Goal: Transaction & Acquisition: Purchase product/service

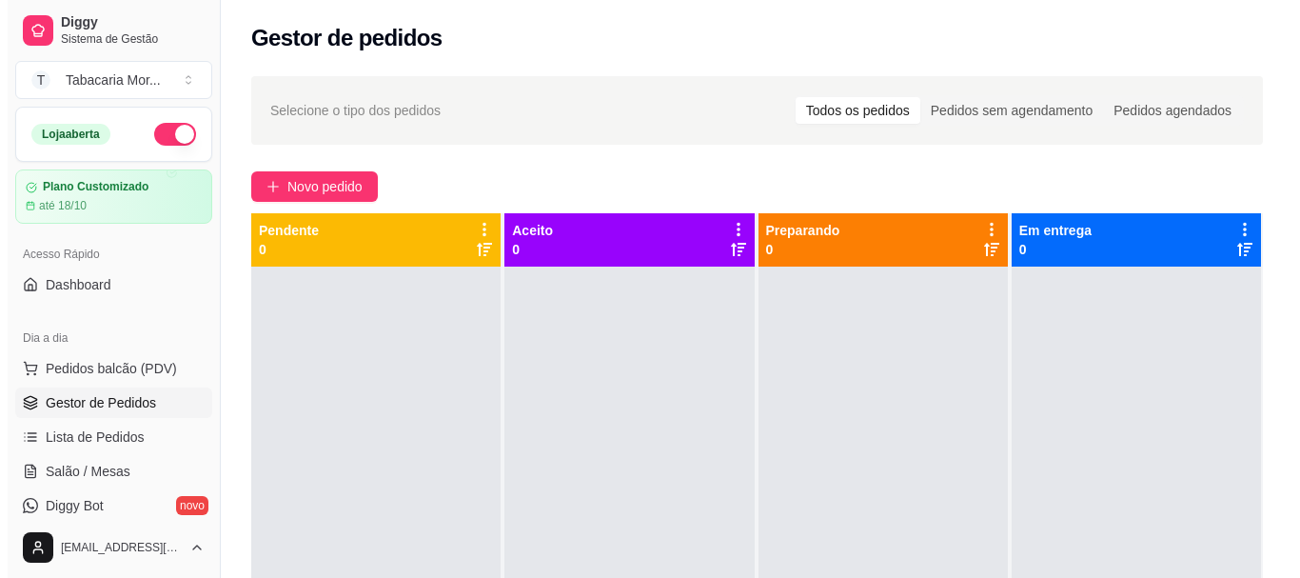
scroll to position [95, 0]
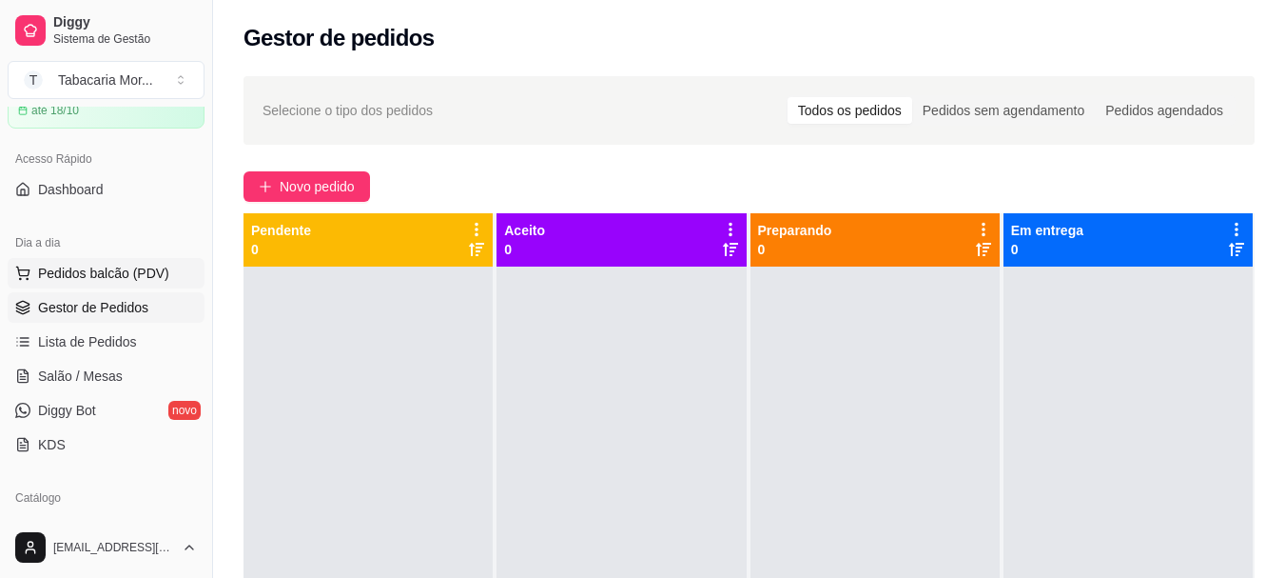
click at [101, 274] on span "Pedidos balcão (PDV)" at bounding box center [103, 273] width 131 height 19
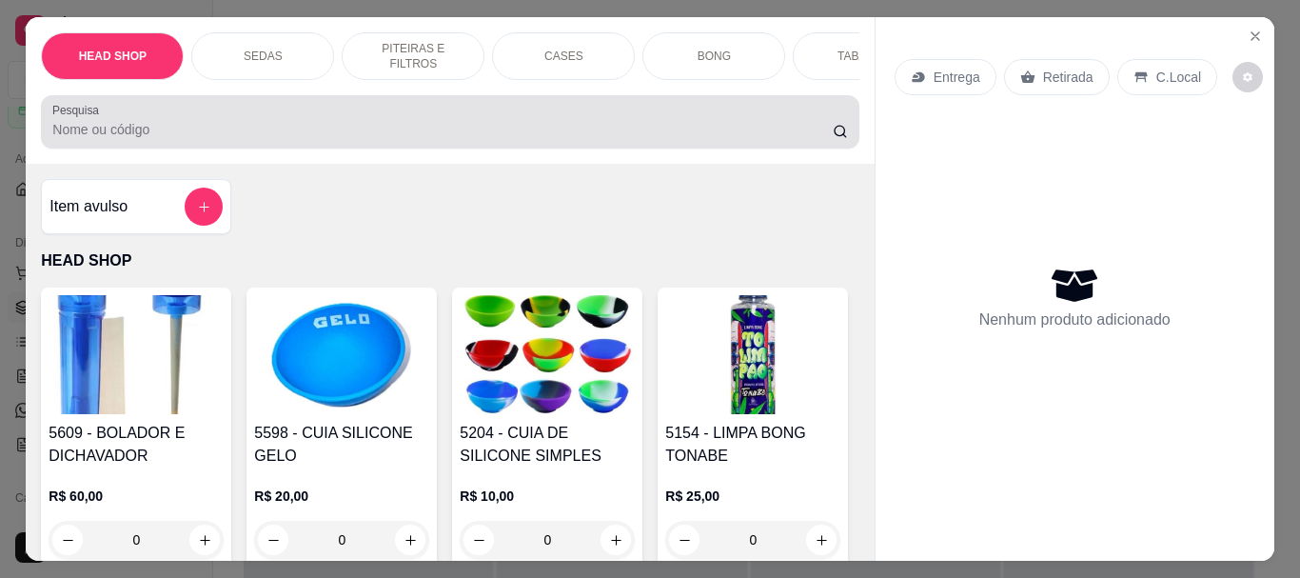
click at [148, 128] on input "Pesquisa" at bounding box center [442, 129] width 780 height 19
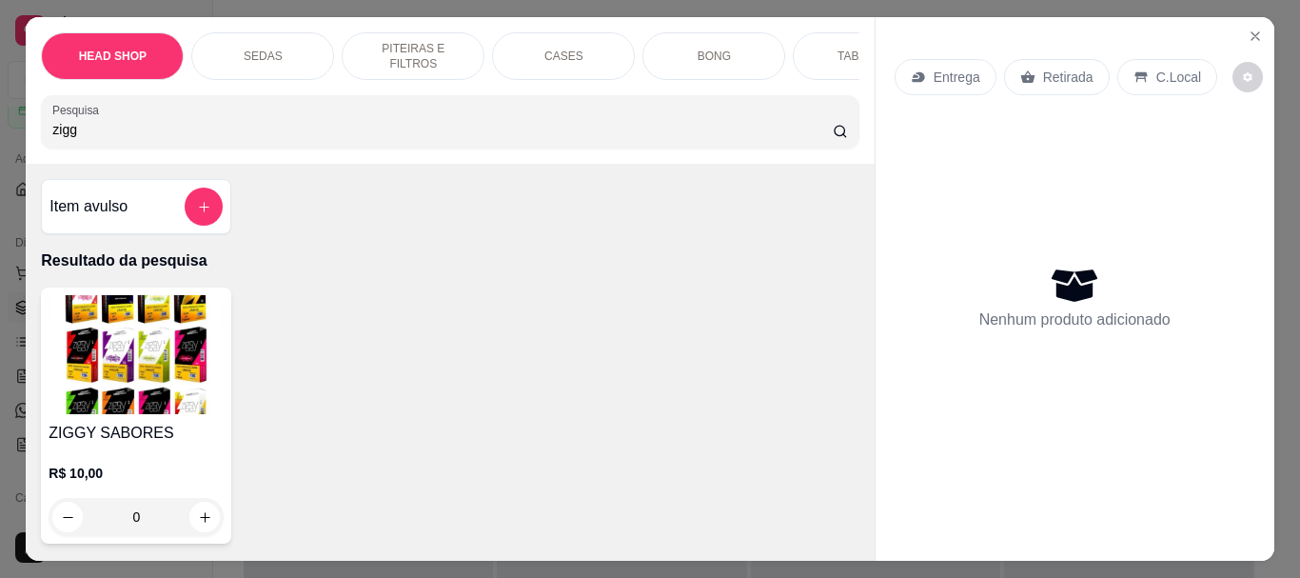
type input "zigg"
click at [137, 367] on img at bounding box center [136, 354] width 175 height 119
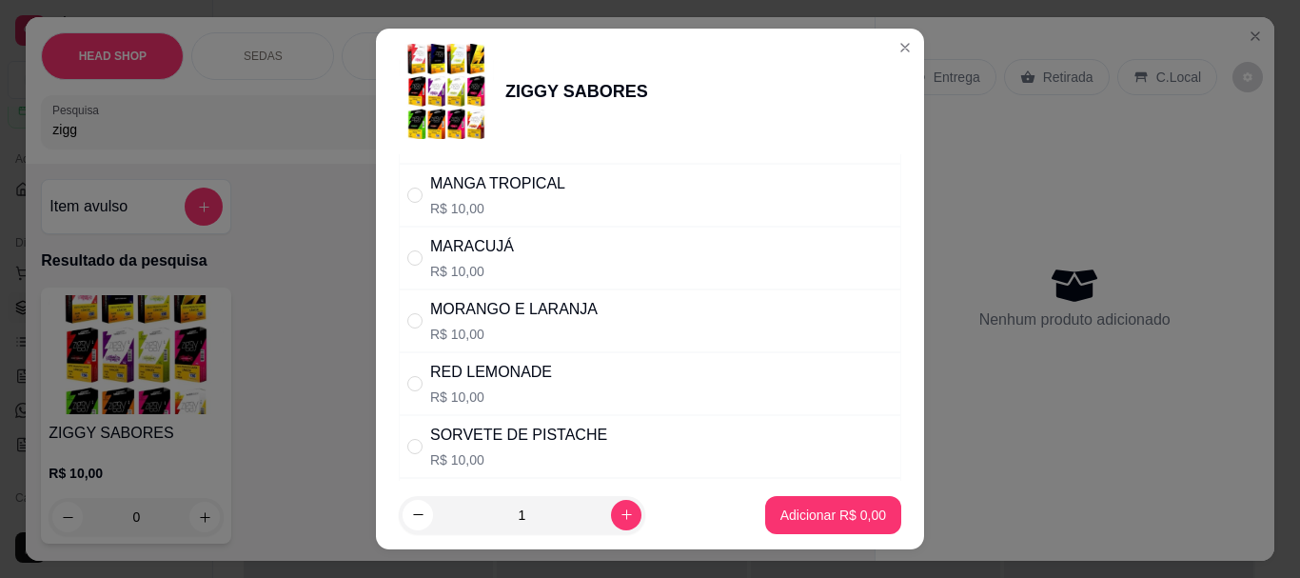
scroll to position [1047, 0]
click at [505, 318] on div "MORANGO E LARANJA" at bounding box center [513, 307] width 167 height 23
radio input "true"
click at [797, 519] on p "Adicionar R$ 10,00" at bounding box center [829, 514] width 113 height 19
type input "1"
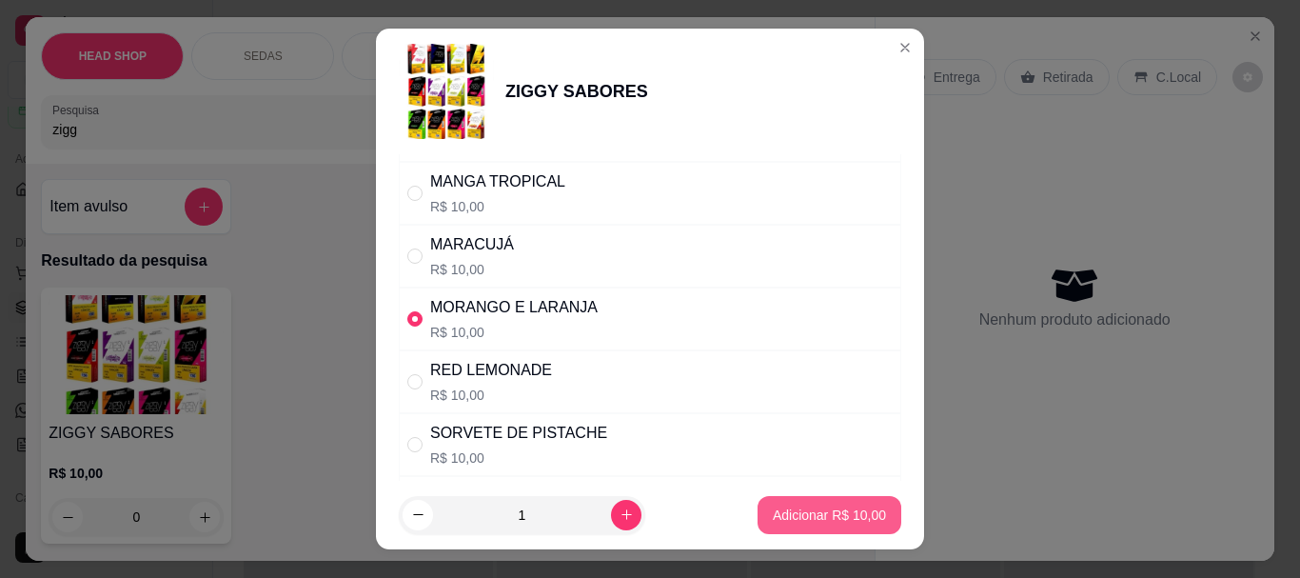
type input "1"
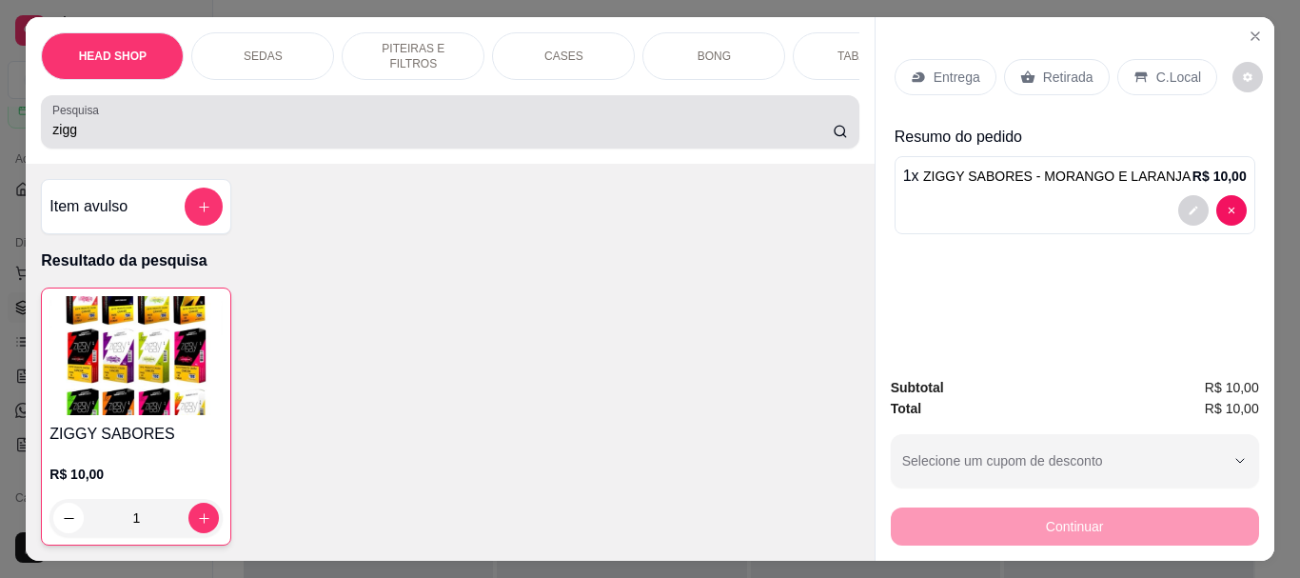
click at [96, 139] on input "zigg" at bounding box center [442, 129] width 780 height 19
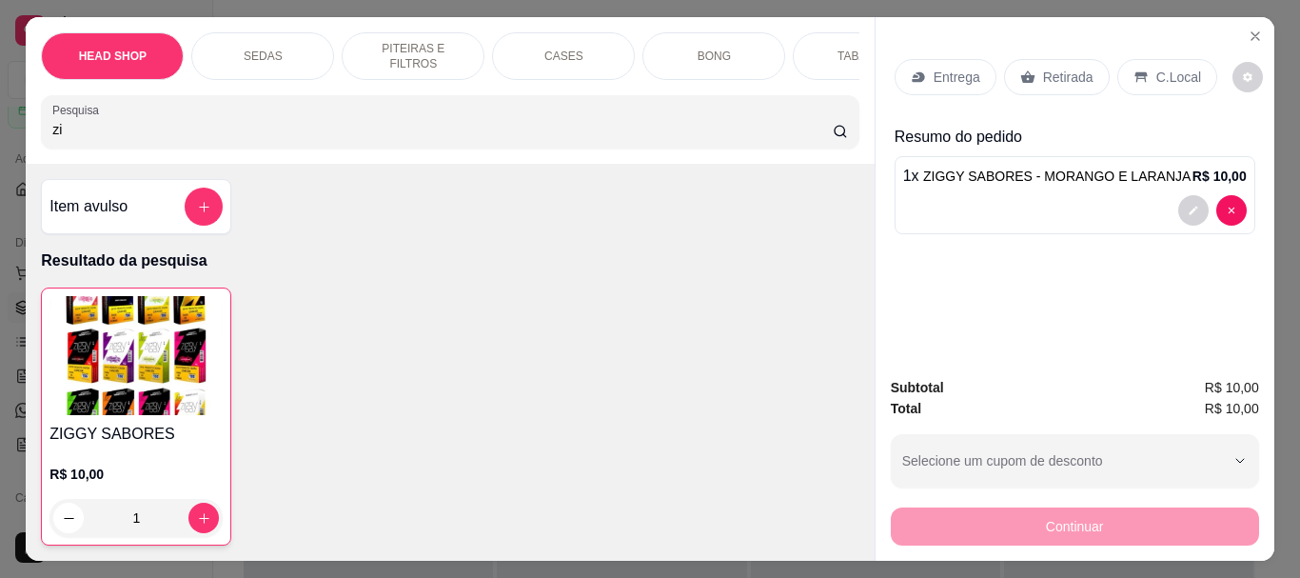
type input "z"
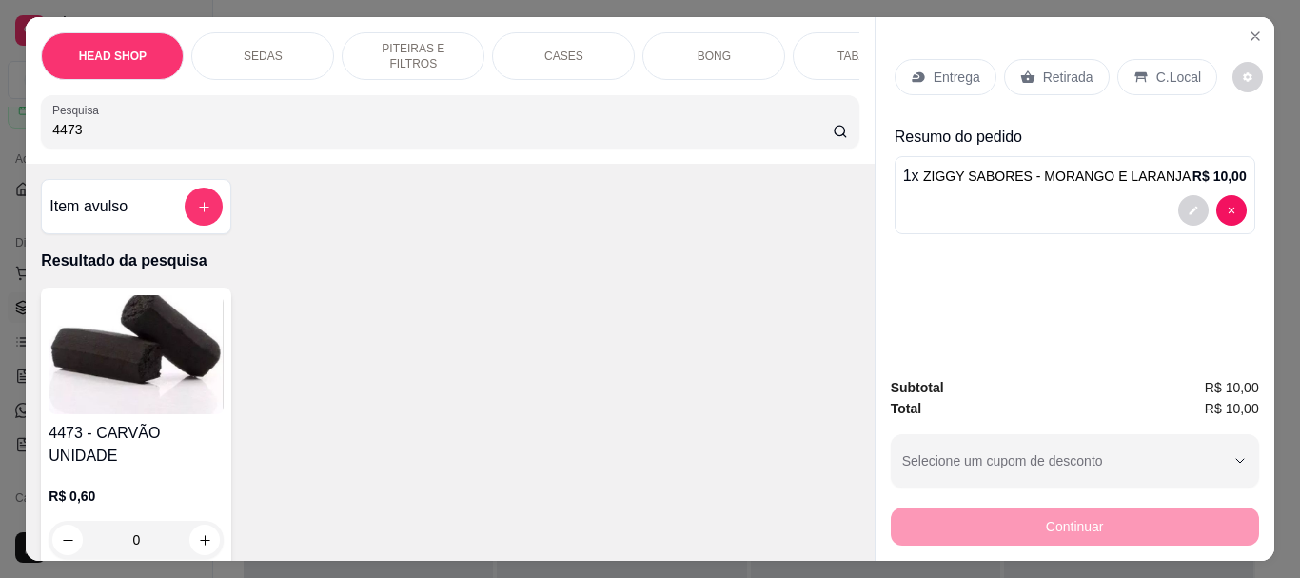
type input "4473"
click at [175, 328] on img at bounding box center [136, 354] width 175 height 119
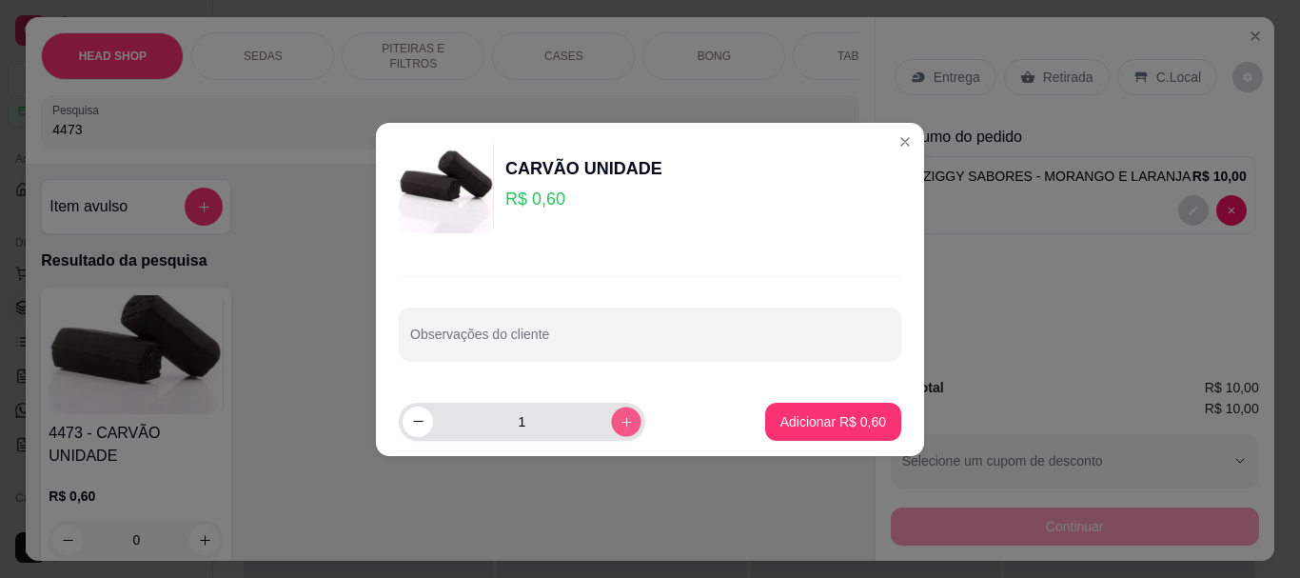
click at [611, 409] on button "increase-product-quantity" at bounding box center [625, 420] width 29 height 29
click at [611, 409] on button "increase-product-quantity" at bounding box center [626, 421] width 30 height 30
click at [611, 409] on button "increase-product-quantity" at bounding box center [625, 420] width 29 height 29
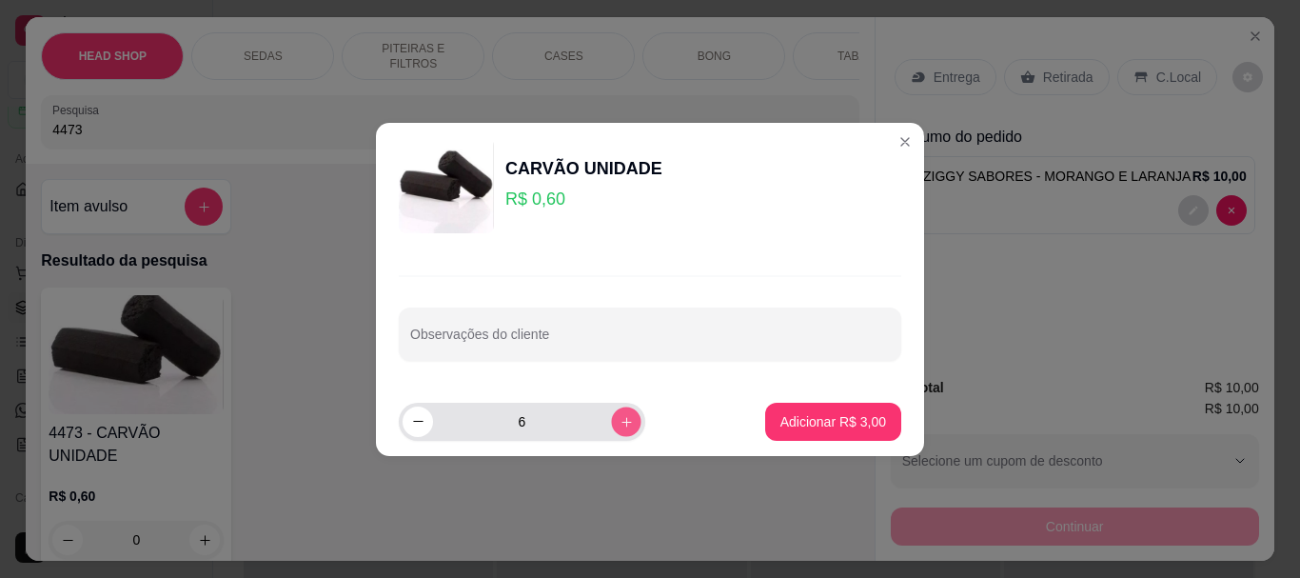
click at [611, 409] on button "increase-product-quantity" at bounding box center [625, 420] width 29 height 29
click at [611, 409] on button "increase-product-quantity" at bounding box center [626, 421] width 30 height 30
click at [611, 409] on button "increase-product-quantity" at bounding box center [625, 420] width 29 height 29
type input "10"
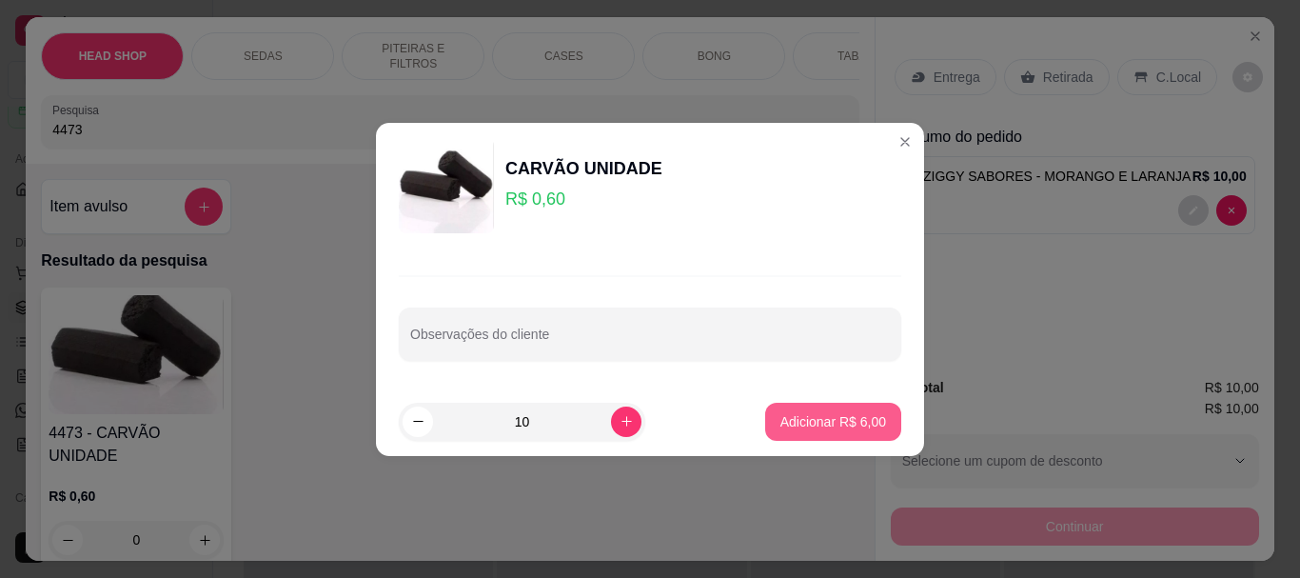
click at [807, 421] on p "Adicionar R$ 6,00" at bounding box center [833, 421] width 106 height 19
type input "10"
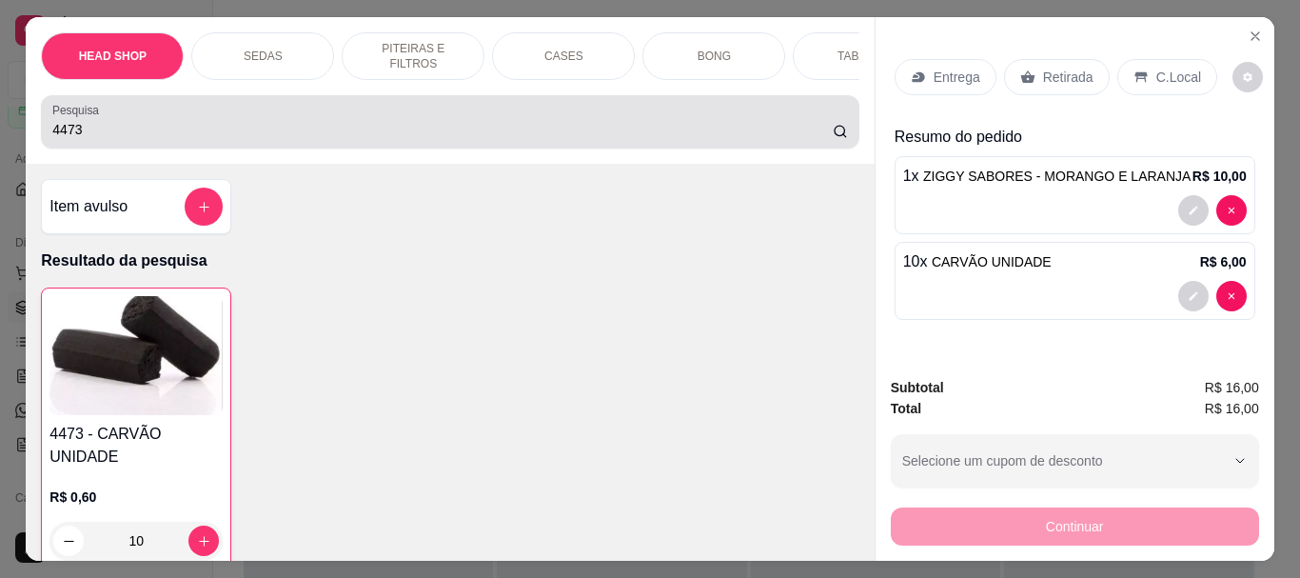
click at [199, 136] on input "4473" at bounding box center [442, 129] width 780 height 19
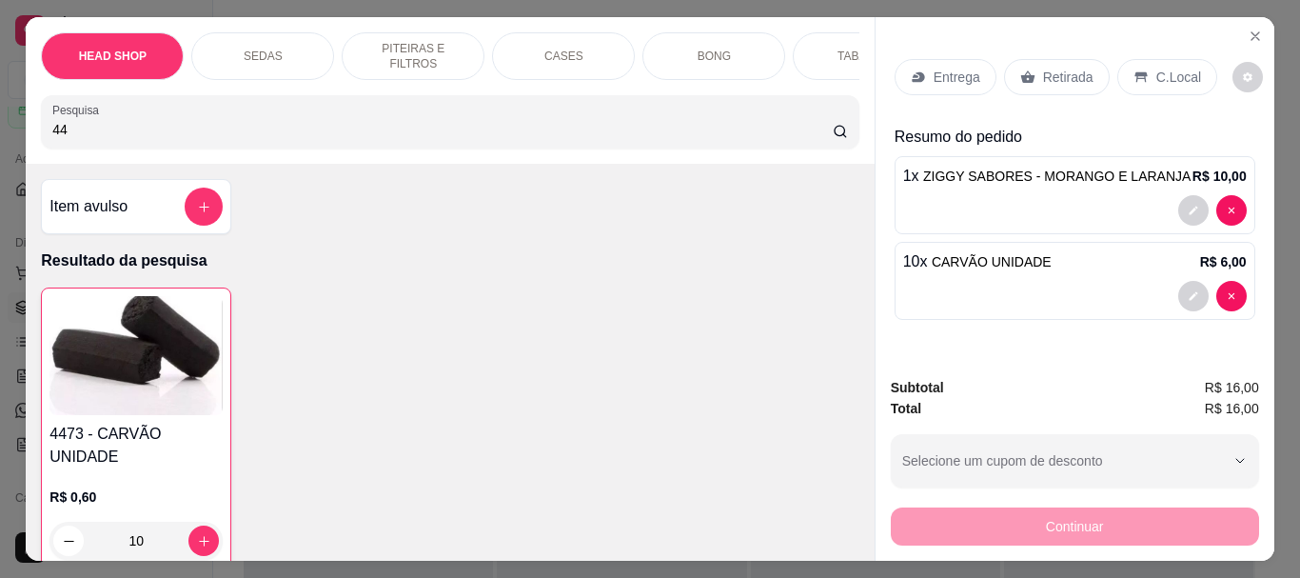
type input "4"
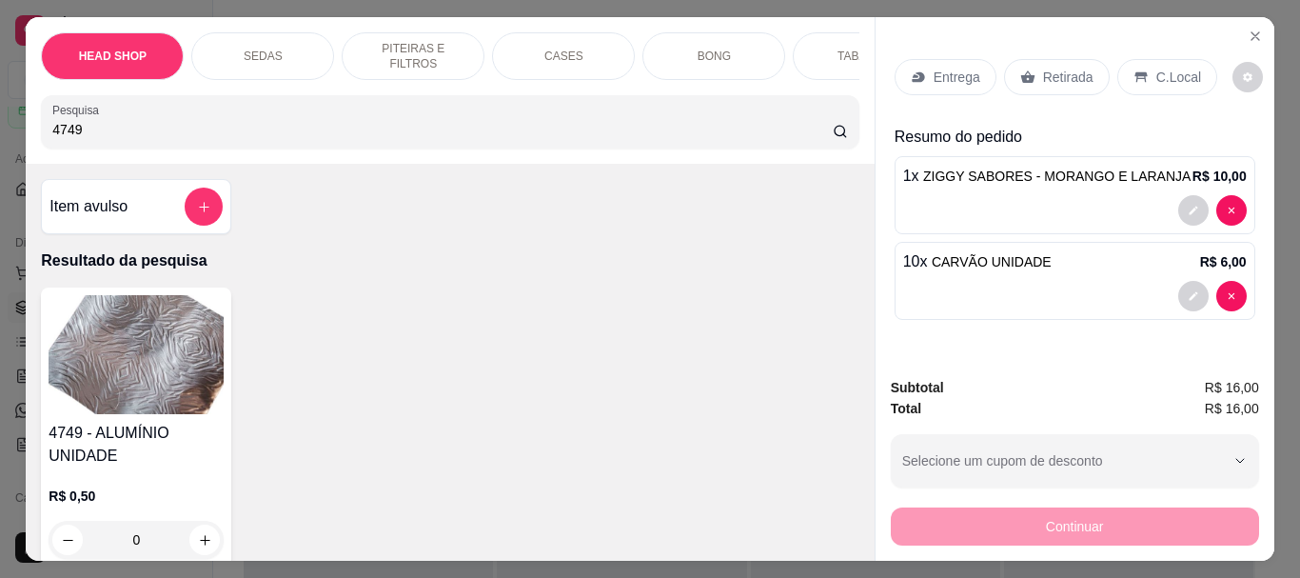
type input "4749"
click at [148, 348] on img at bounding box center [136, 354] width 175 height 119
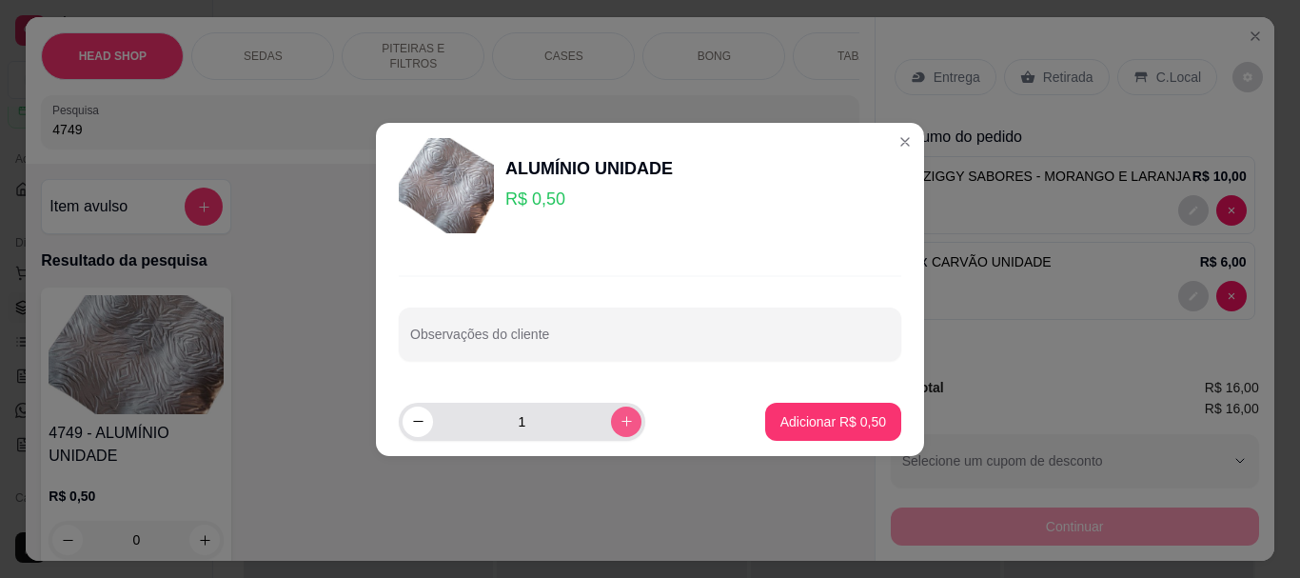
click at [619, 424] on icon "increase-product-quantity" at bounding box center [626, 421] width 14 height 14
type input "2"
click at [887, 419] on footer "2 Adicionar R$ 1,00" at bounding box center [650, 421] width 548 height 69
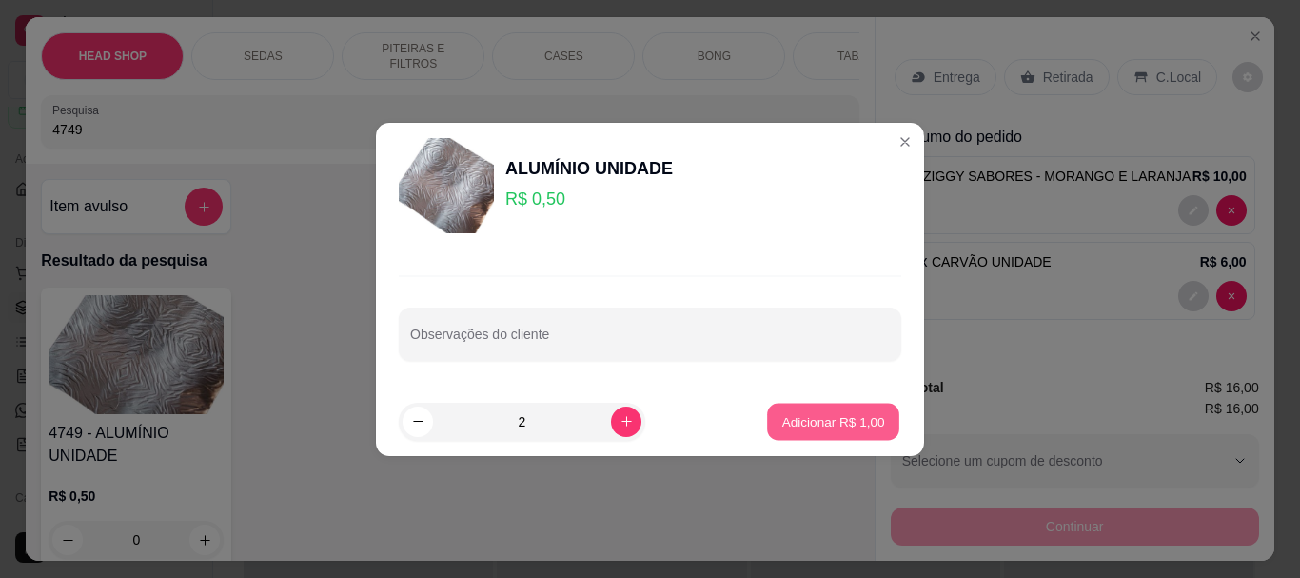
click at [817, 419] on p "Adicionar R$ 1,00" at bounding box center [832, 421] width 103 height 18
type input "2"
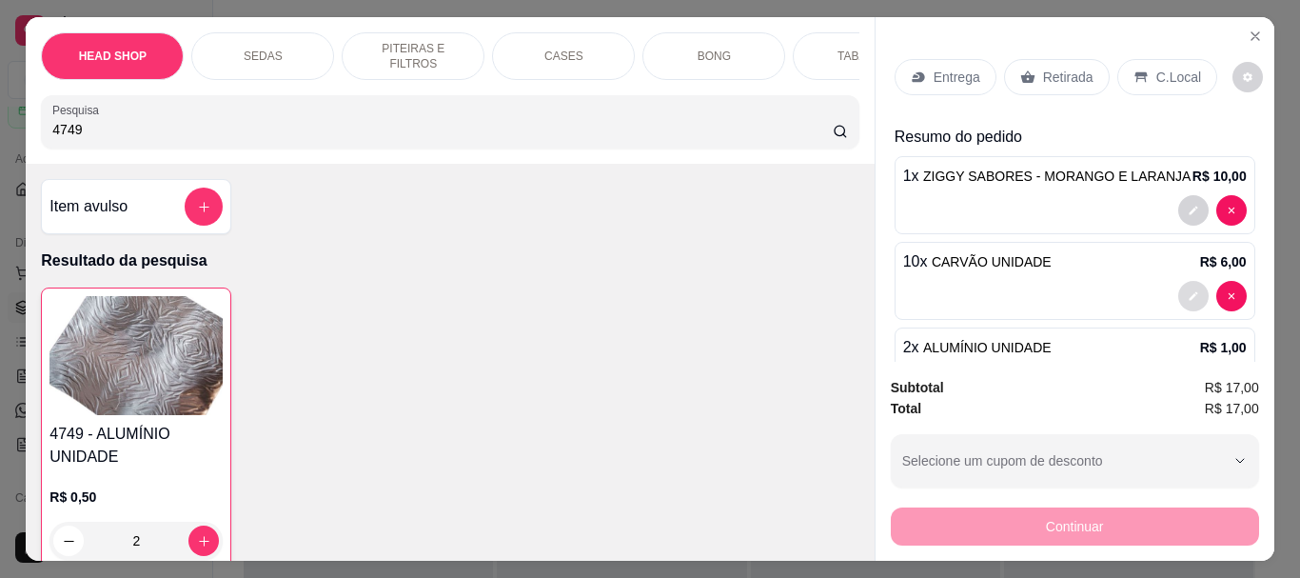
click at [1188, 292] on icon "decrease-product-quantity" at bounding box center [1192, 296] width 9 height 9
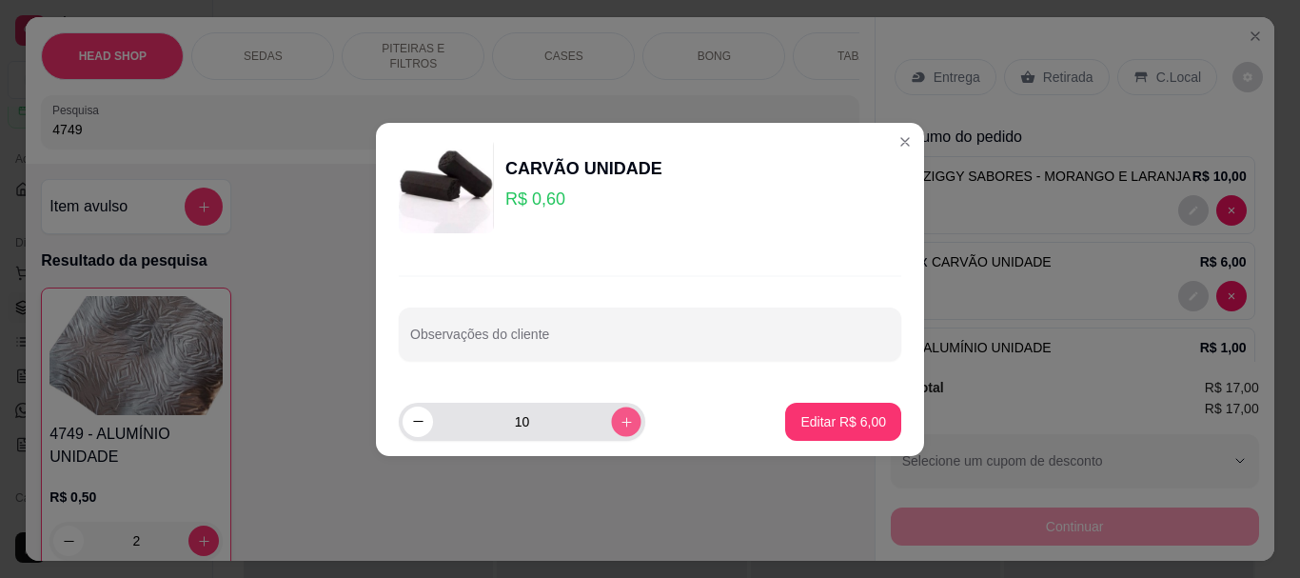
click at [619, 417] on icon "increase-product-quantity" at bounding box center [626, 421] width 14 height 14
type input "12"
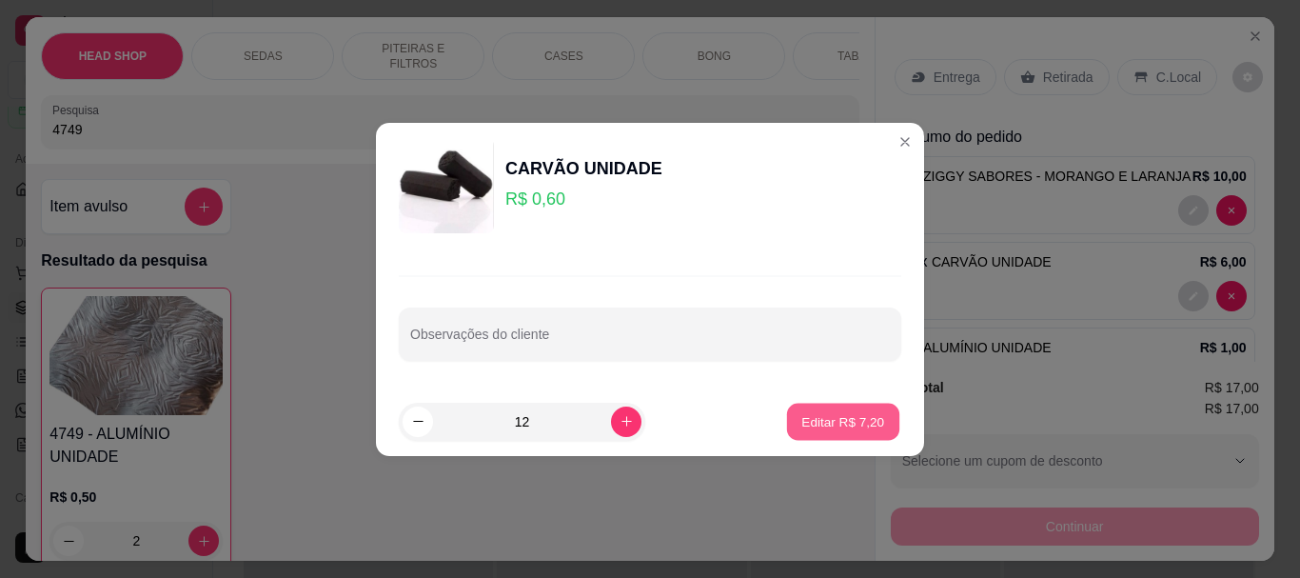
click at [852, 421] on p "Editar R$ 7,20" at bounding box center [843, 421] width 83 height 18
type input "12"
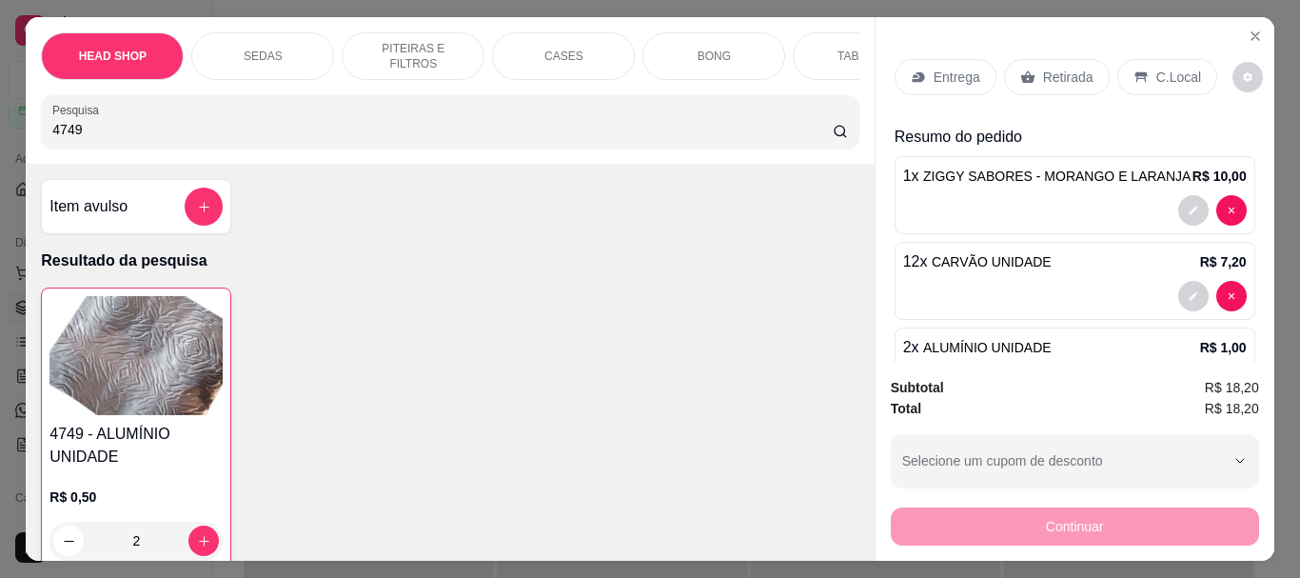
drag, startPoint x: 1046, startPoint y: 57, endPoint x: 1021, endPoint y: 439, distance: 382.3
click at [1047, 61] on div "Retirada" at bounding box center [1057, 77] width 106 height 36
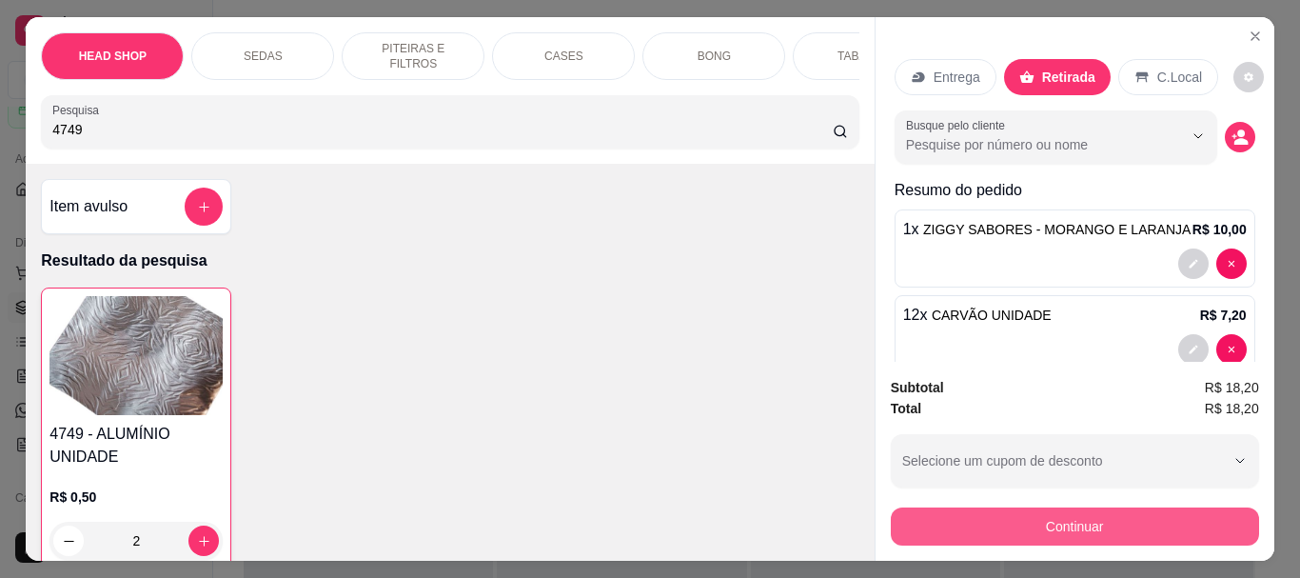
click at [996, 529] on button "Continuar" at bounding box center [1075, 526] width 368 height 38
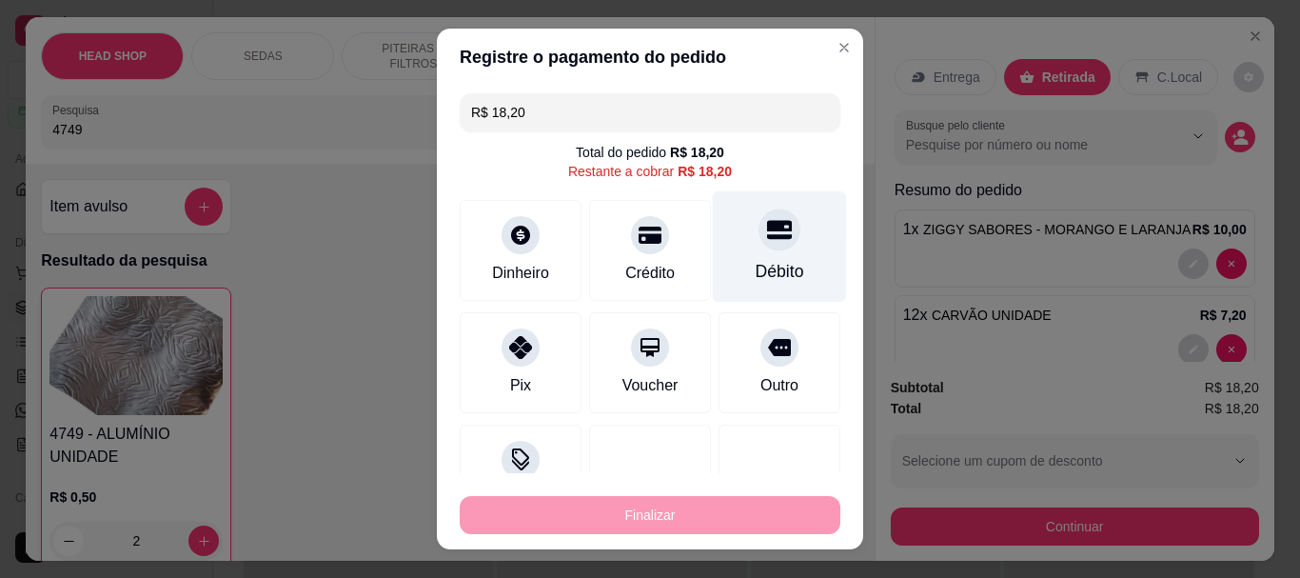
click at [758, 245] on div at bounding box center [779, 230] width 42 height 42
type input "R$ 0,00"
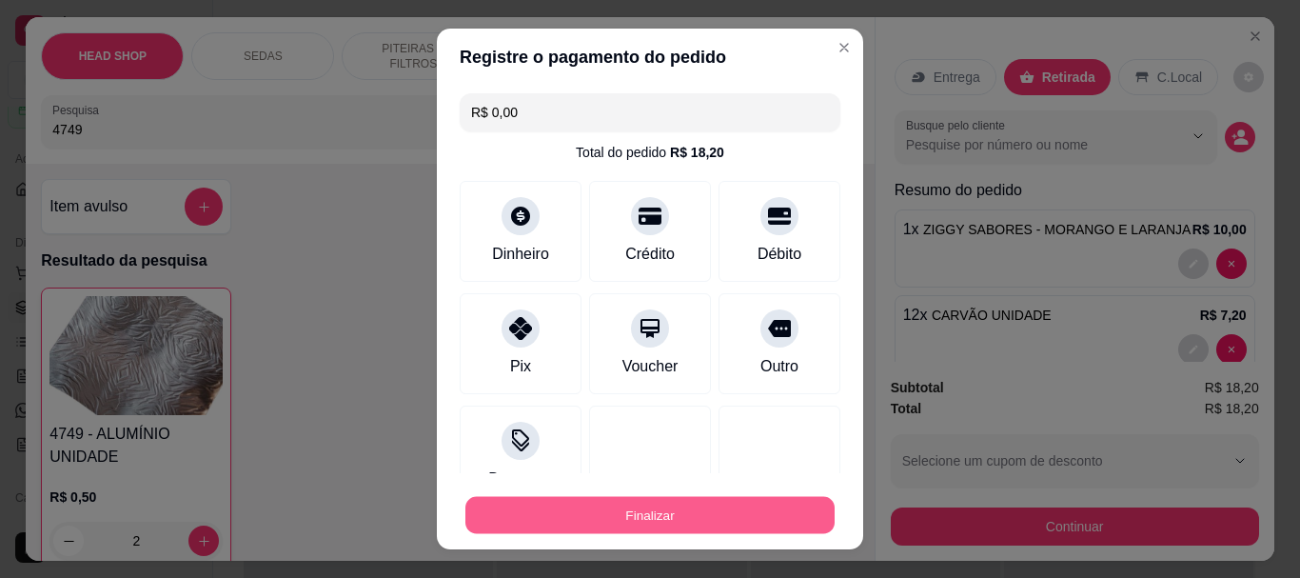
click at [707, 502] on button "Finalizar" at bounding box center [649, 514] width 369 height 37
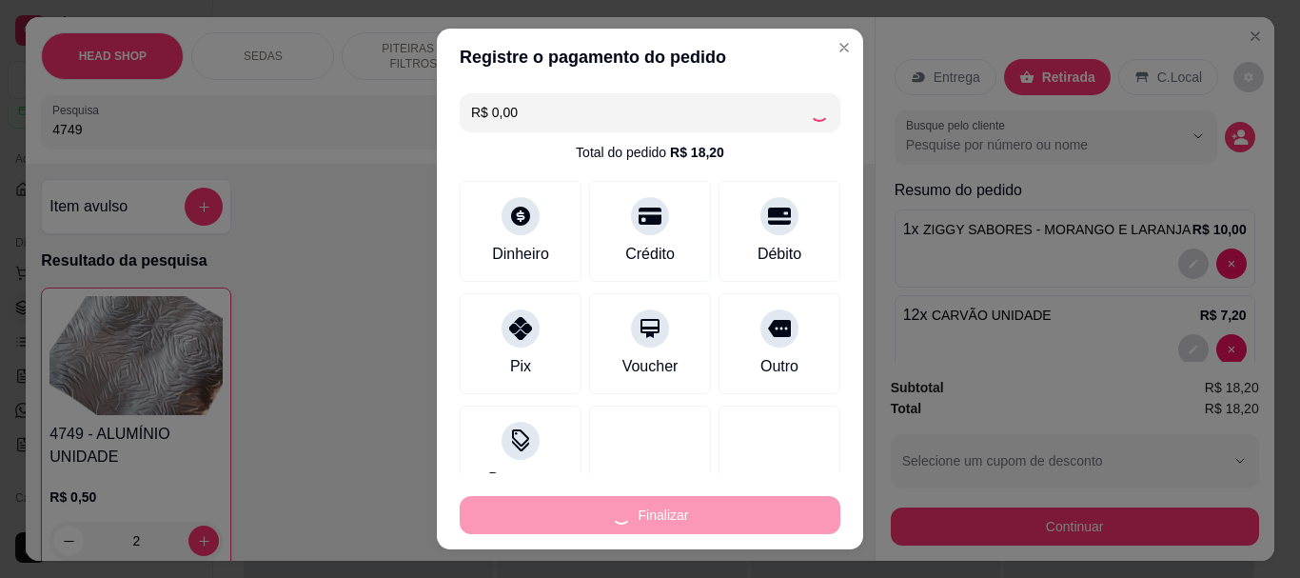
type input "0"
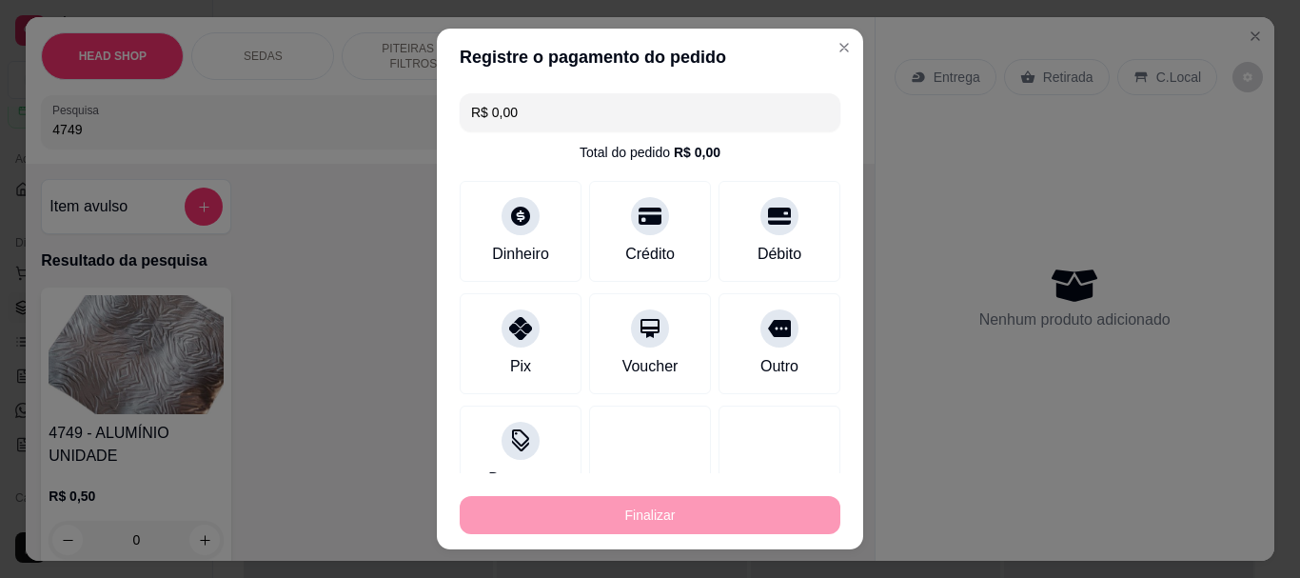
type input "-R$ 18,20"
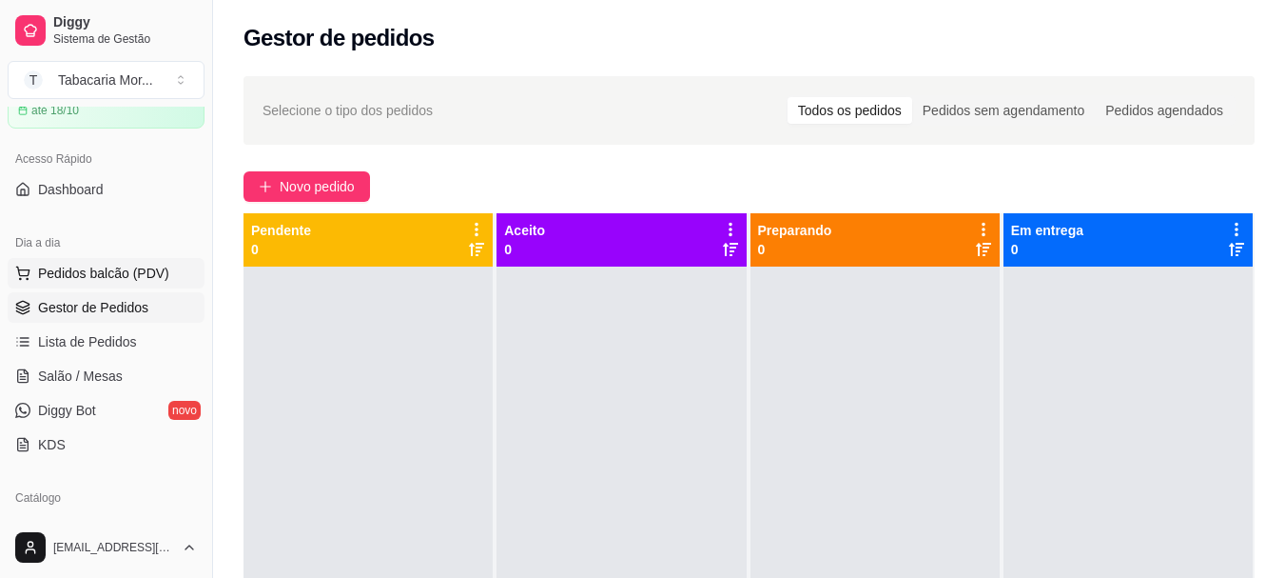
click at [45, 270] on span "Pedidos balcão (PDV)" at bounding box center [103, 273] width 131 height 19
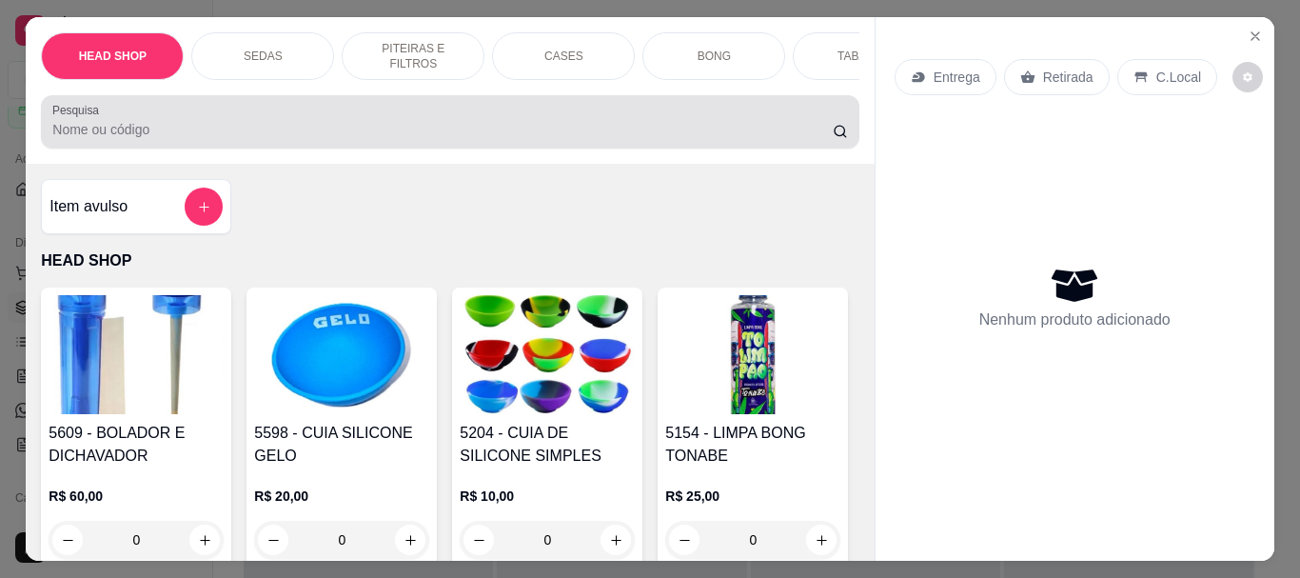
click at [126, 138] on input "Pesquisa" at bounding box center [442, 129] width 780 height 19
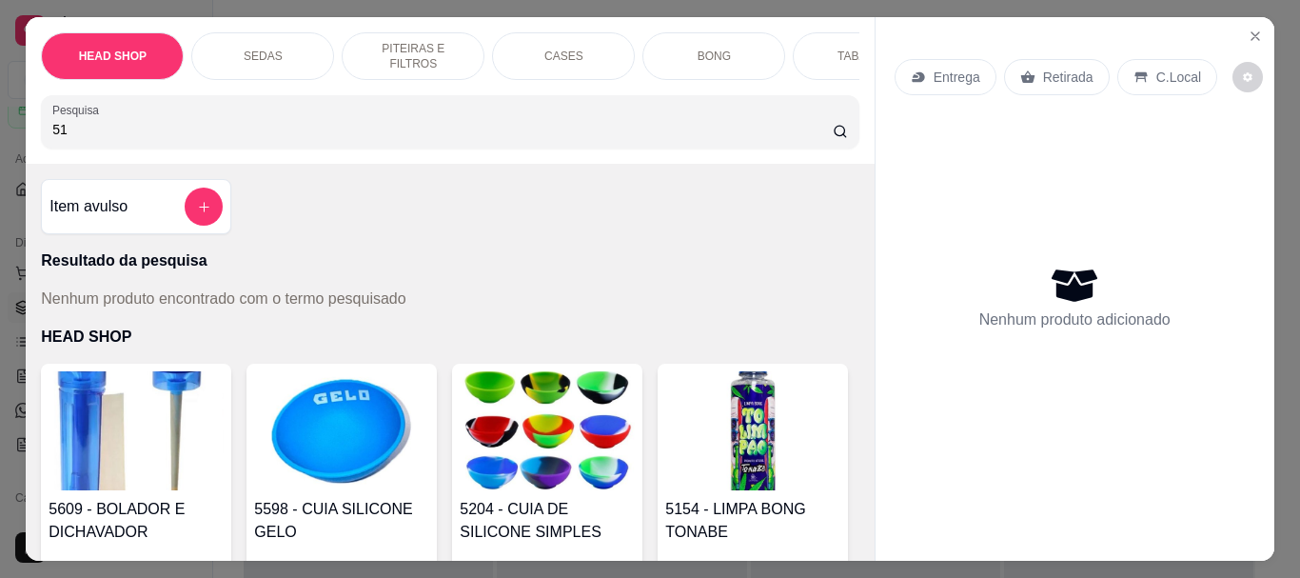
type input "5"
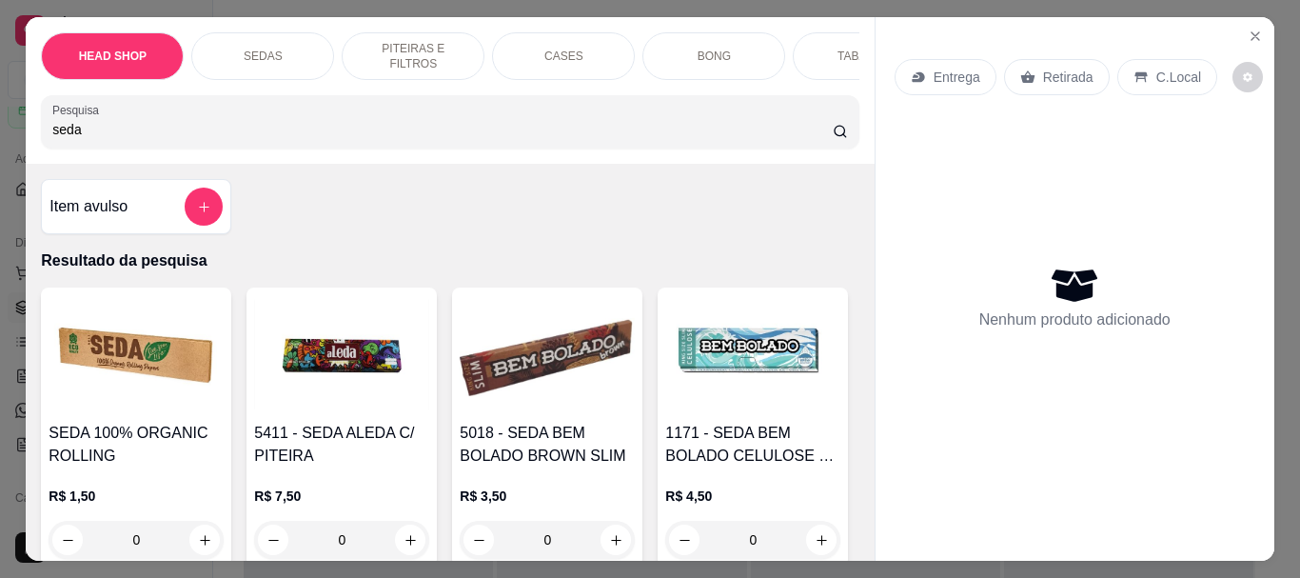
type input "seda"
click at [156, 428] on h4 "SEDA 100% ORGANIC ROLLING" at bounding box center [136, 444] width 175 height 46
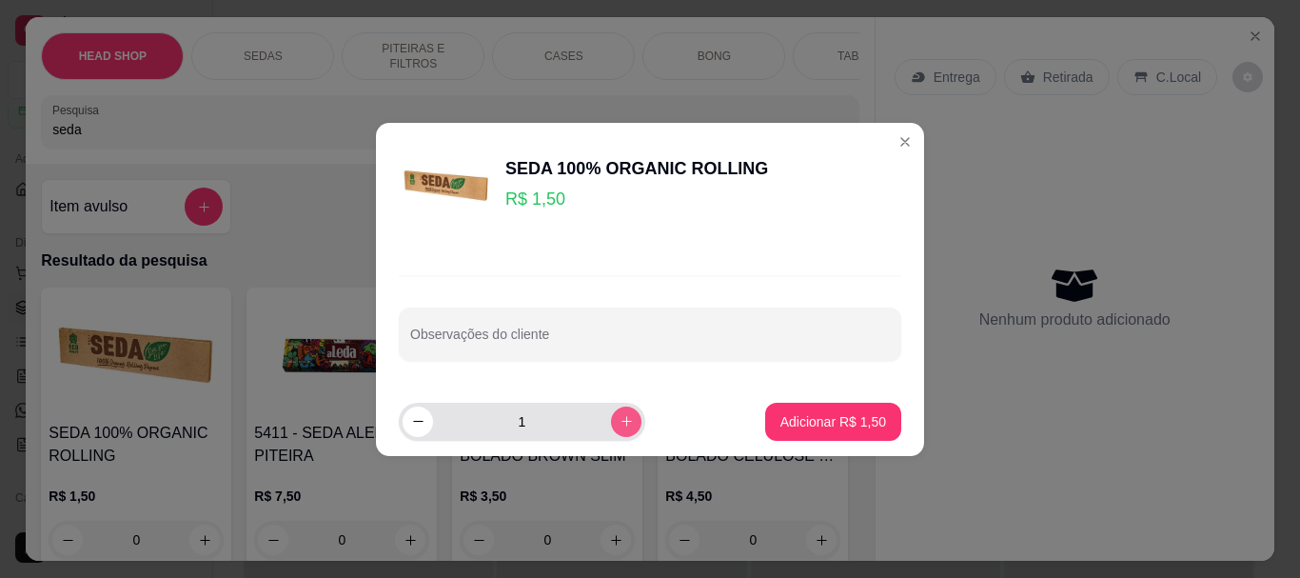
click at [619, 416] on icon "increase-product-quantity" at bounding box center [626, 421] width 14 height 14
type input "2"
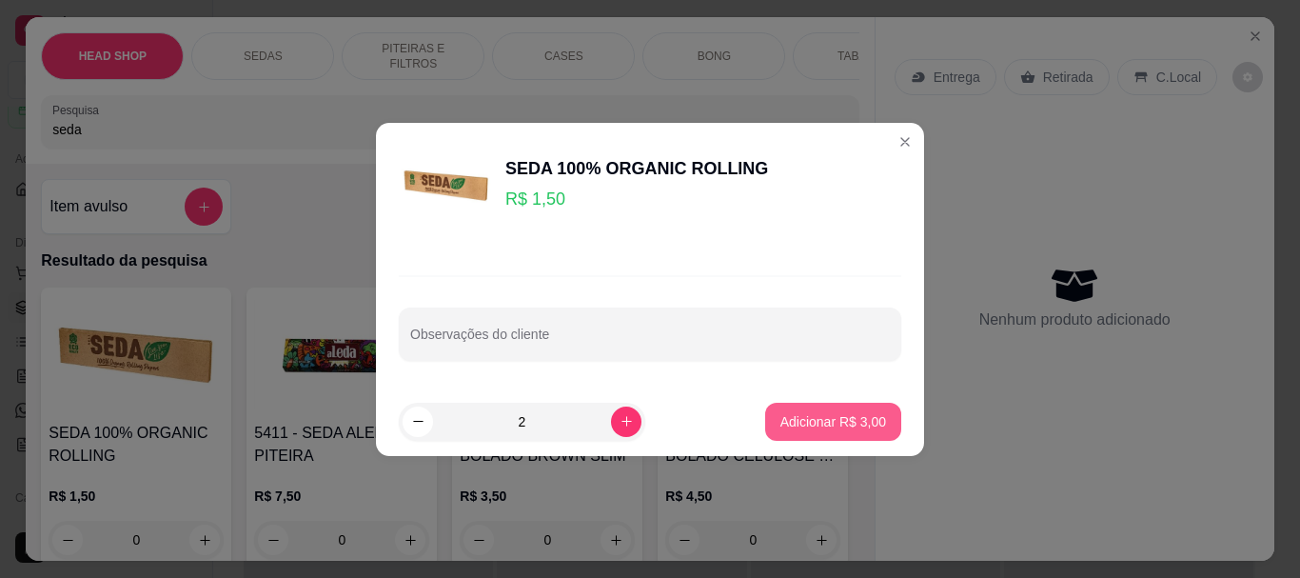
click at [813, 403] on button "Adicionar R$ 3,00" at bounding box center [833, 421] width 136 height 38
type input "2"
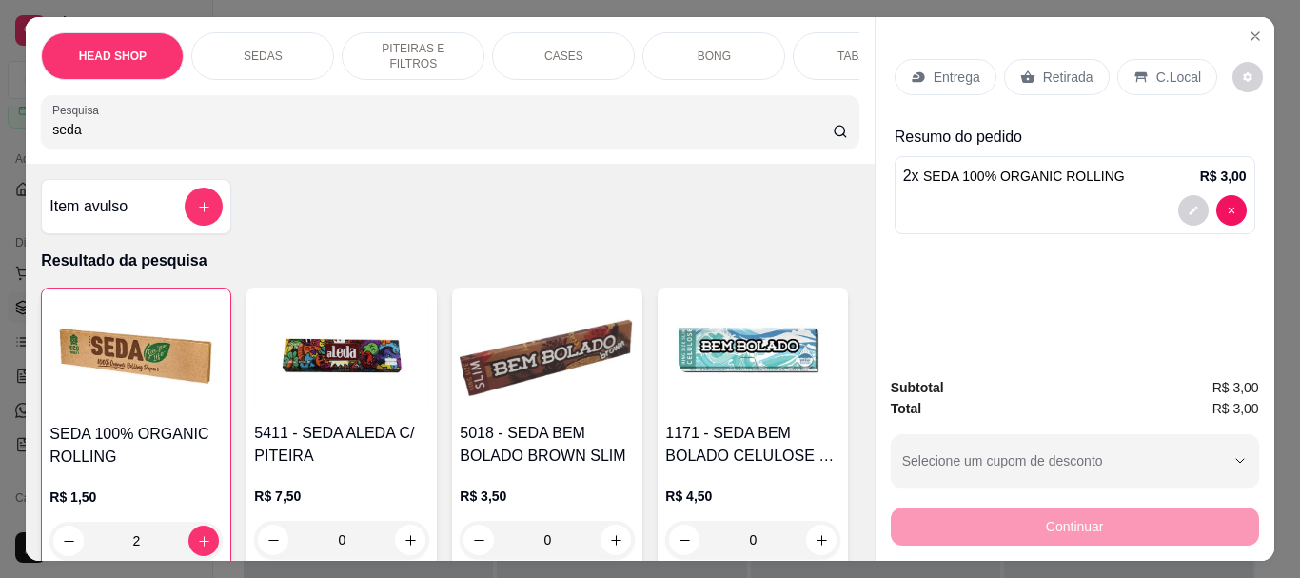
click at [1061, 68] on p "Retirada" at bounding box center [1068, 77] width 50 height 19
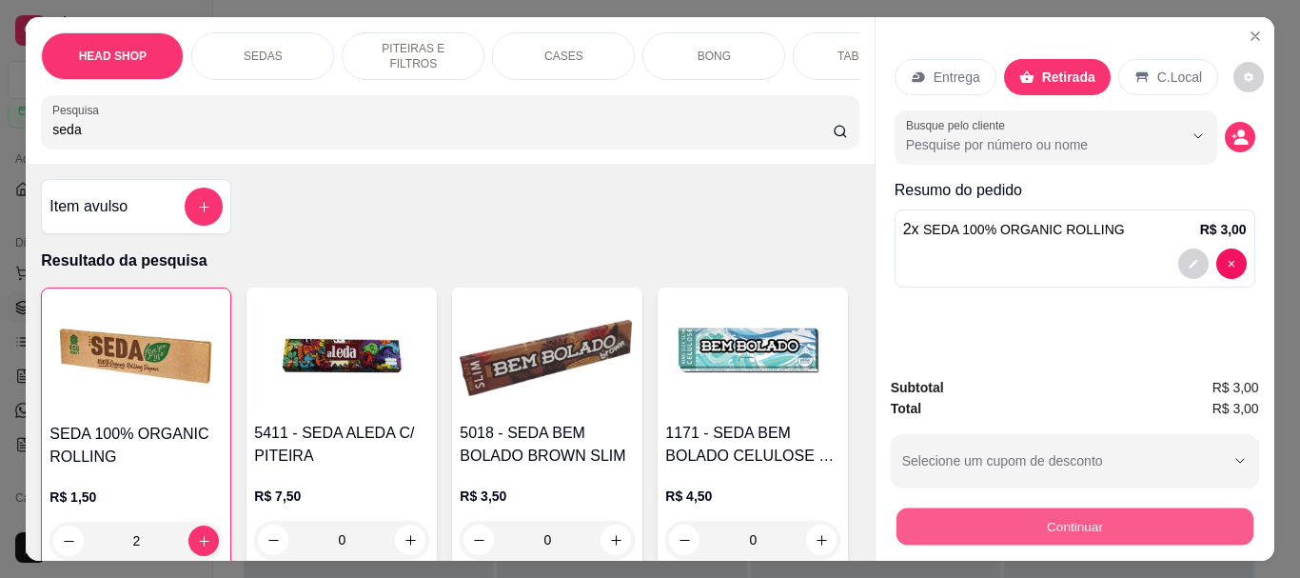
click at [1009, 520] on button "Continuar" at bounding box center [1073, 525] width 357 height 37
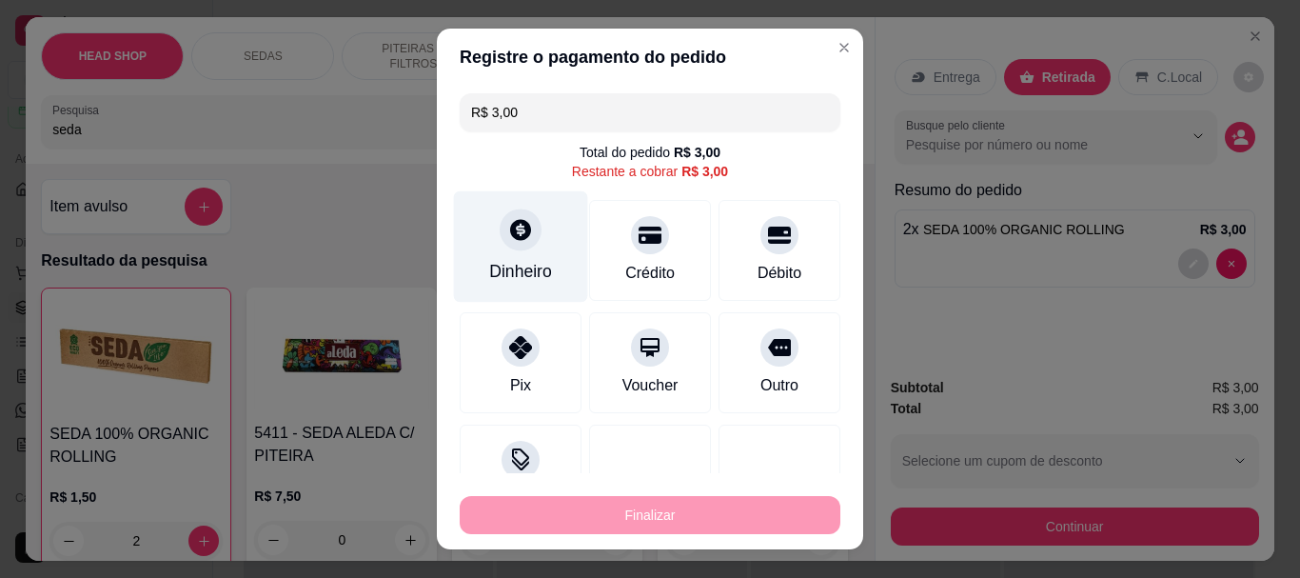
click at [508, 248] on div at bounding box center [521, 230] width 42 height 42
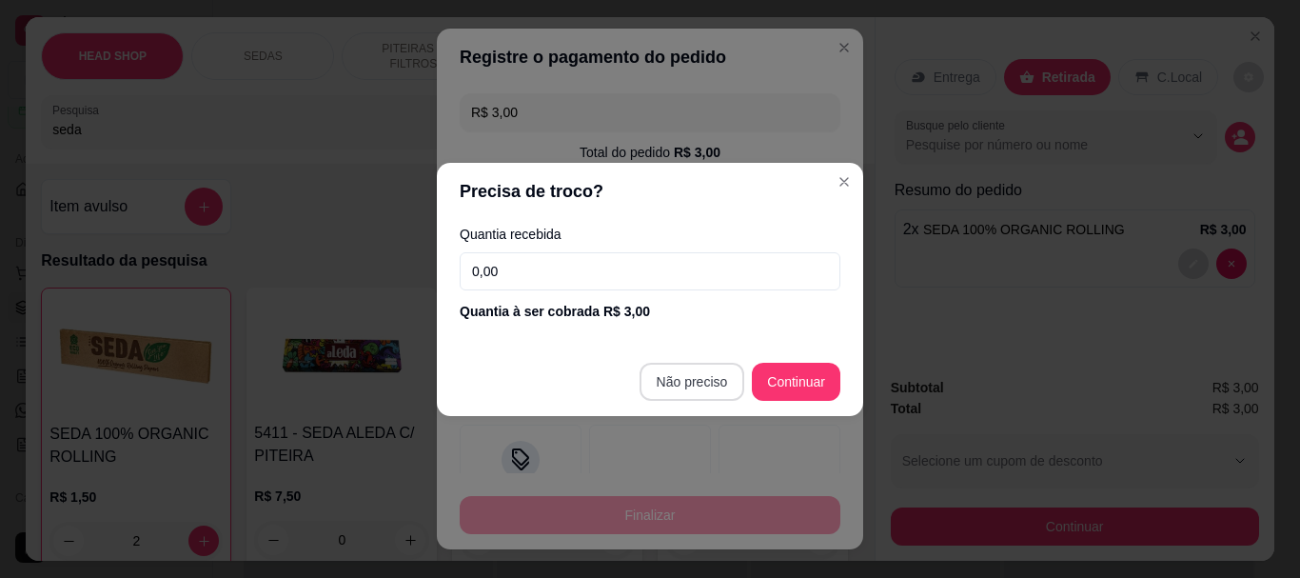
type input "R$ 0,00"
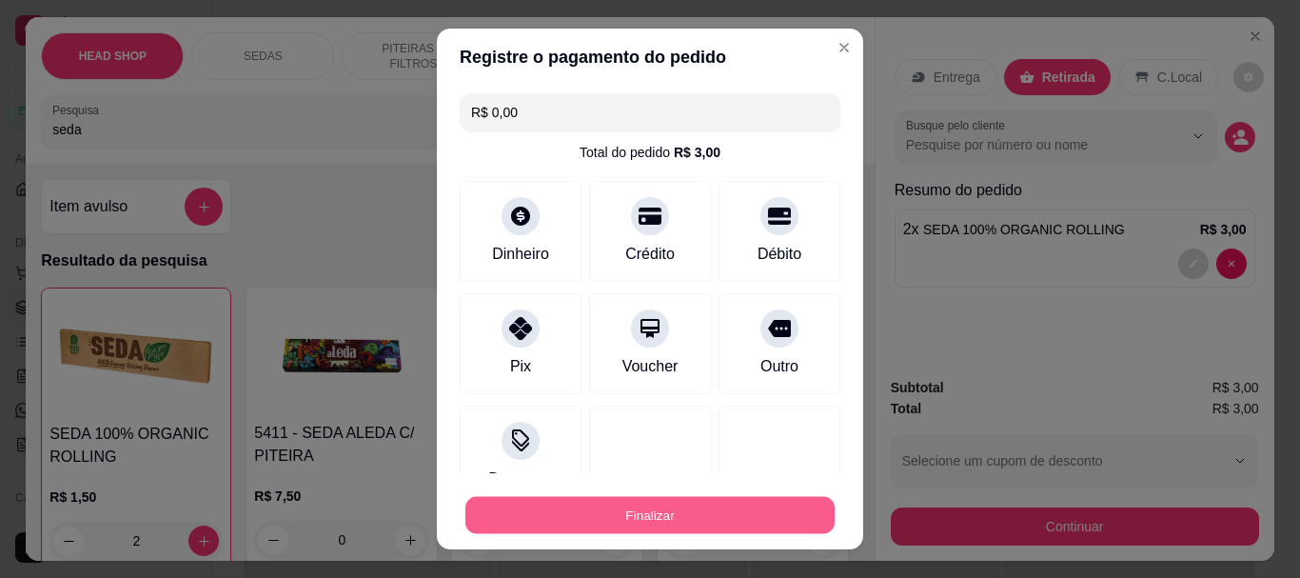
click at [639, 509] on button "Finalizar" at bounding box center [649, 514] width 369 height 37
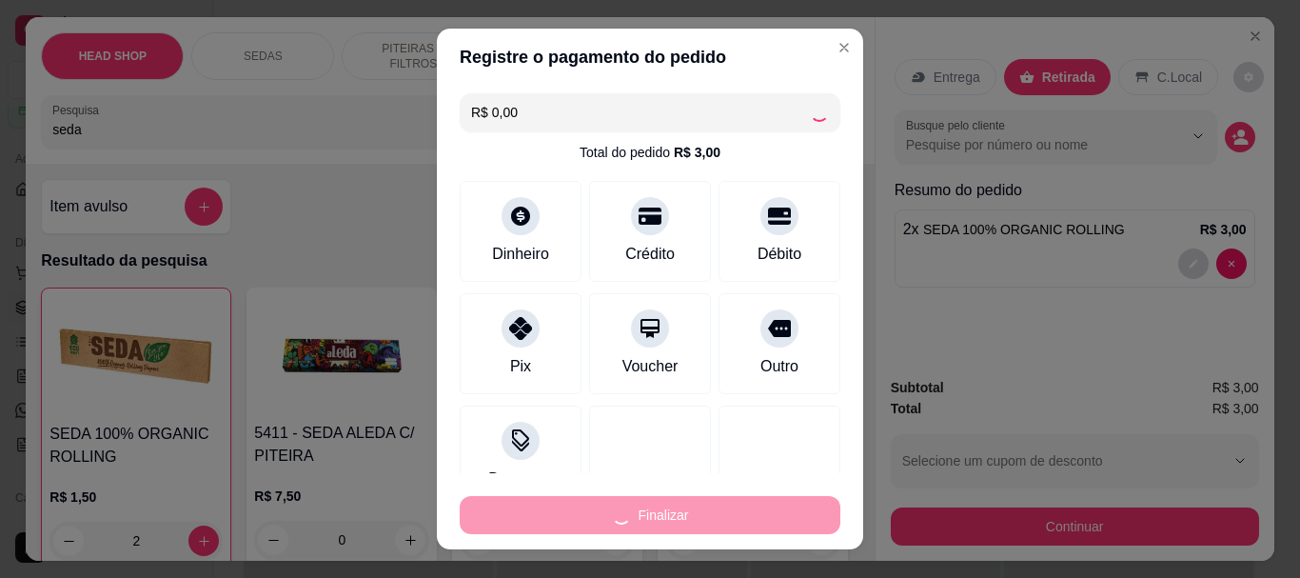
type input "0"
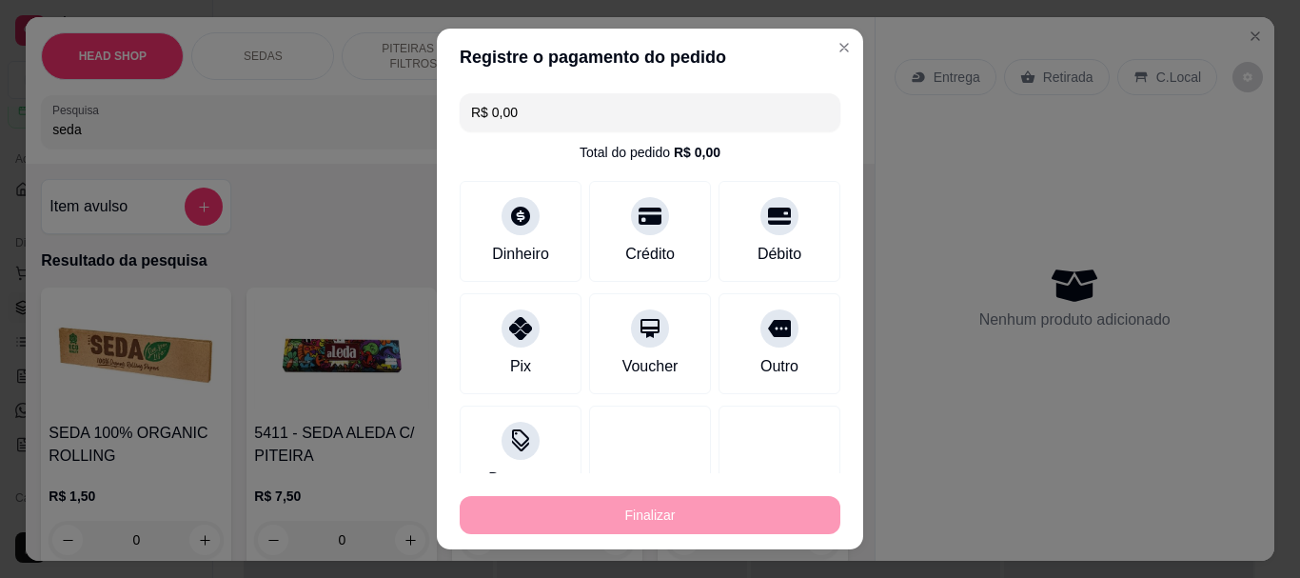
type input "-R$ 3,00"
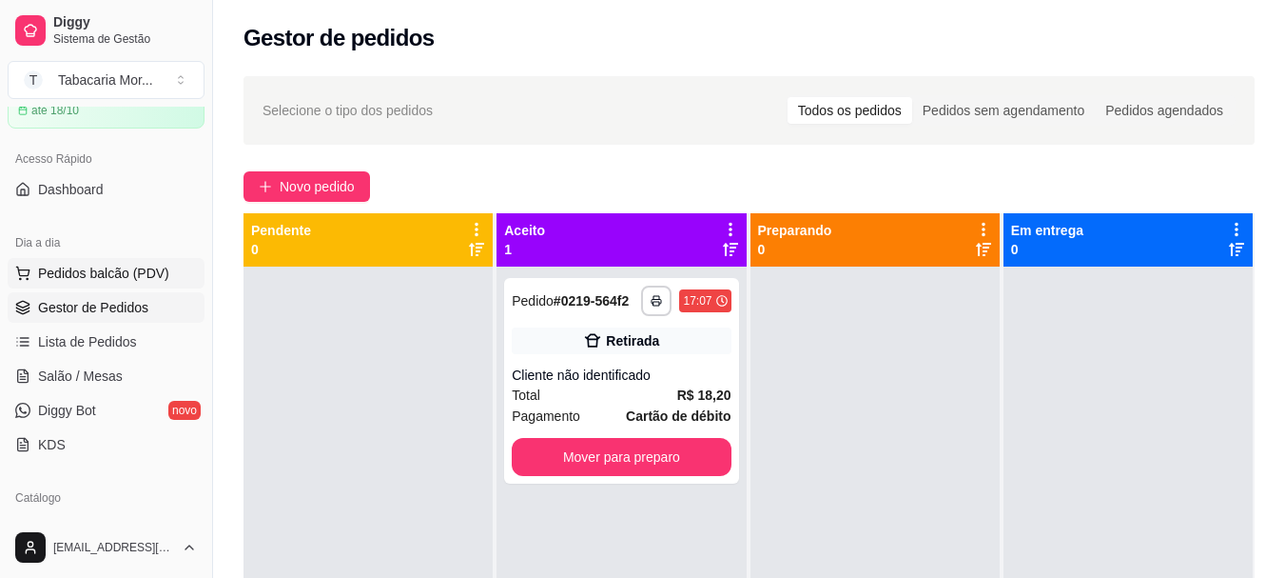
click at [135, 277] on span "Pedidos balcão (PDV)" at bounding box center [103, 273] width 131 height 19
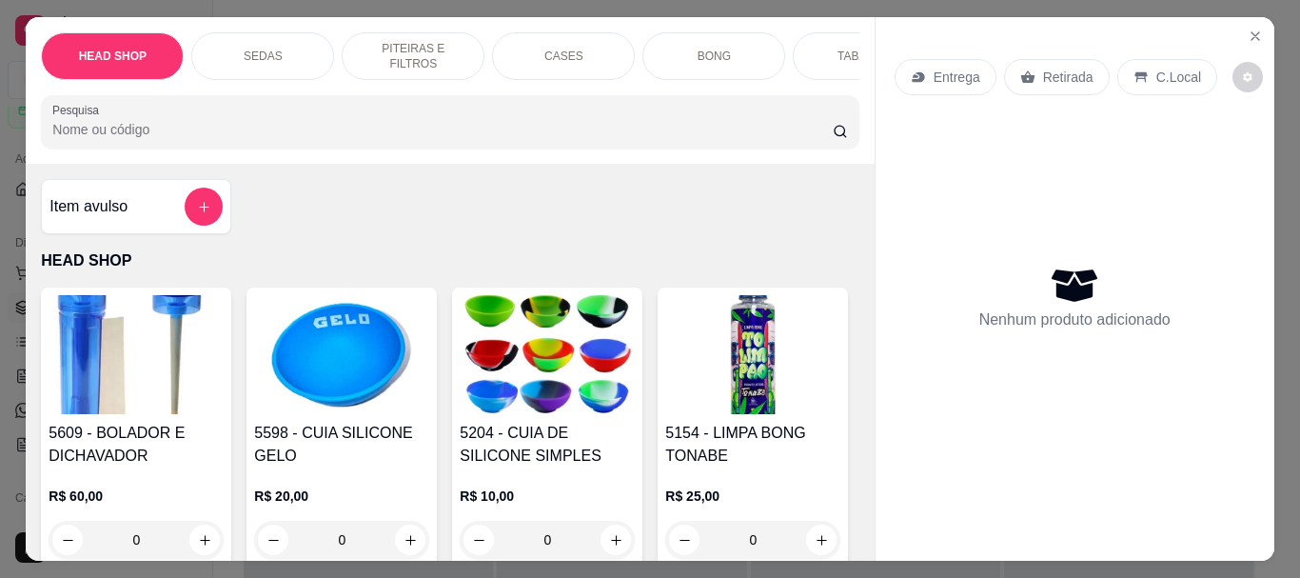
click at [151, 139] on input "Pesquisa" at bounding box center [442, 129] width 780 height 19
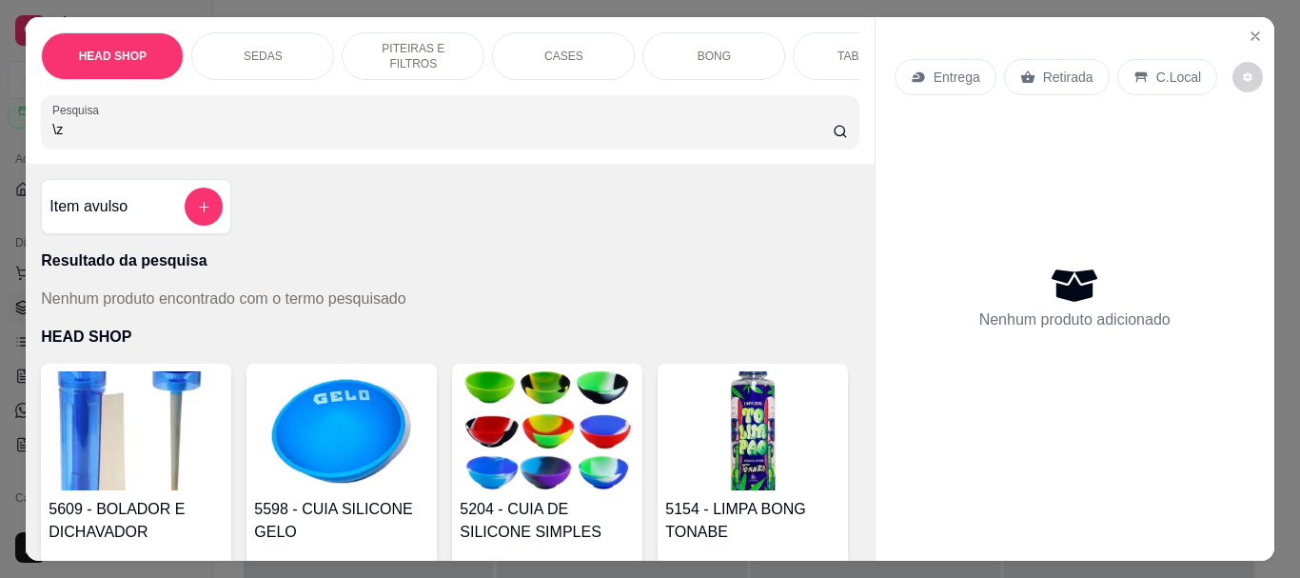
type input "\"
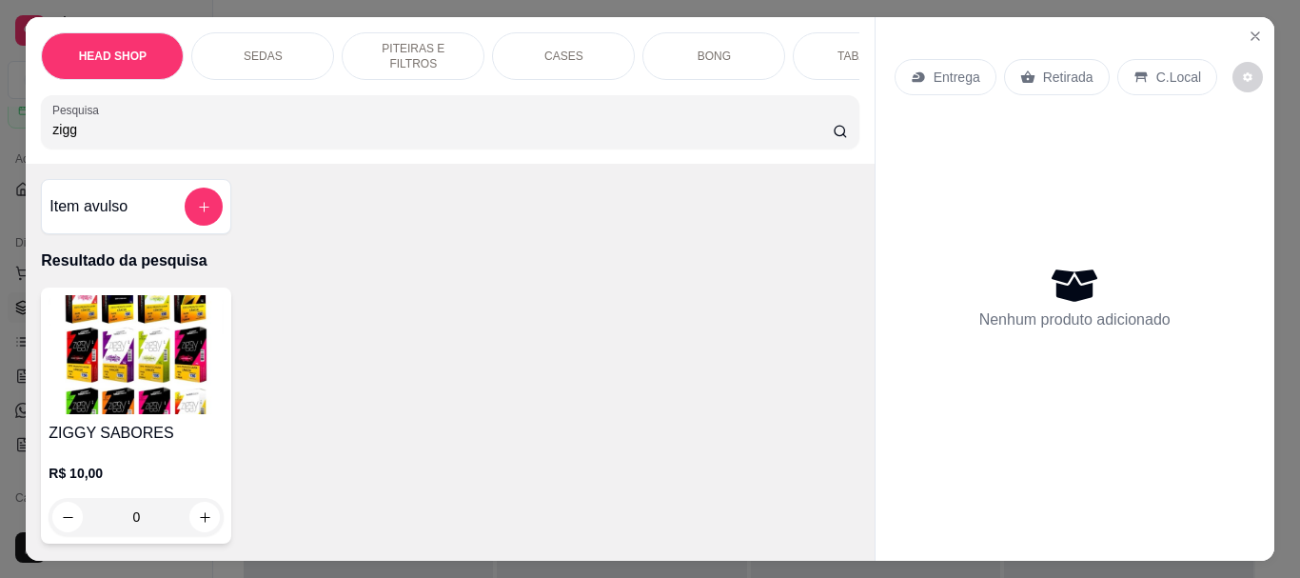
type input "zigg"
click at [148, 341] on img at bounding box center [136, 354] width 175 height 119
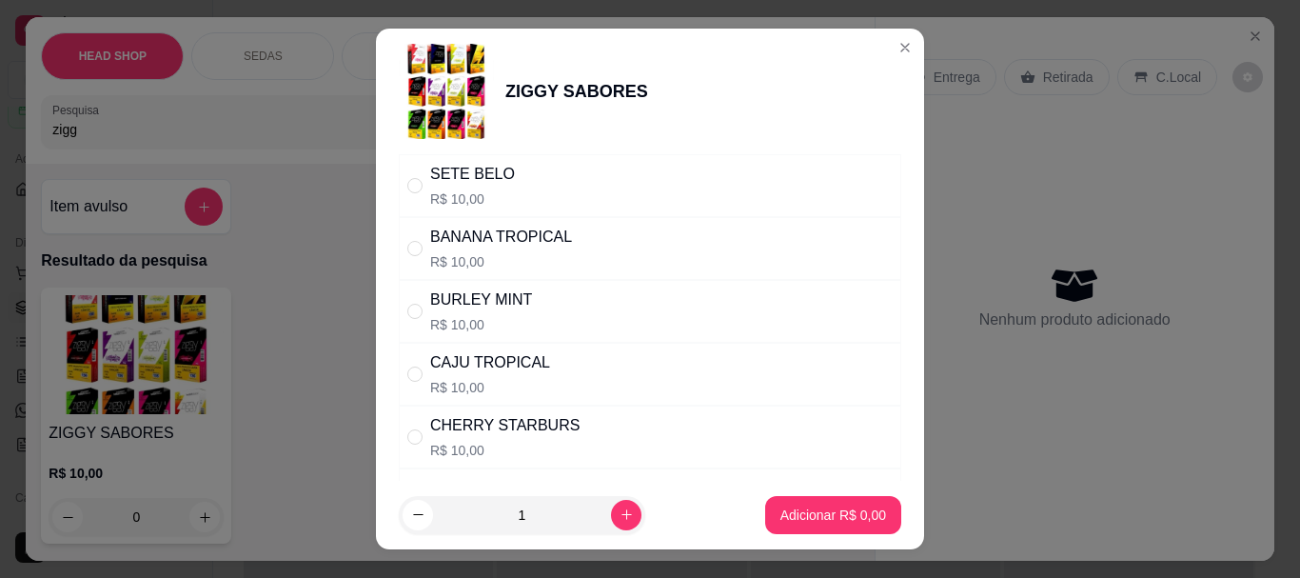
scroll to position [190, 0]
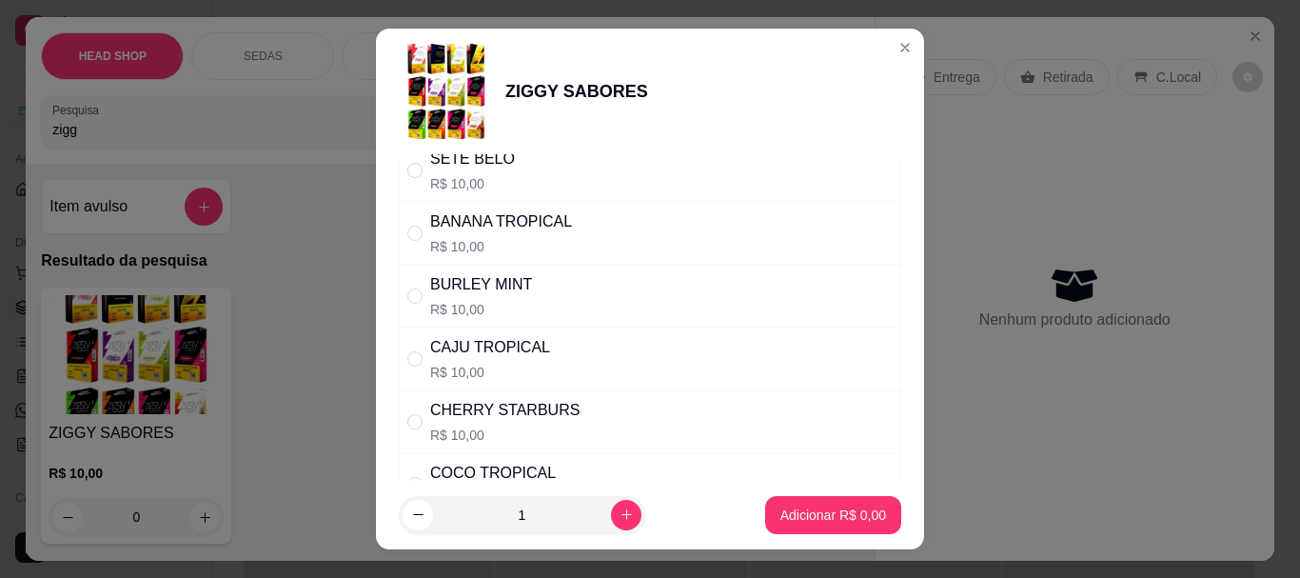
click at [495, 293] on div "BURLEY MINT" at bounding box center [481, 284] width 102 height 23
radio input "true"
click at [619, 511] on icon "increase-product-quantity" at bounding box center [626, 514] width 14 height 14
click at [614, 506] on button "increase-product-quantity" at bounding box center [626, 515] width 30 height 30
type input "3"
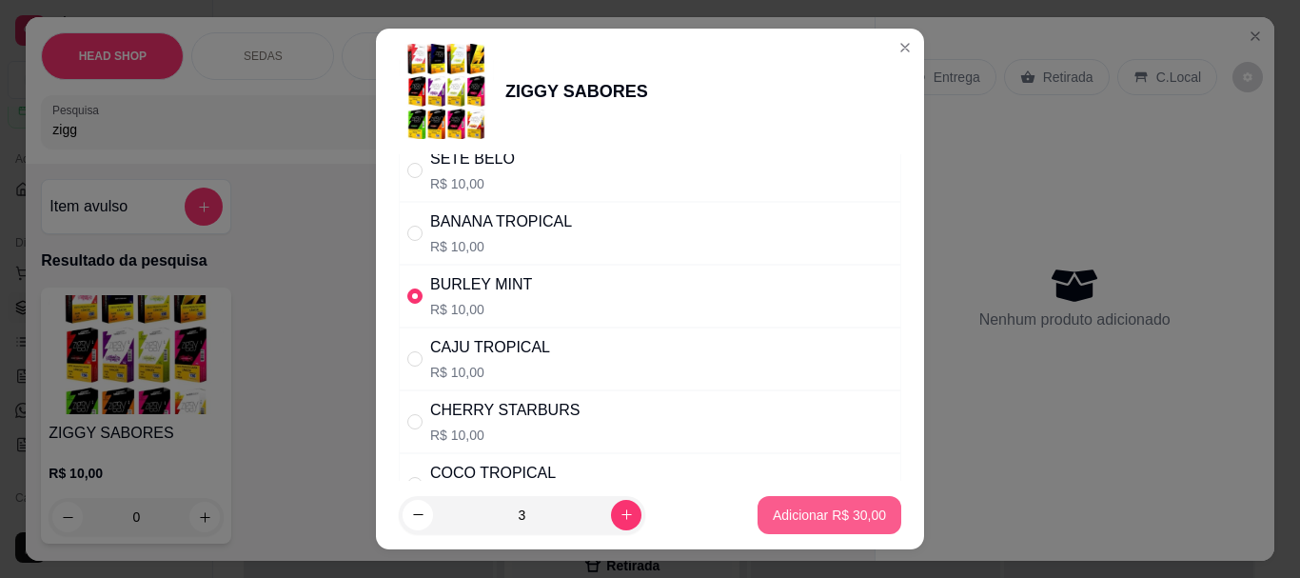
click at [787, 515] on p "Adicionar R$ 30,00" at bounding box center [829, 514] width 113 height 19
type input "3"
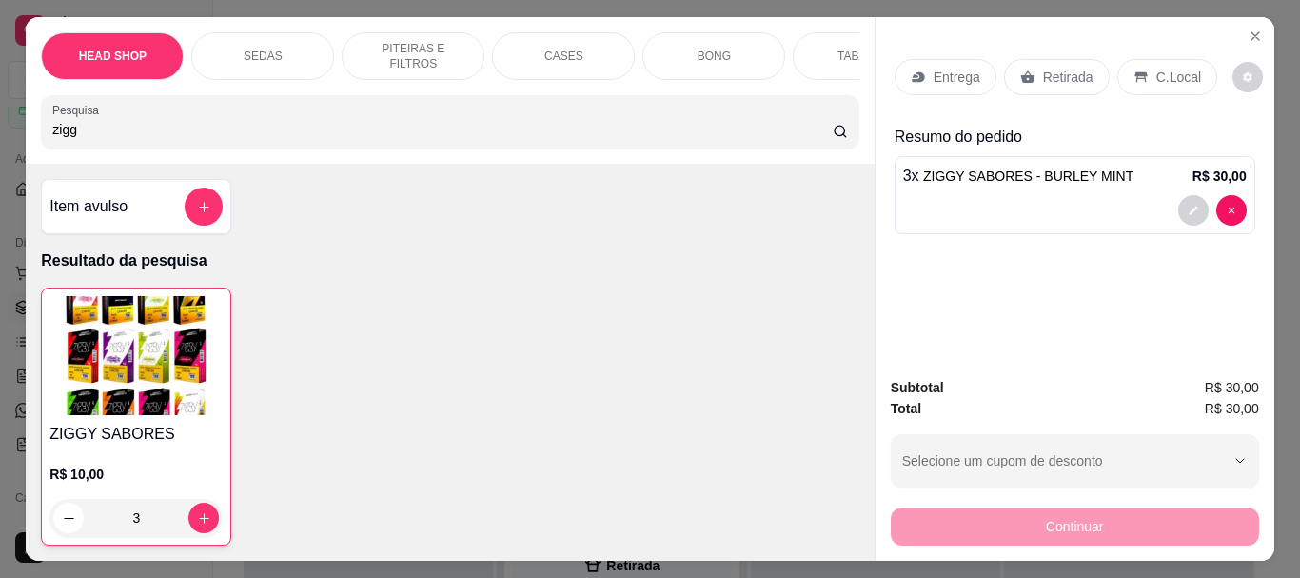
click at [89, 390] on img at bounding box center [135, 355] width 173 height 119
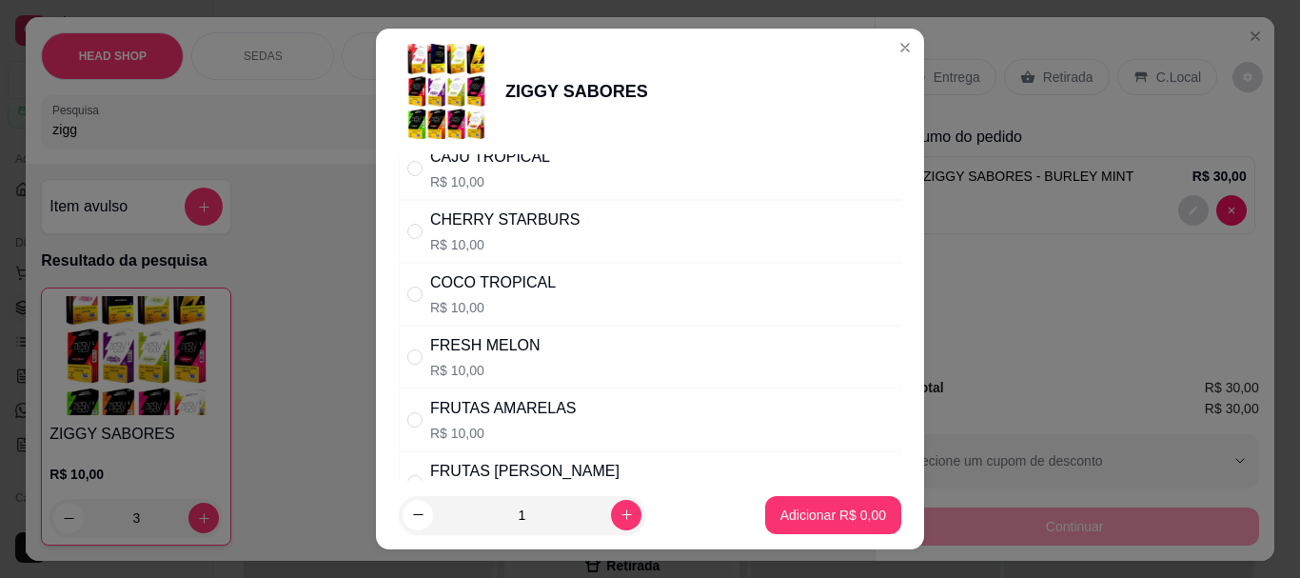
scroll to position [285, 0]
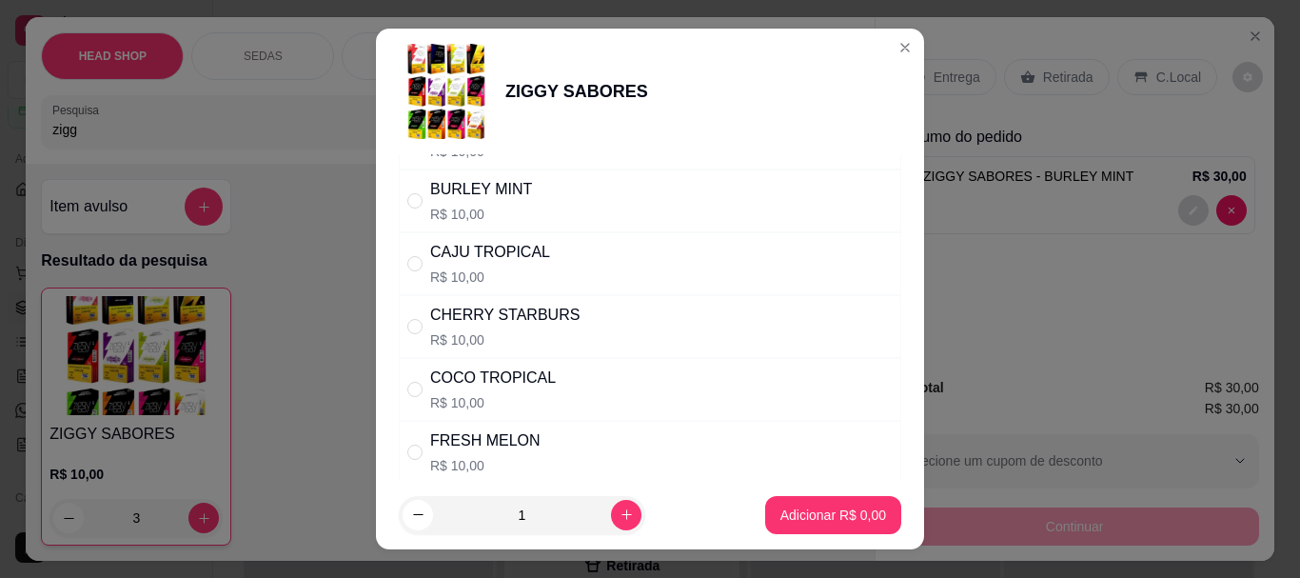
click at [477, 329] on div "CHERRY STARBURS R$ 10,00" at bounding box center [504, 327] width 149 height 46
radio input "true"
click at [619, 517] on icon "increase-product-quantity" at bounding box center [626, 514] width 14 height 14
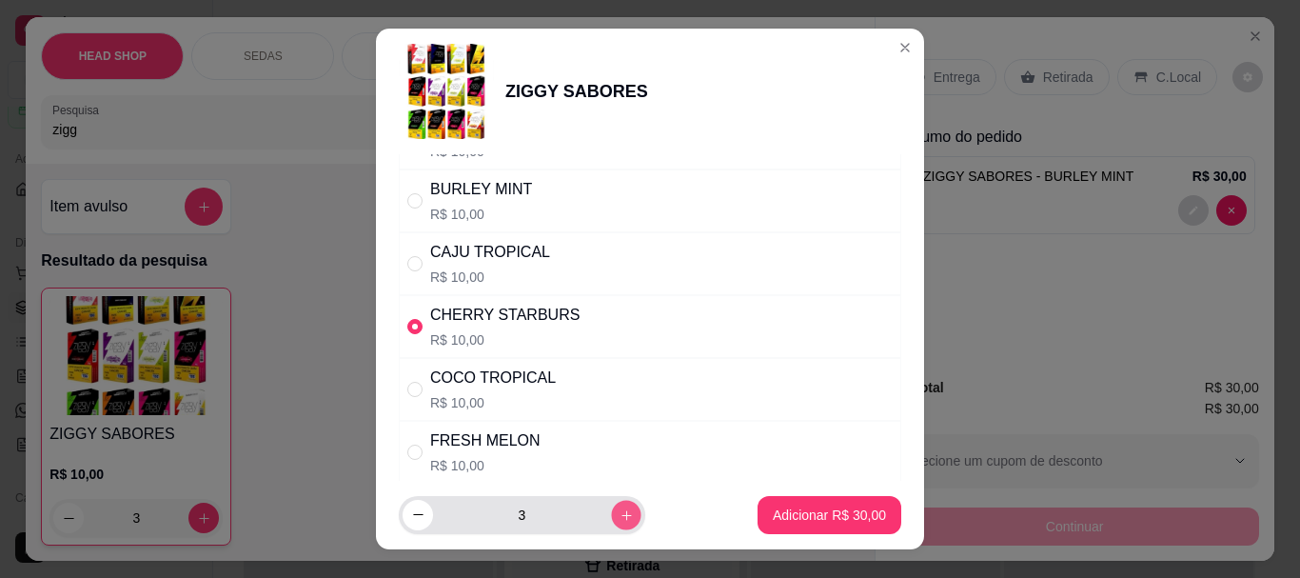
type input "4"
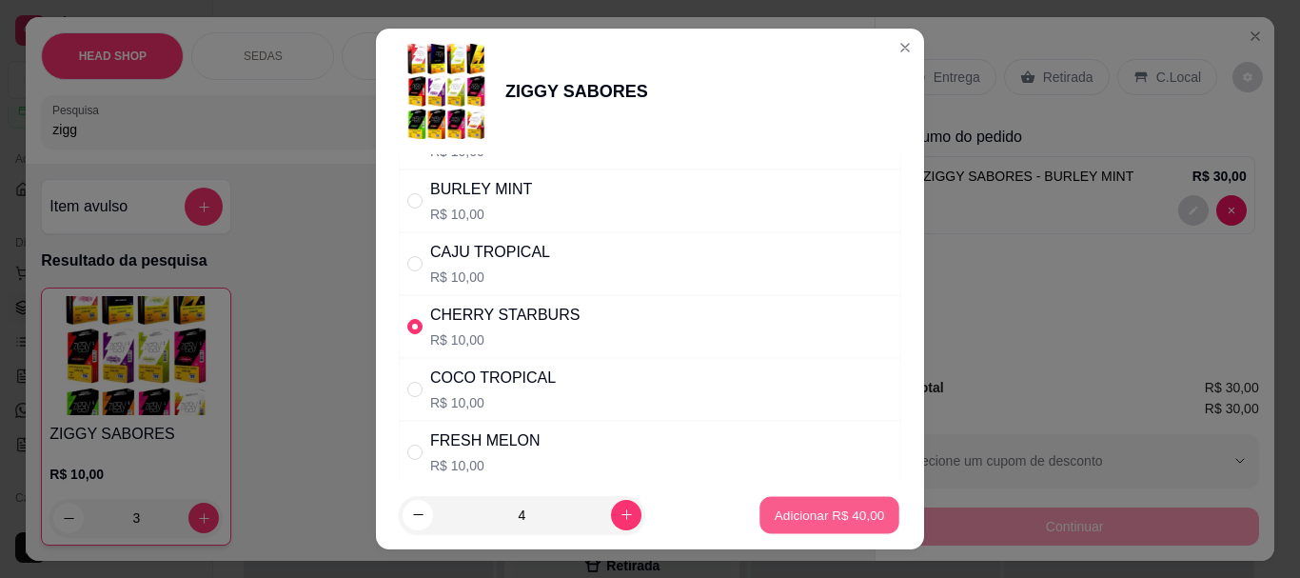
click at [813, 506] on p "Adicionar R$ 40,00" at bounding box center [829, 514] width 110 height 18
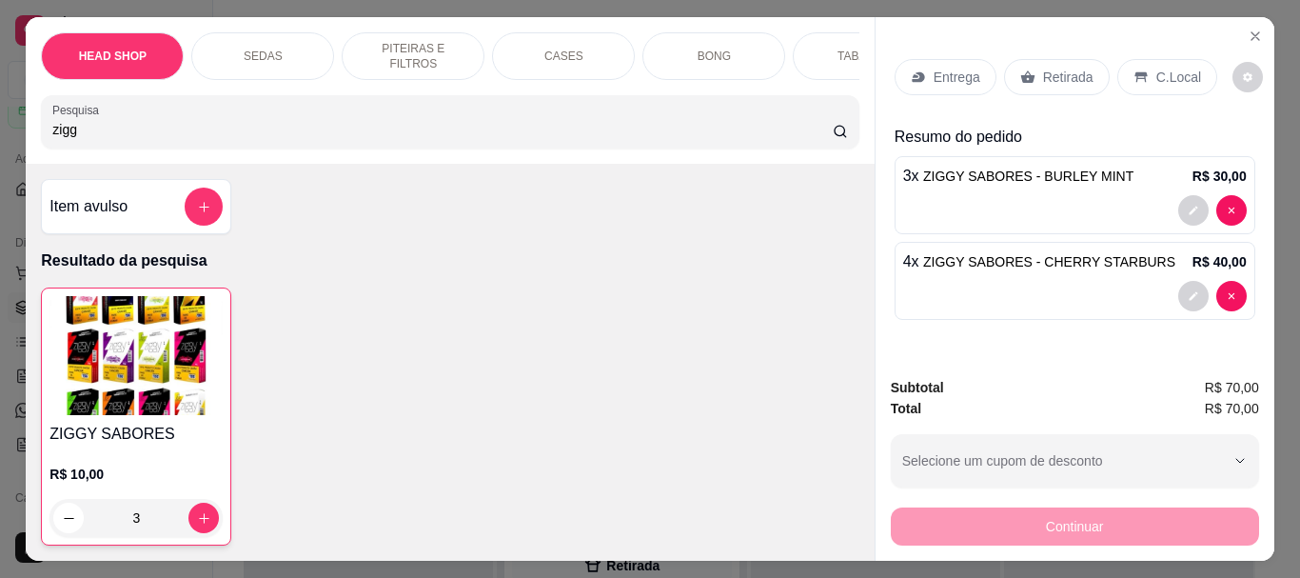
click at [178, 428] on div "ZIGGY SABORES R$ 10,00 3" at bounding box center [136, 416] width 190 height 258
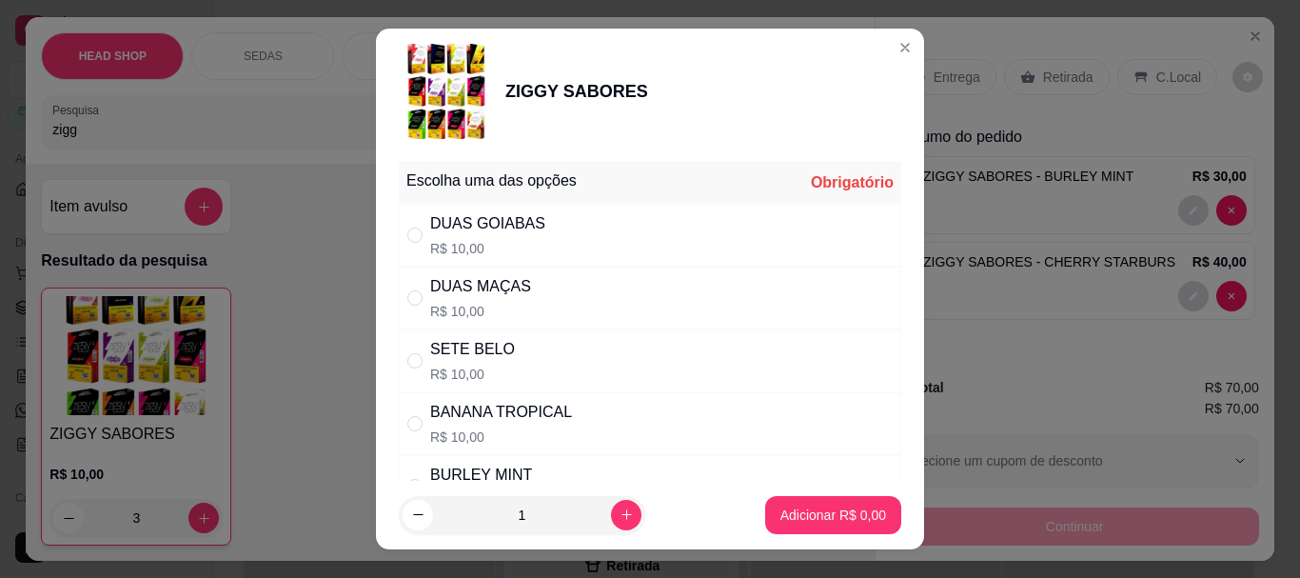
click at [449, 217] on div "DUAS GOIABAS" at bounding box center [487, 223] width 115 height 23
radio input "true"
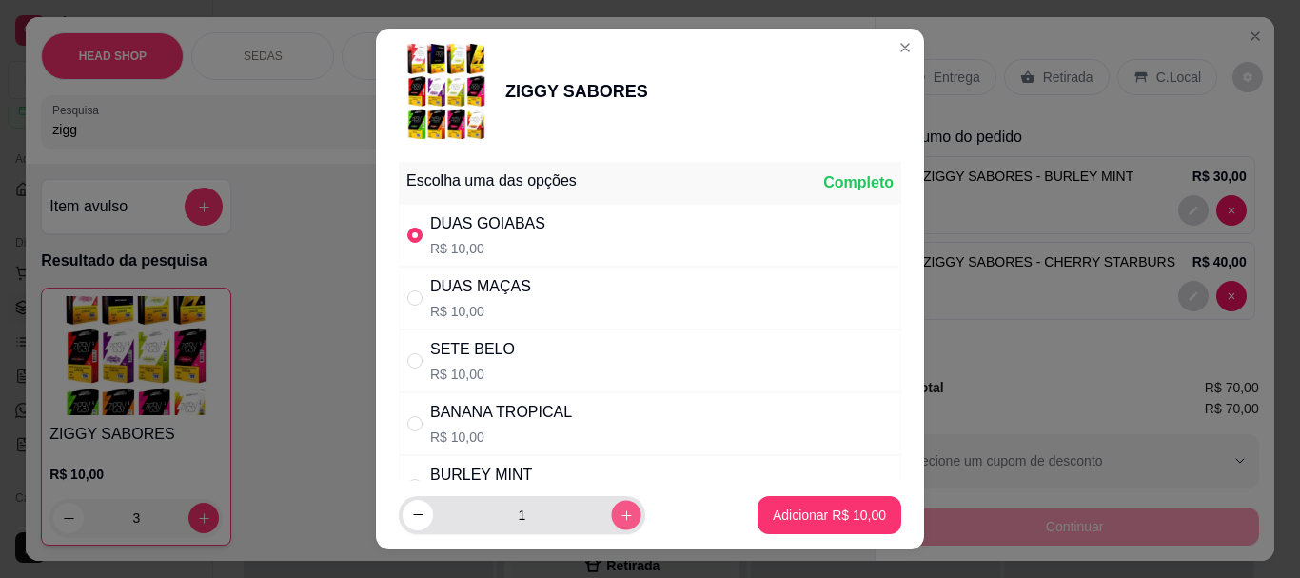
click at [611, 504] on button "increase-product-quantity" at bounding box center [625, 514] width 29 height 29
click at [611, 504] on button "increase-product-quantity" at bounding box center [626, 515] width 30 height 30
click at [611, 504] on button "increase-product-quantity" at bounding box center [625, 514] width 29 height 29
type input "4"
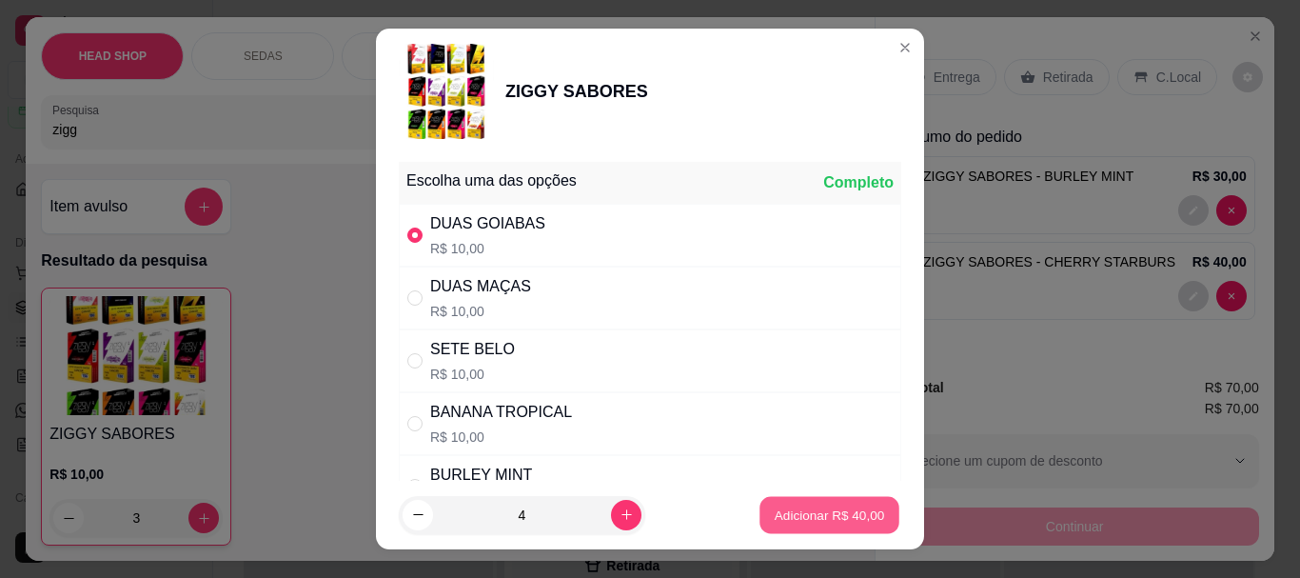
click at [801, 515] on p "Adicionar R$ 40,00" at bounding box center [829, 514] width 110 height 18
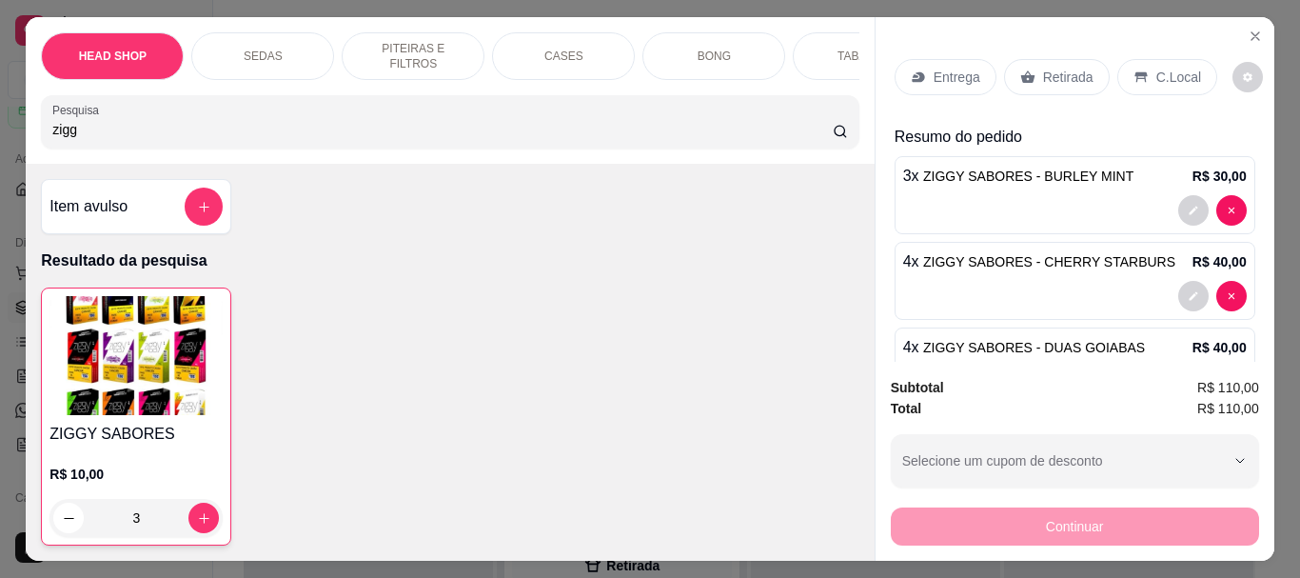
click at [41, 399] on div "ZIGGY SABORES R$ 10,00 3" at bounding box center [136, 416] width 190 height 258
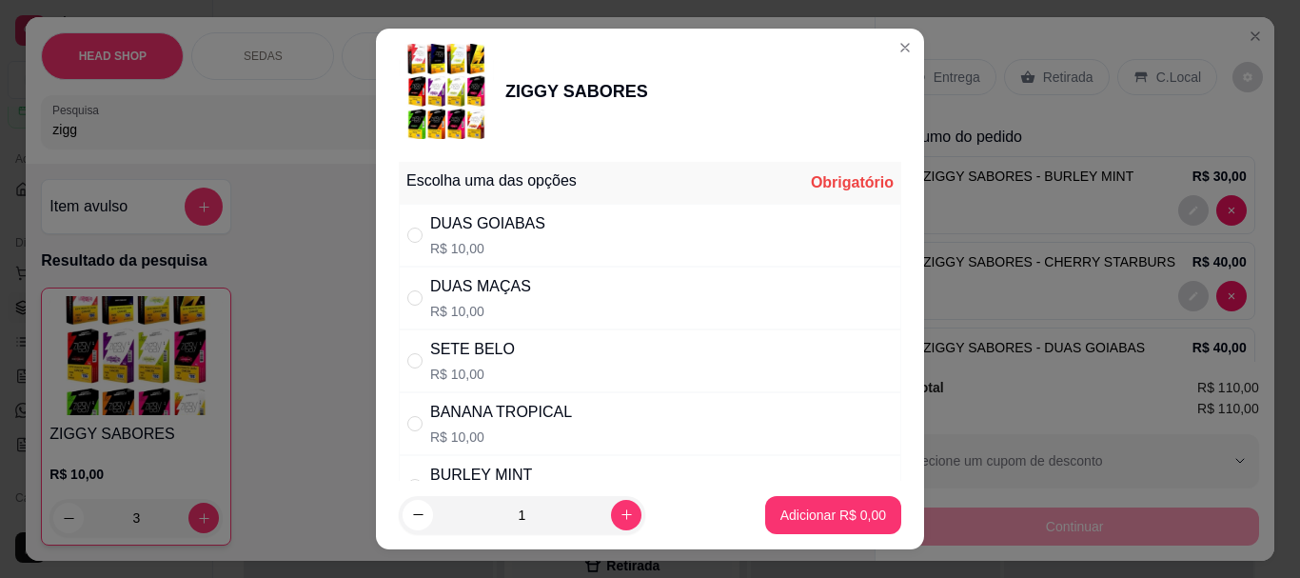
click at [481, 303] on p "R$ 10,00" at bounding box center [480, 311] width 101 height 19
radio input "true"
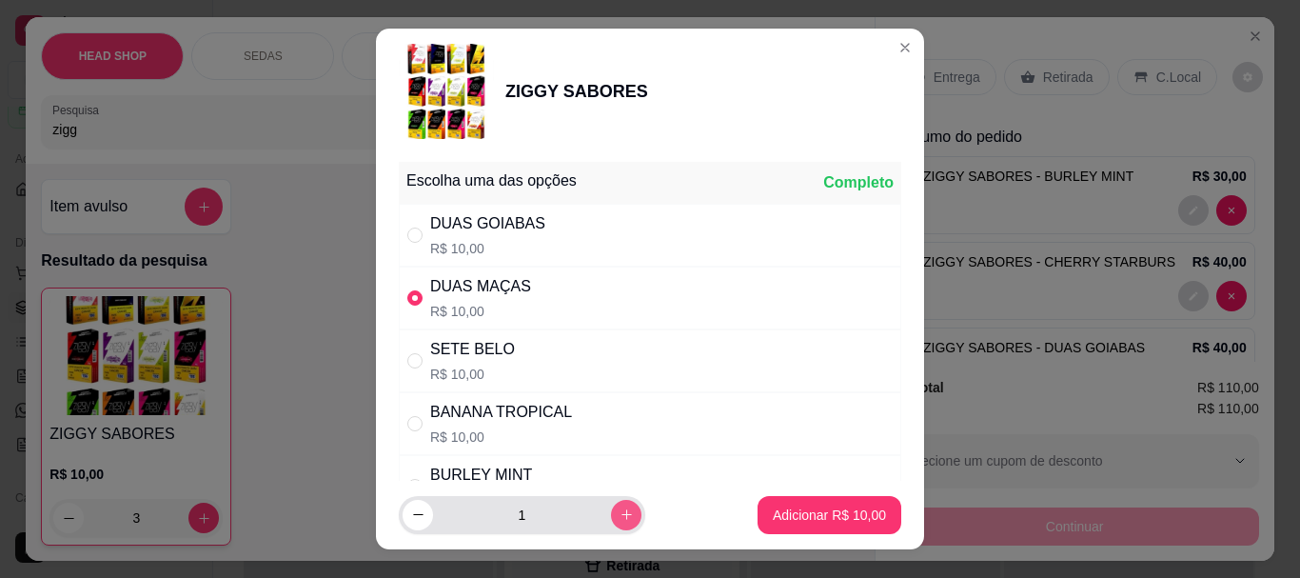
click at [619, 508] on icon "increase-product-quantity" at bounding box center [626, 514] width 14 height 14
type input "3"
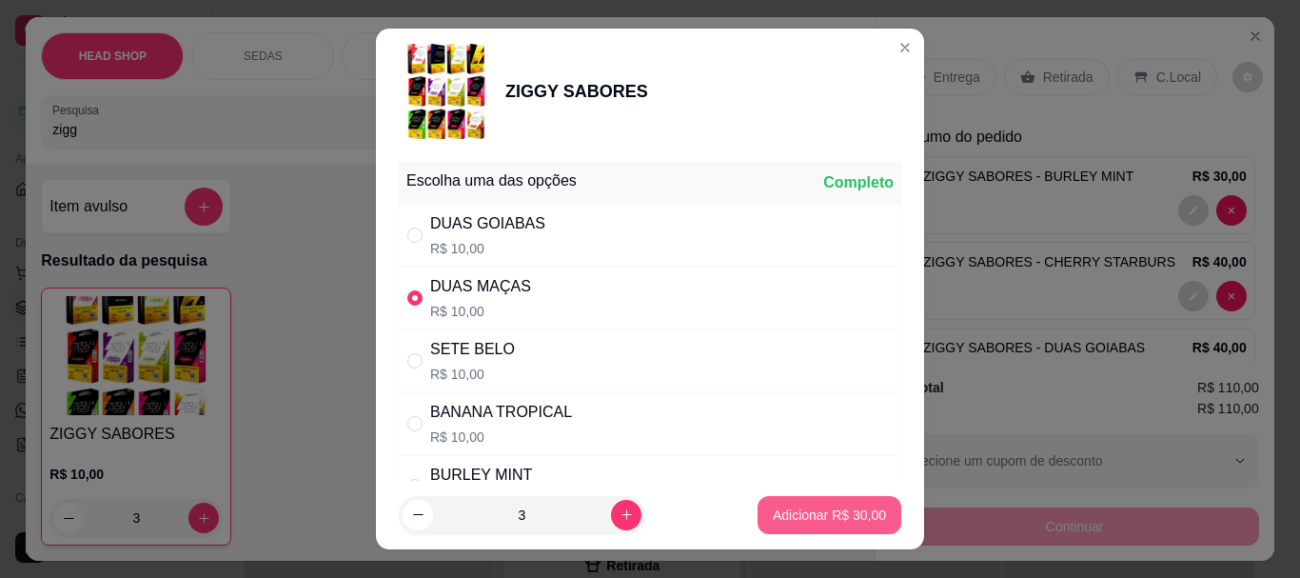
click at [819, 518] on p "Adicionar R$ 30,00" at bounding box center [829, 514] width 113 height 19
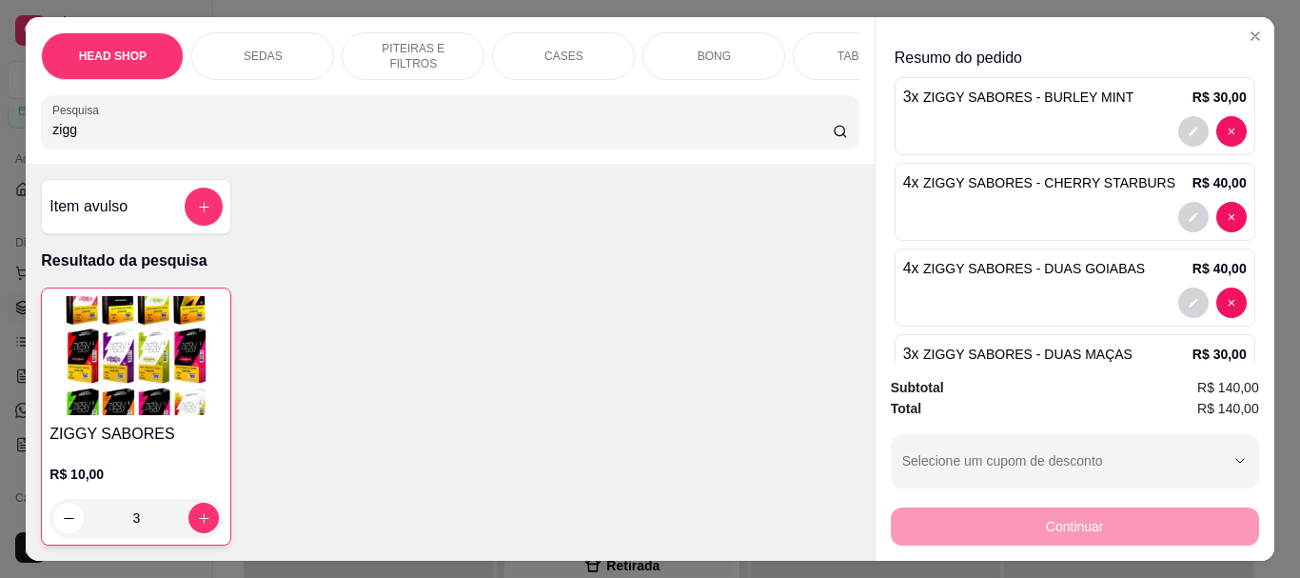
scroll to position [156, 0]
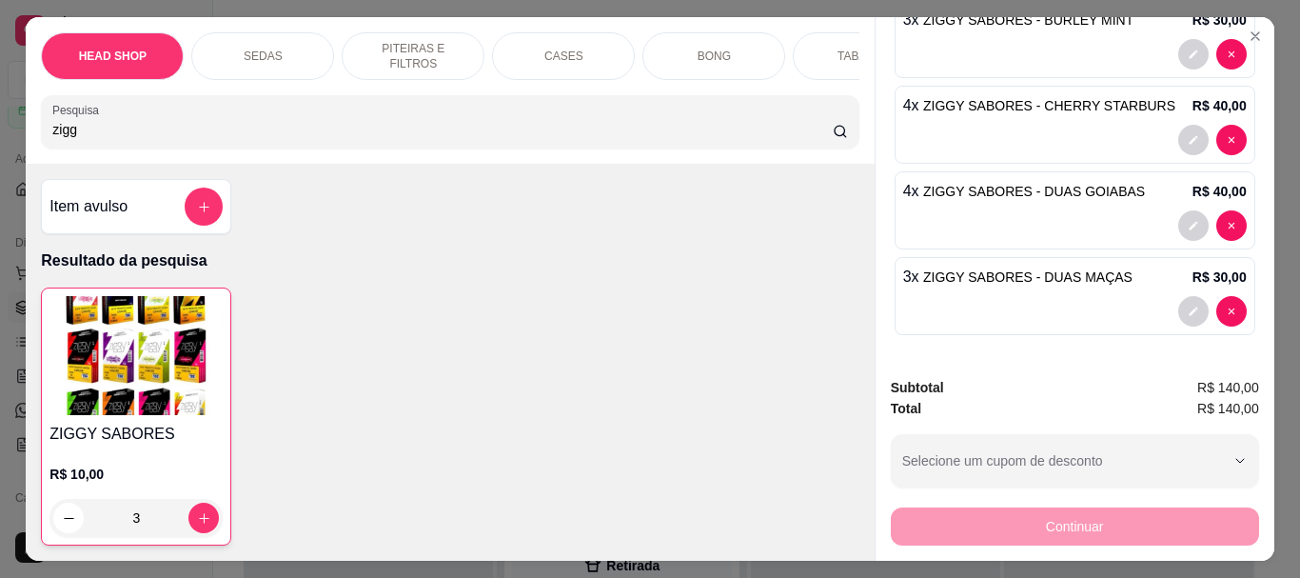
click at [143, 372] on img at bounding box center [135, 355] width 173 height 119
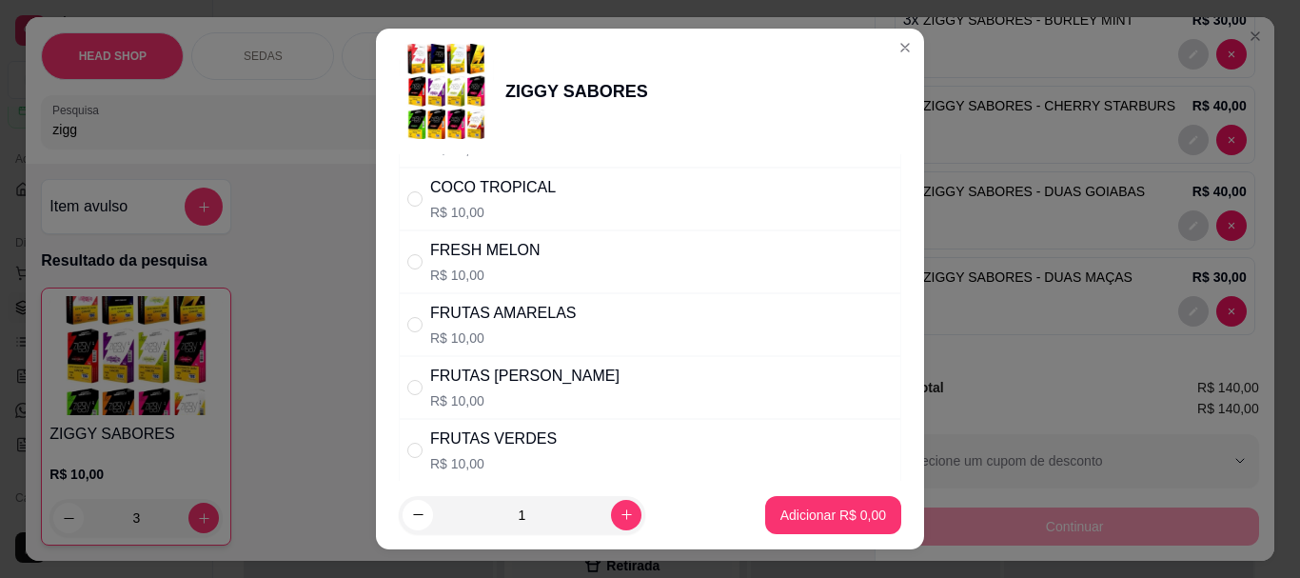
scroll to position [571, 0]
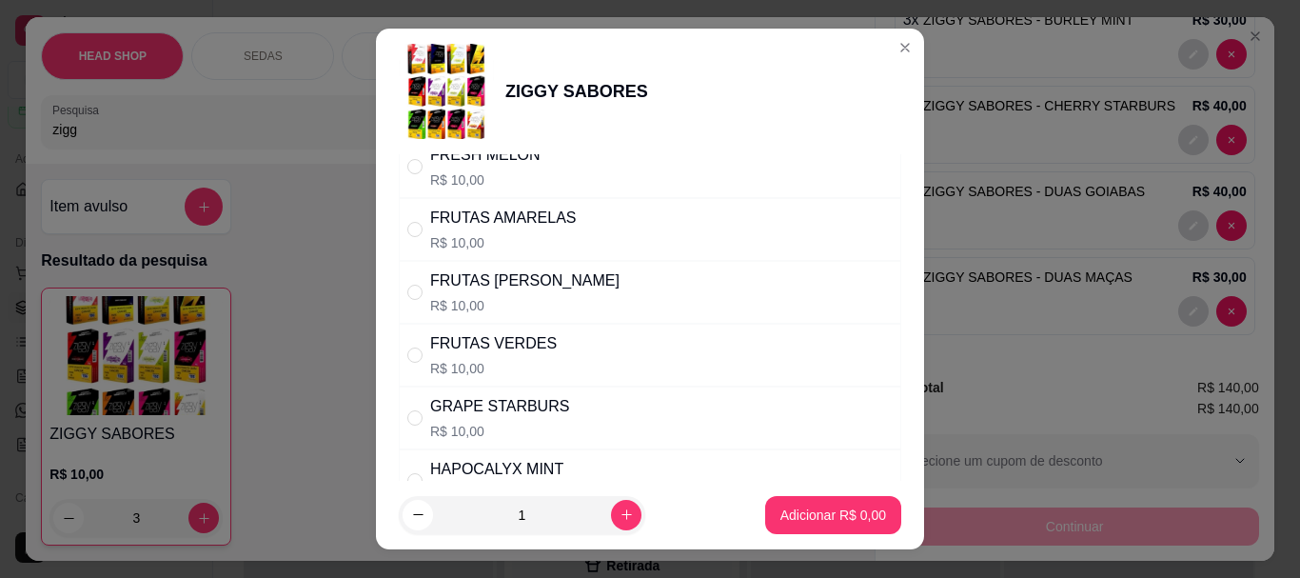
click at [479, 216] on div "FRUTAS AMARELAS" at bounding box center [503, 217] width 147 height 23
radio input "true"
click at [621, 514] on icon "increase-product-quantity" at bounding box center [626, 514] width 10 height 10
type input "3"
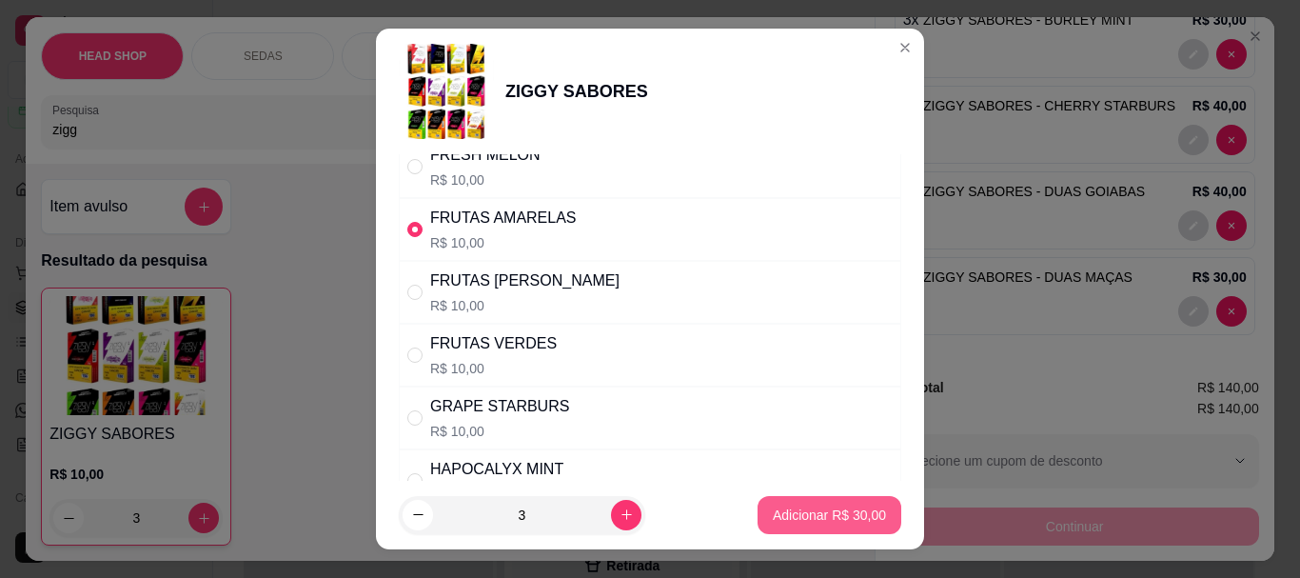
click at [757, 505] on button "Adicionar R$ 30,00" at bounding box center [829, 515] width 144 height 38
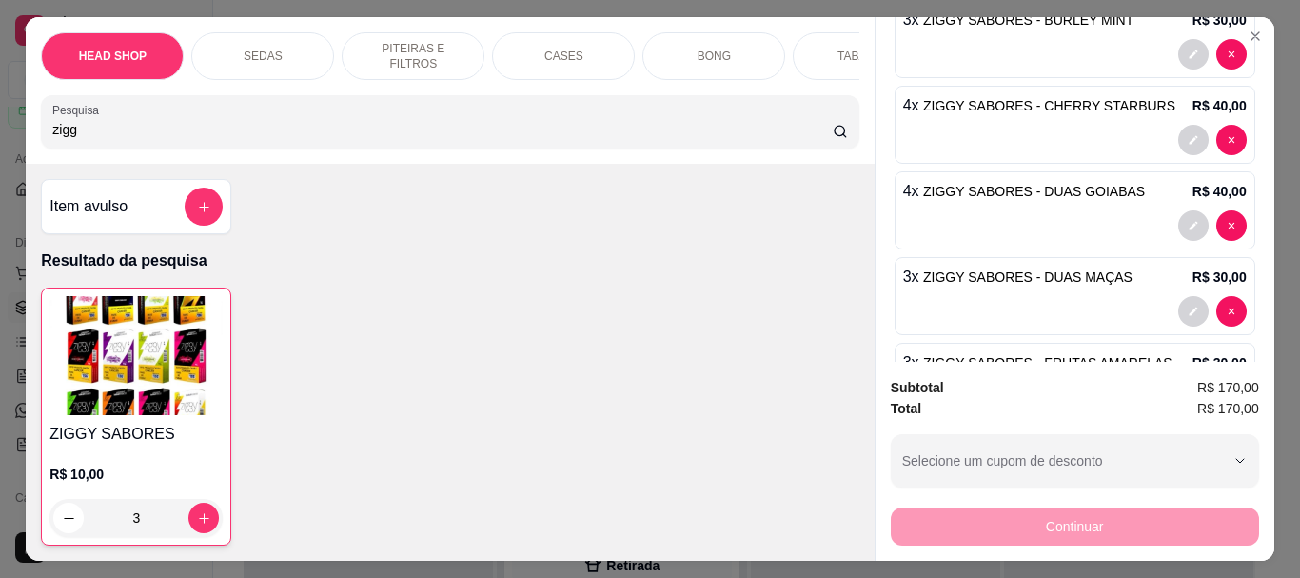
click at [186, 385] on img at bounding box center [135, 355] width 173 height 119
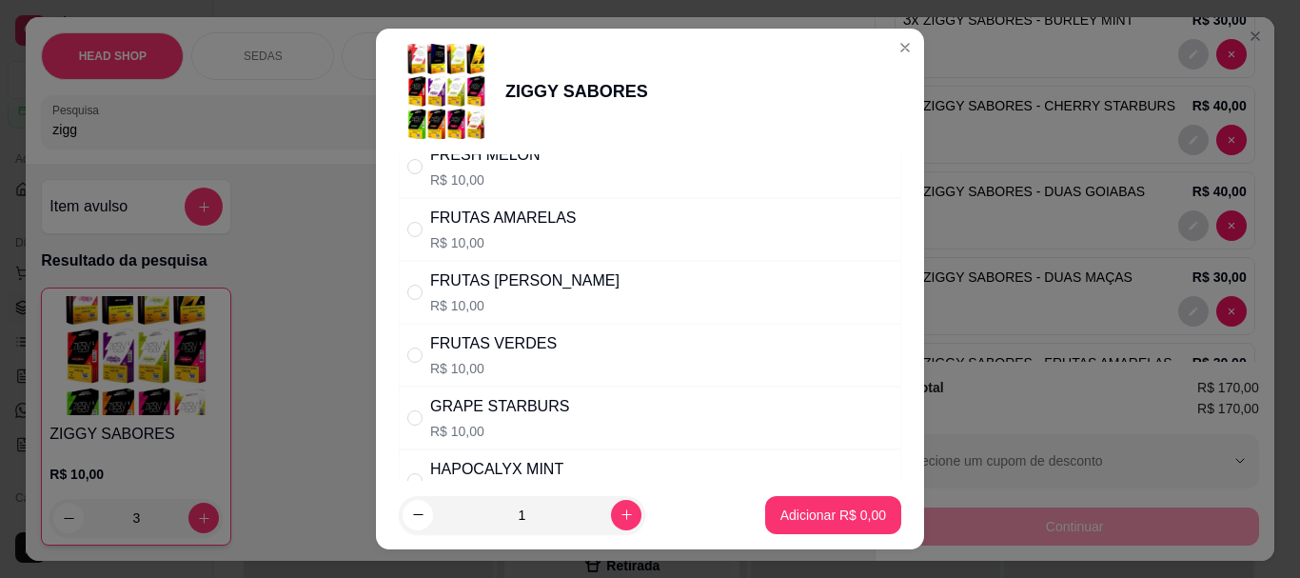
click at [483, 286] on div "FRUTAS [PERSON_NAME]" at bounding box center [524, 280] width 189 height 23
radio input "true"
click at [619, 510] on icon "increase-product-quantity" at bounding box center [626, 514] width 14 height 14
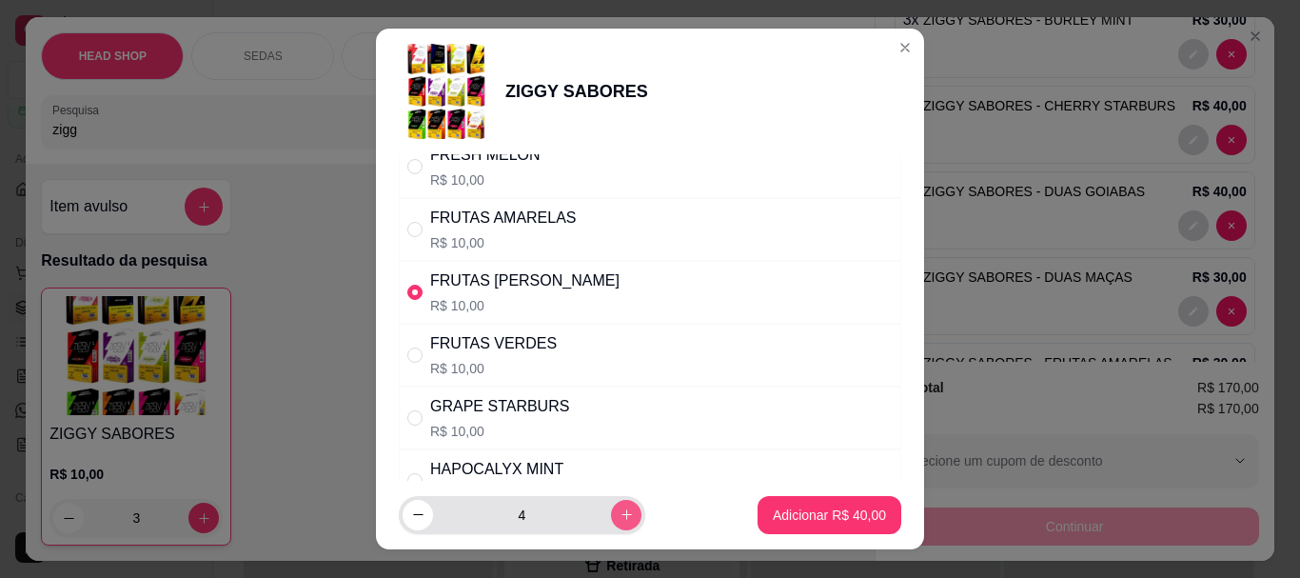
click at [619, 510] on icon "increase-product-quantity" at bounding box center [626, 514] width 14 height 14
type input "5"
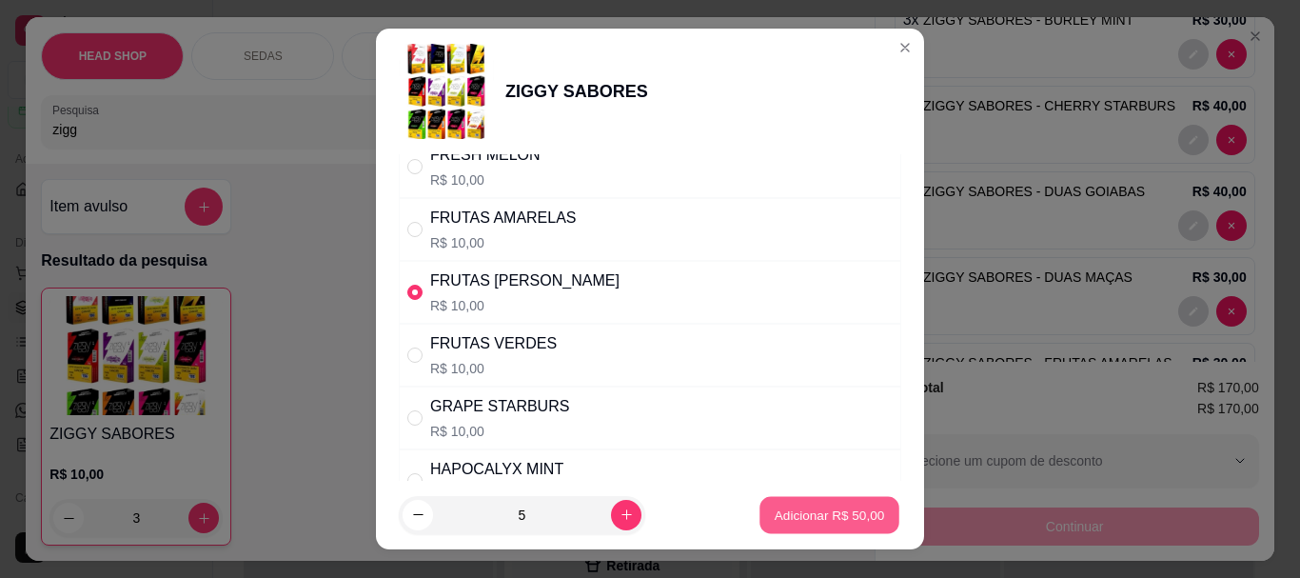
click at [774, 511] on p "Adicionar R$ 50,00" at bounding box center [829, 514] width 110 height 18
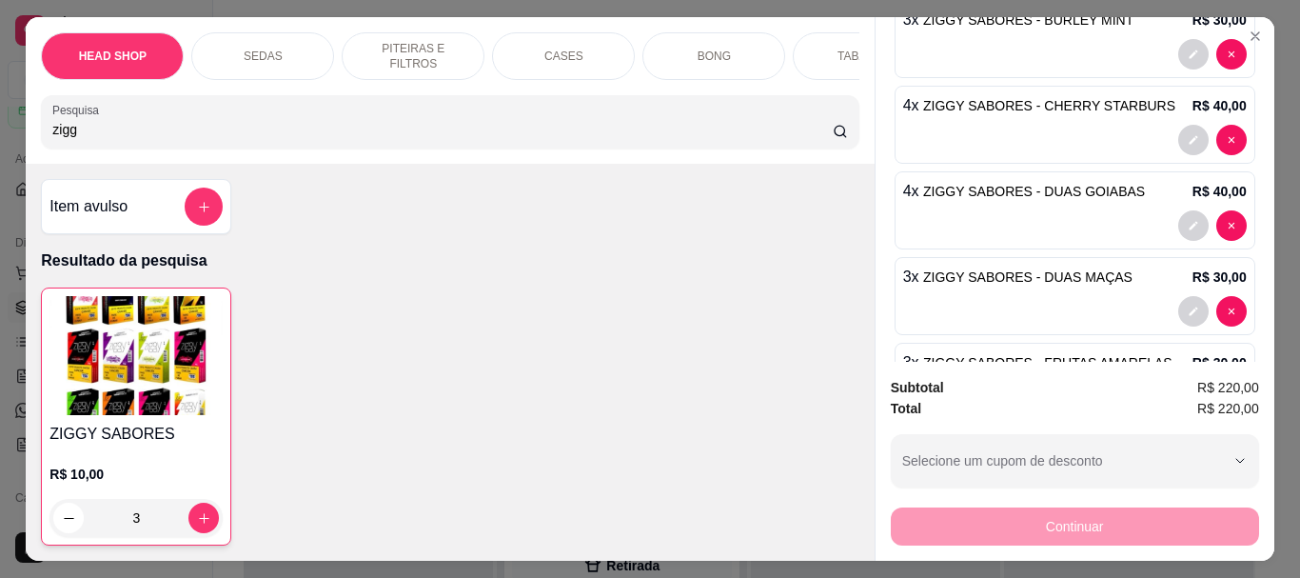
scroll to position [327, 0]
click at [143, 362] on img at bounding box center [135, 355] width 173 height 119
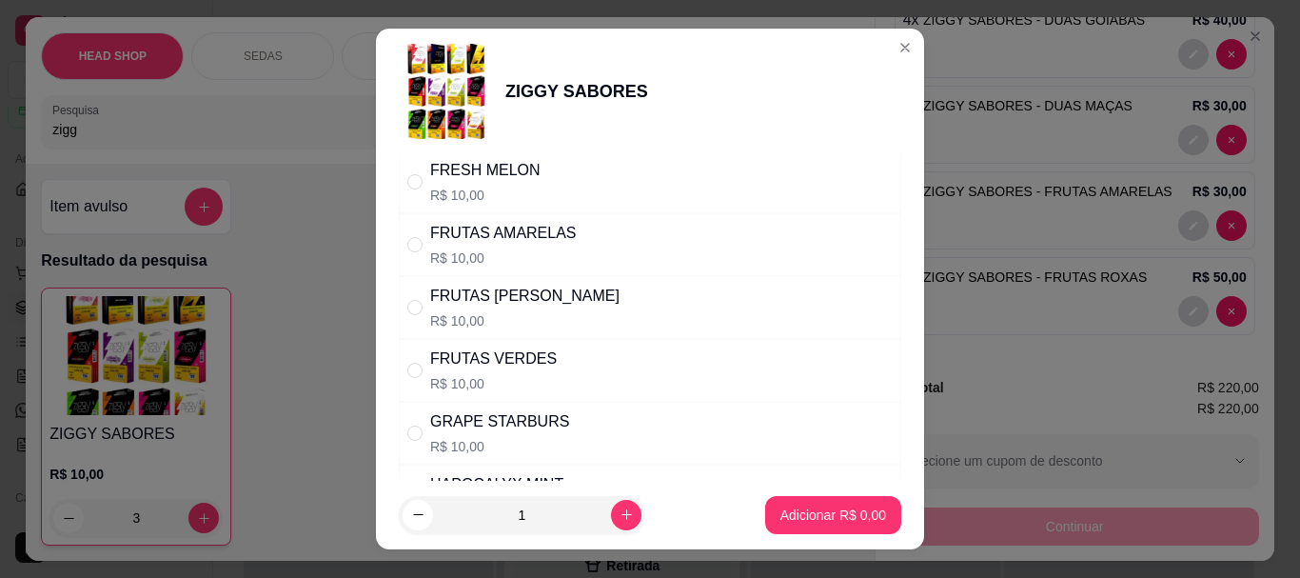
scroll to position [571, 0]
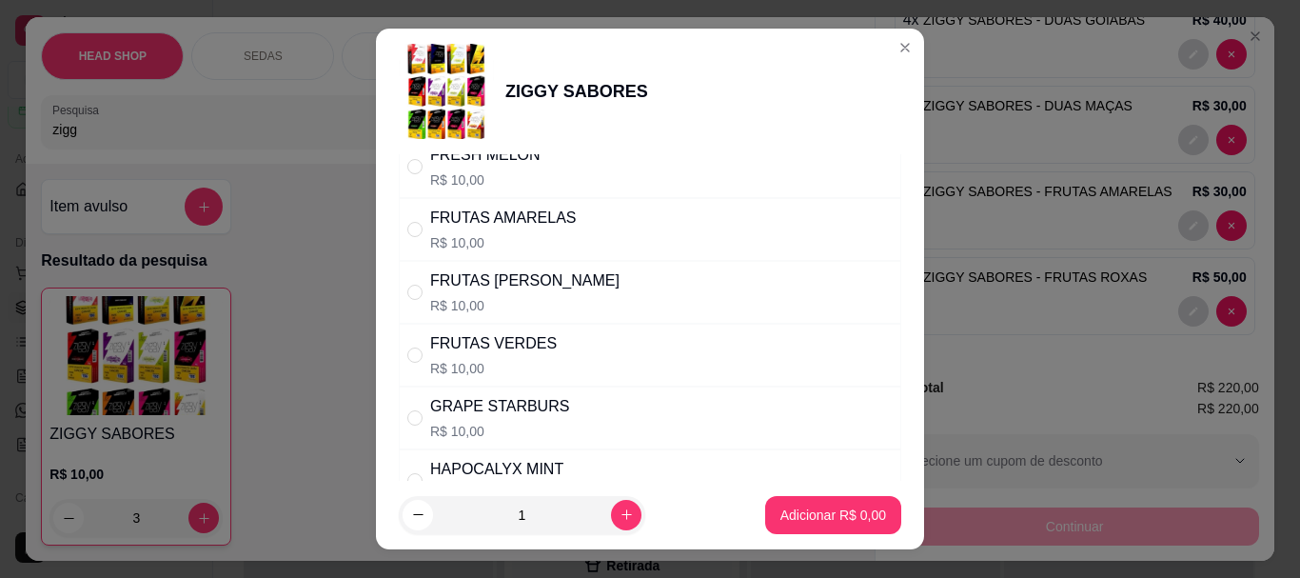
click at [503, 344] on div "FRUTAS VERDES" at bounding box center [493, 343] width 127 height 23
radio input "true"
click at [619, 514] on icon "increase-product-quantity" at bounding box center [626, 514] width 14 height 14
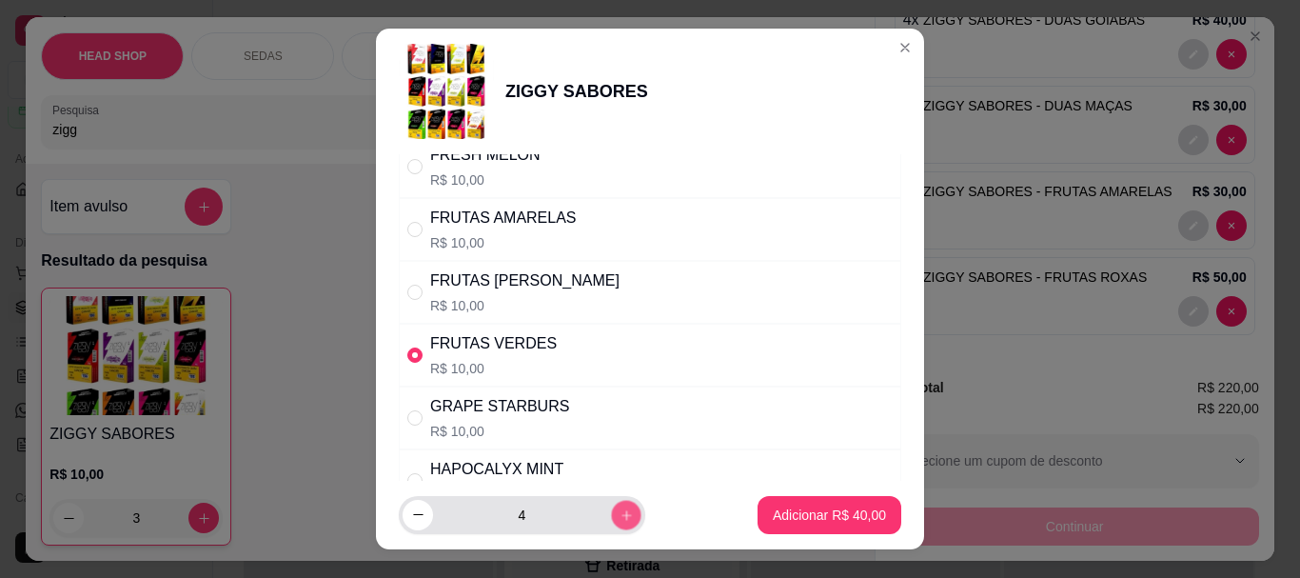
click at [619, 514] on icon "increase-product-quantity" at bounding box center [626, 514] width 14 height 14
type input "5"
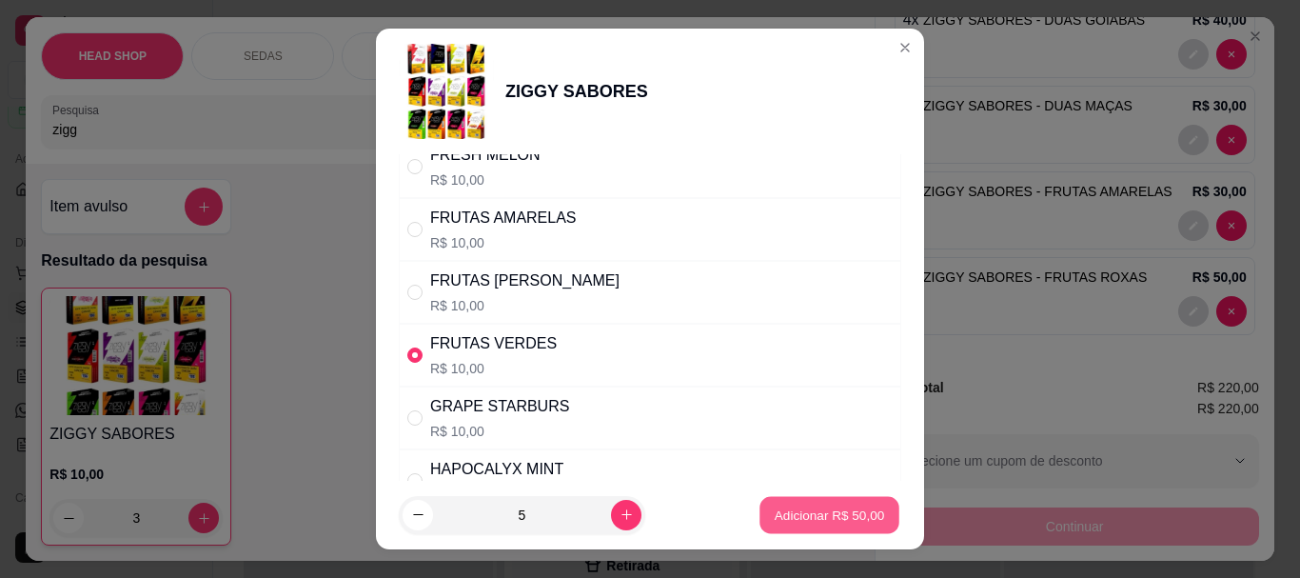
click at [781, 513] on p "Adicionar R$ 50,00" at bounding box center [829, 514] width 110 height 18
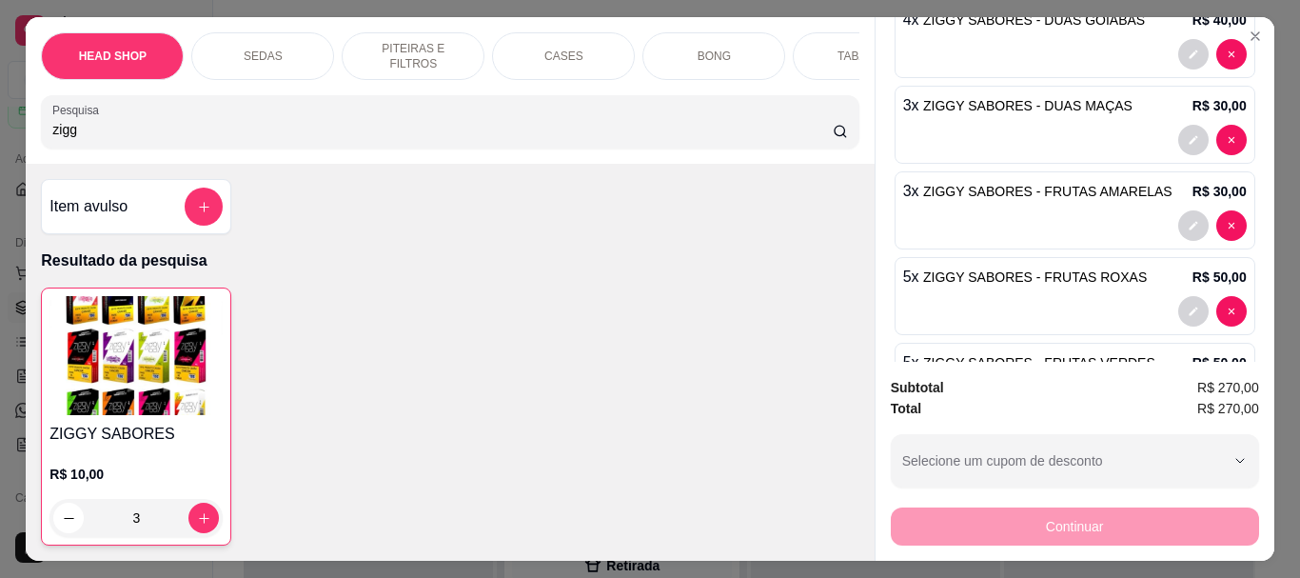
click at [89, 360] on img at bounding box center [135, 355] width 173 height 119
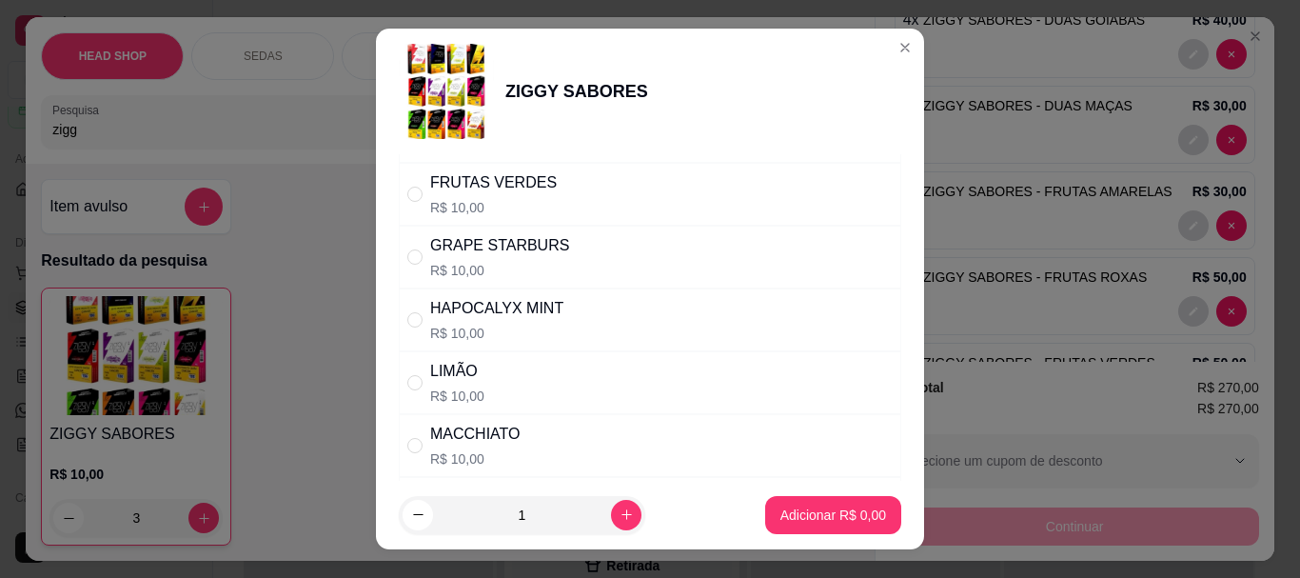
scroll to position [761, 0]
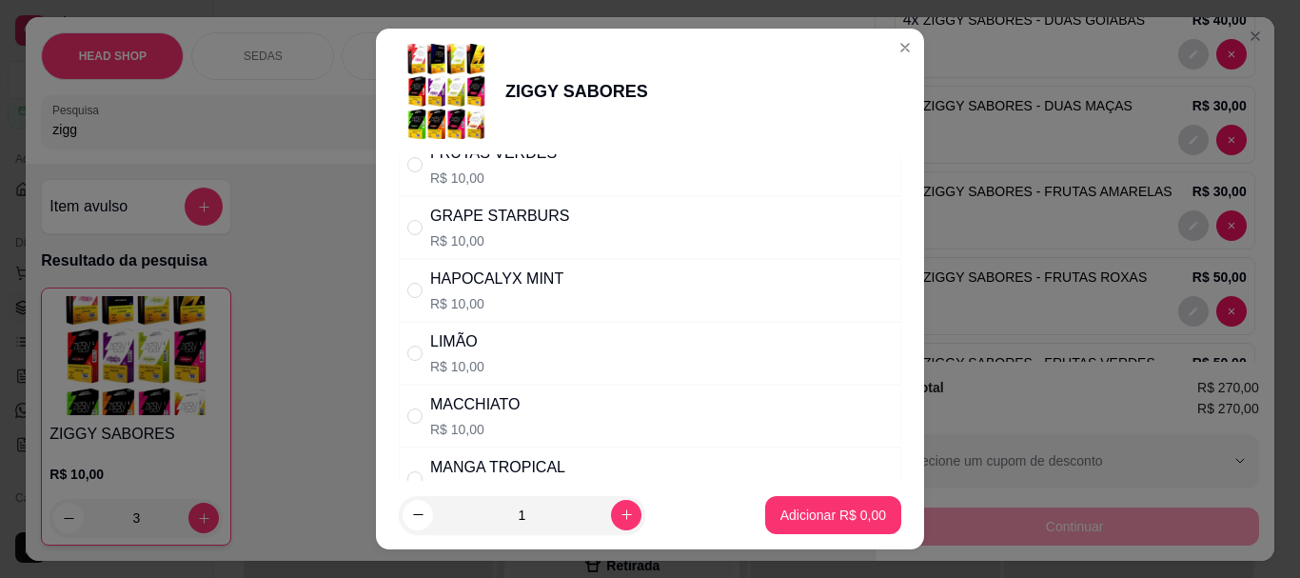
click at [481, 350] on div "LIMÃO R$ 10,00" at bounding box center [650, 353] width 502 height 63
radio input "true"
click at [611, 506] on button "increase-product-quantity" at bounding box center [626, 515] width 30 height 30
click at [611, 506] on button "increase-product-quantity" at bounding box center [625, 514] width 29 height 29
type input "3"
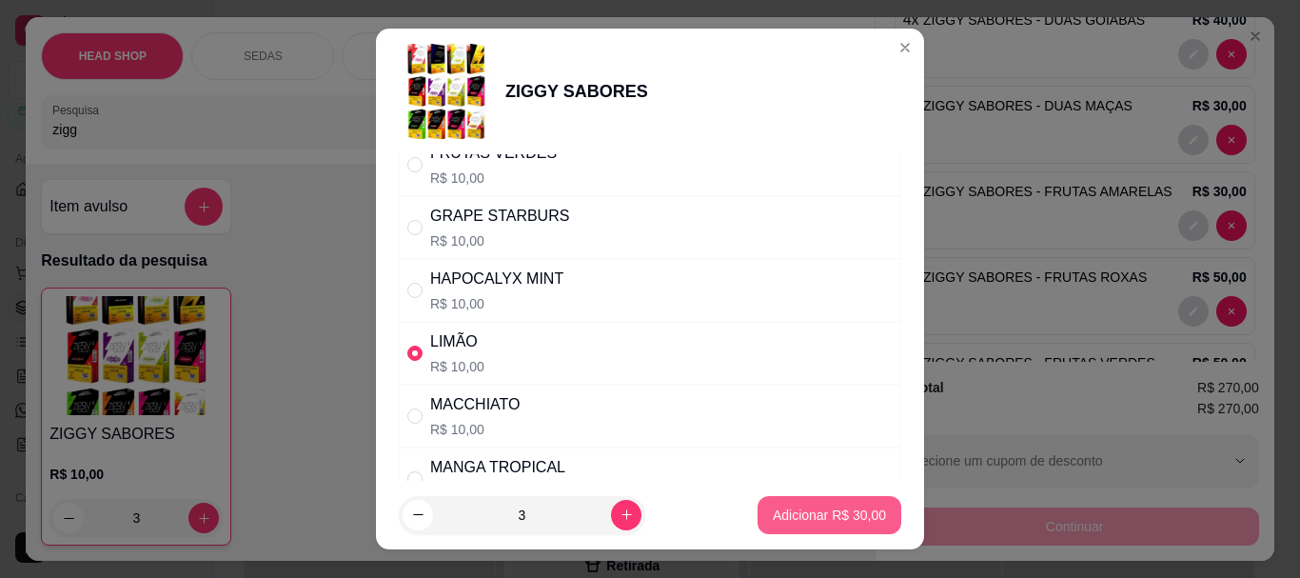
click at [789, 498] on button "Adicionar R$ 30,00" at bounding box center [829, 515] width 144 height 38
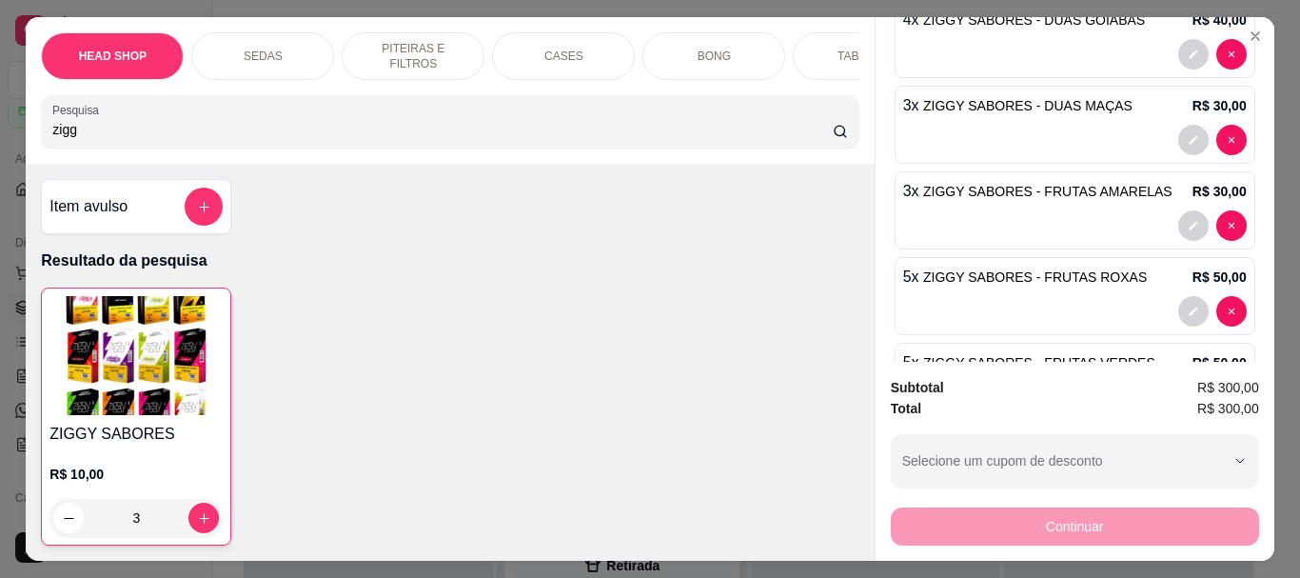
click at [60, 387] on img at bounding box center [135, 355] width 173 height 119
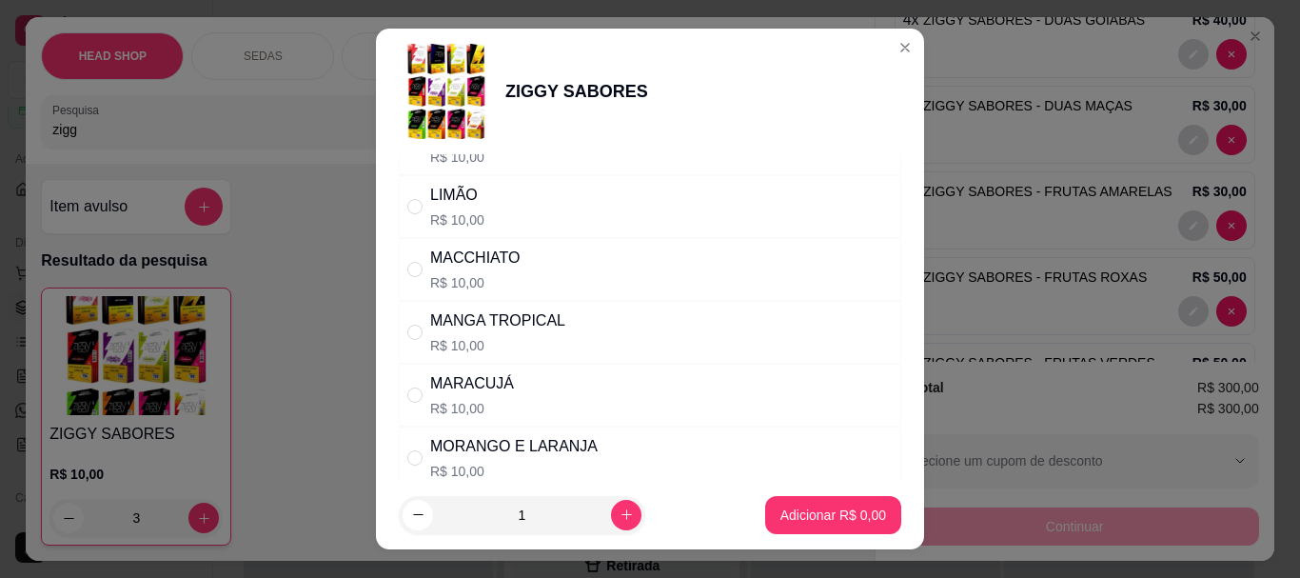
scroll to position [951, 0]
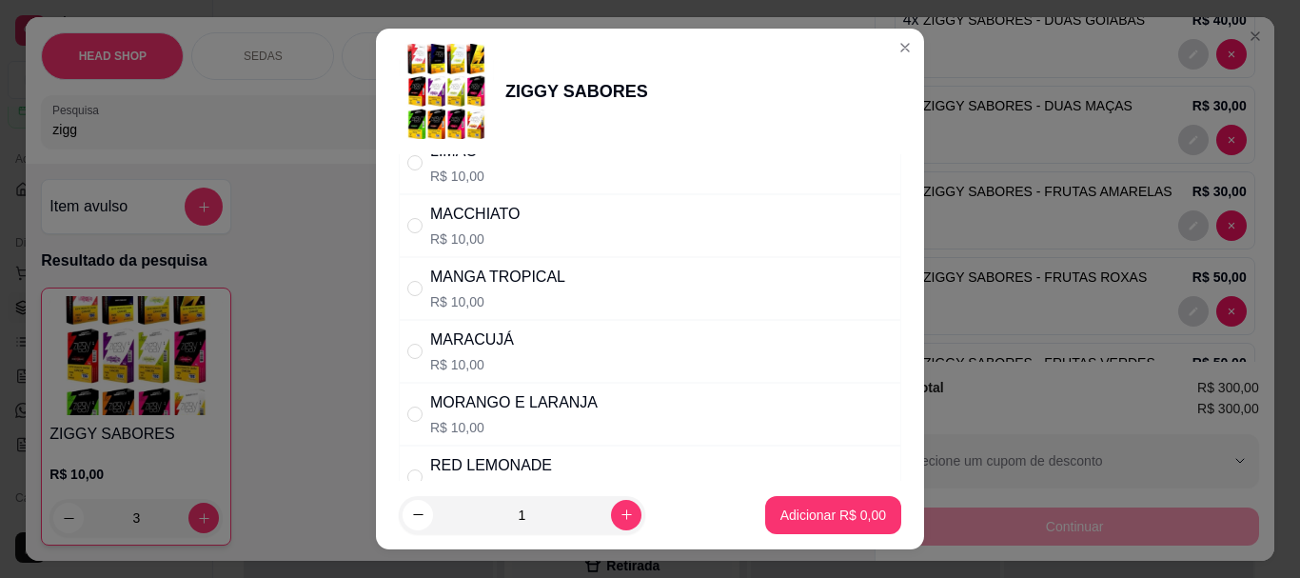
click at [494, 287] on div "MANGA TROPICAL" at bounding box center [497, 276] width 135 height 23
radio input "true"
click at [619, 511] on icon "increase-product-quantity" at bounding box center [626, 514] width 14 height 14
type input "2"
click at [782, 512] on p "Adicionar R$ 20,00" at bounding box center [829, 514] width 113 height 19
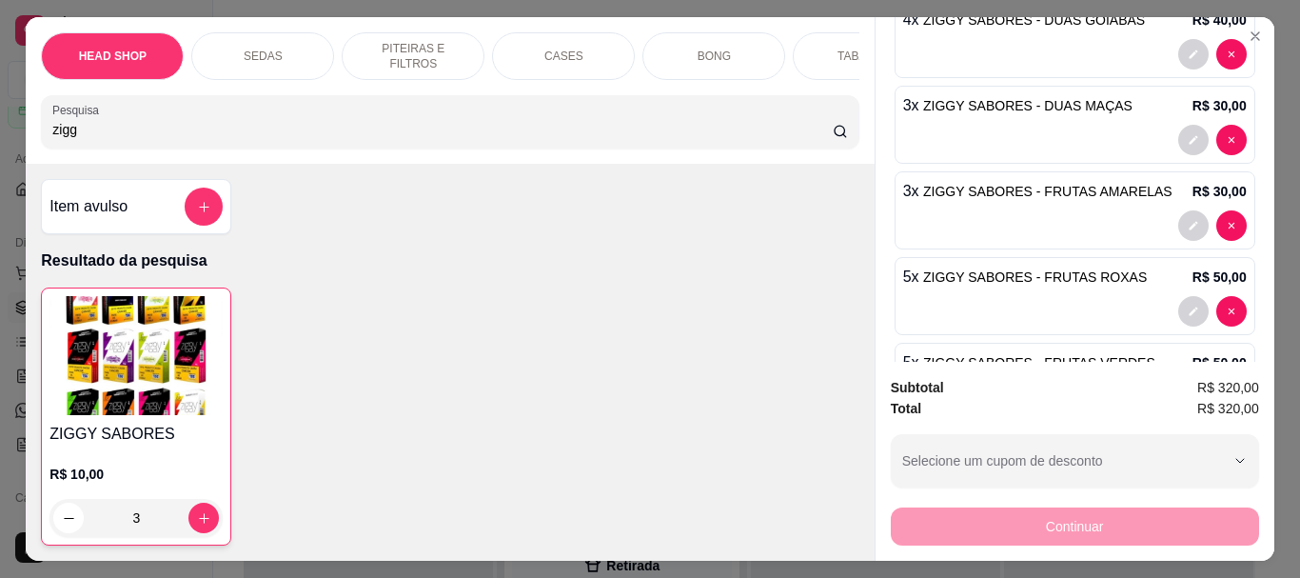
click at [142, 404] on img at bounding box center [135, 355] width 173 height 119
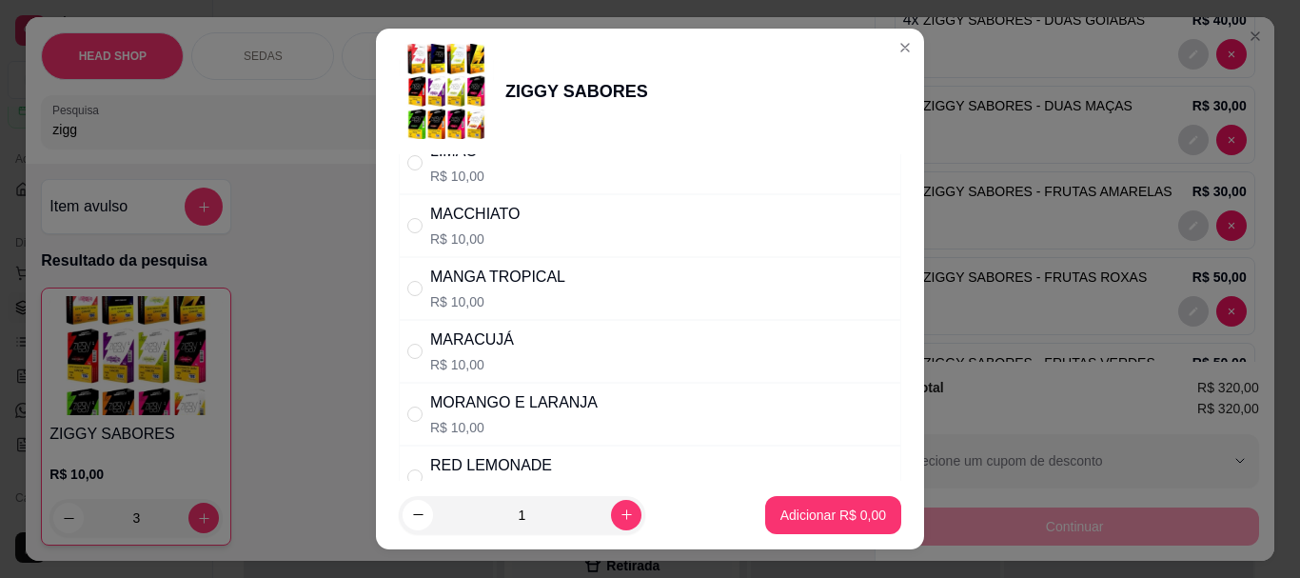
click at [480, 363] on p "R$ 10,00" at bounding box center [472, 364] width 84 height 19
radio input "true"
click at [611, 521] on button "increase-product-quantity" at bounding box center [626, 515] width 30 height 30
type input "2"
click at [813, 513] on p "Adicionar R$ 20,00" at bounding box center [829, 514] width 110 height 18
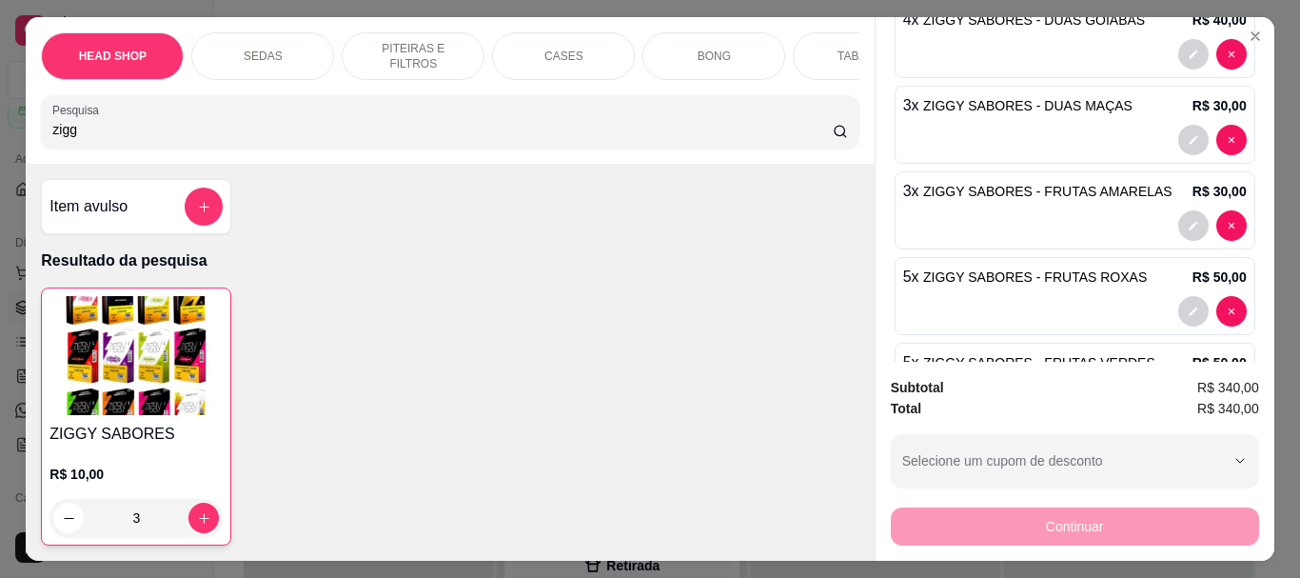
click at [201, 439] on h4 "ZIGGY SABORES" at bounding box center [135, 433] width 173 height 23
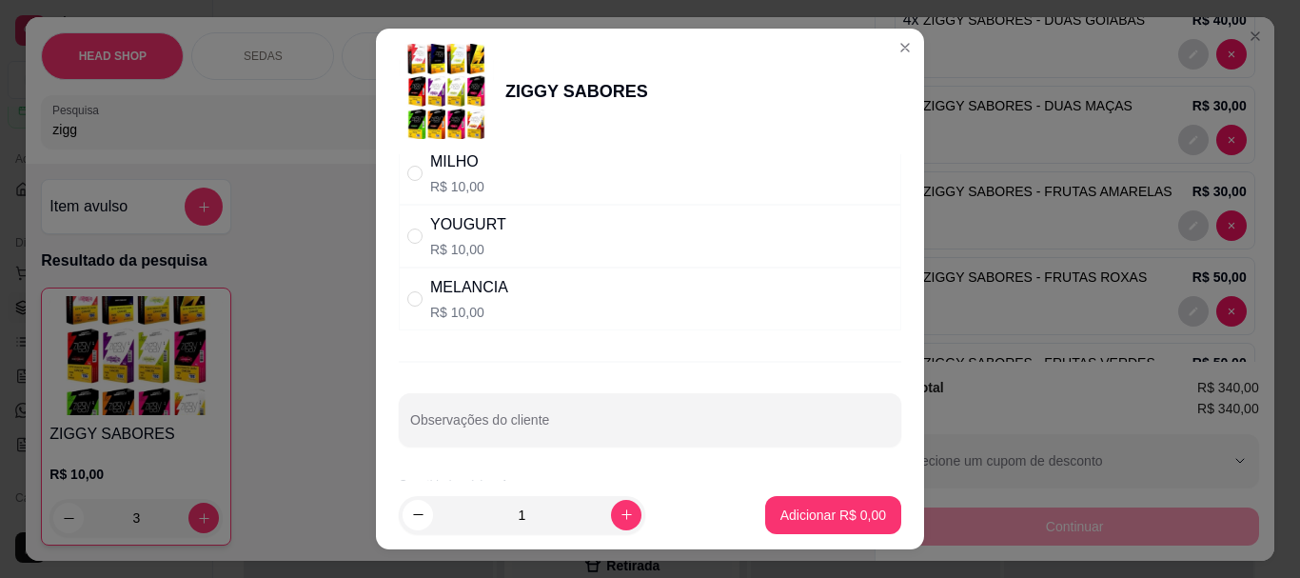
scroll to position [1580, 0]
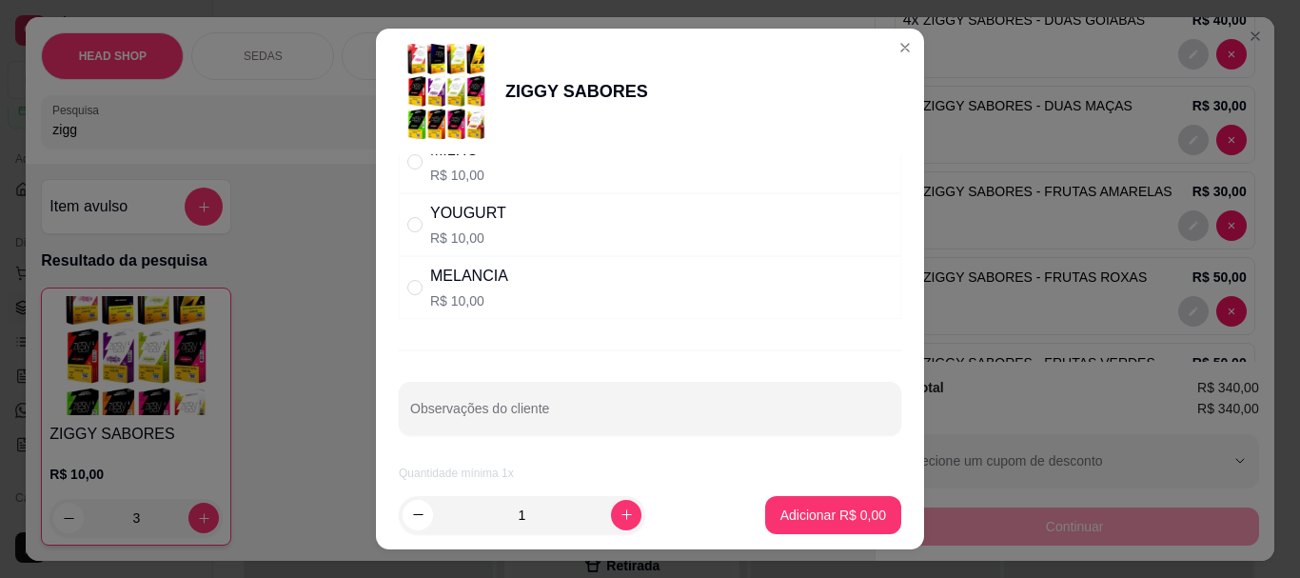
click at [411, 261] on div "MELANCIA R$ 10,00" at bounding box center [650, 287] width 502 height 63
radio input "true"
click at [619, 517] on icon "increase-product-quantity" at bounding box center [626, 514] width 14 height 14
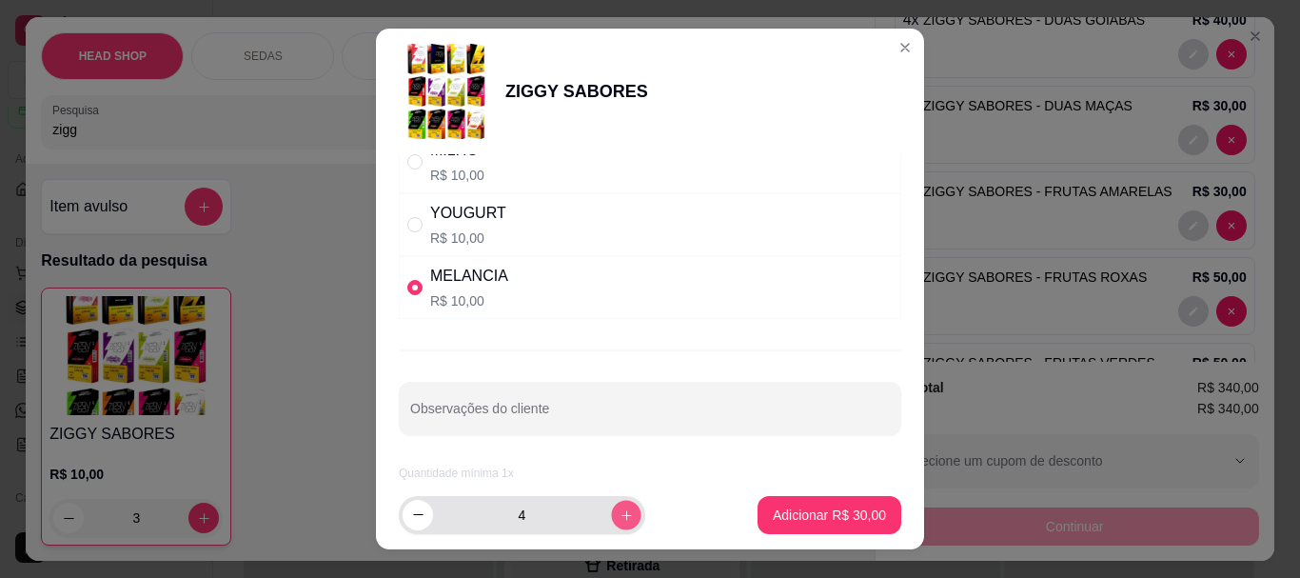
click at [619, 516] on icon "increase-product-quantity" at bounding box center [626, 514] width 14 height 14
type input "5"
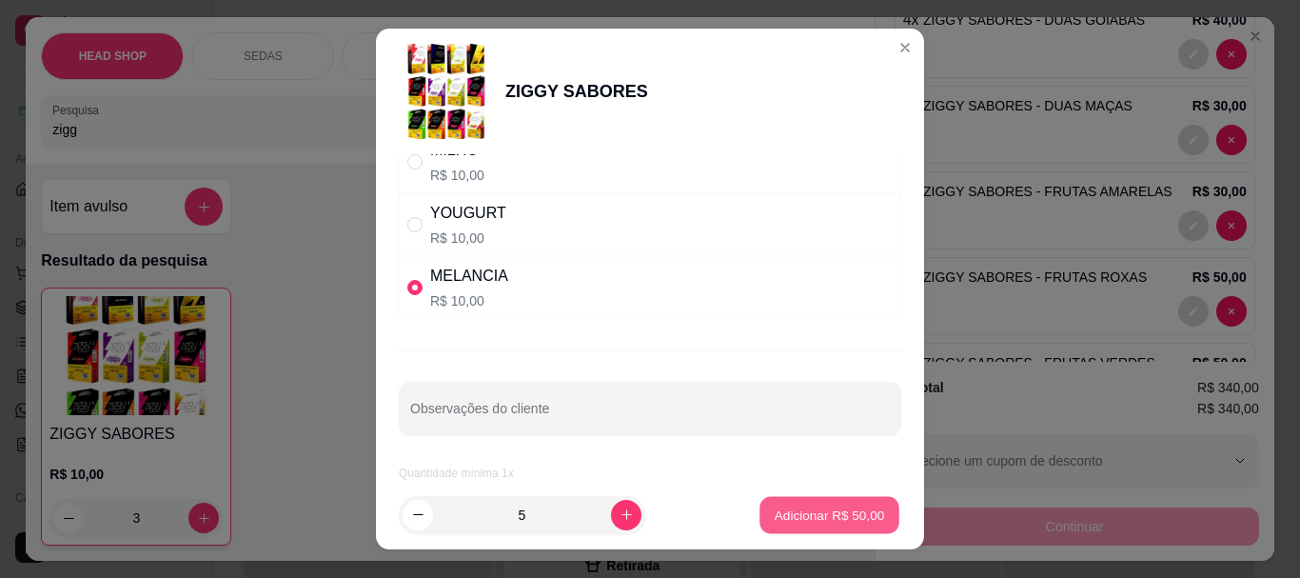
click at [842, 514] on p "Adicionar R$ 50,00" at bounding box center [829, 514] width 110 height 18
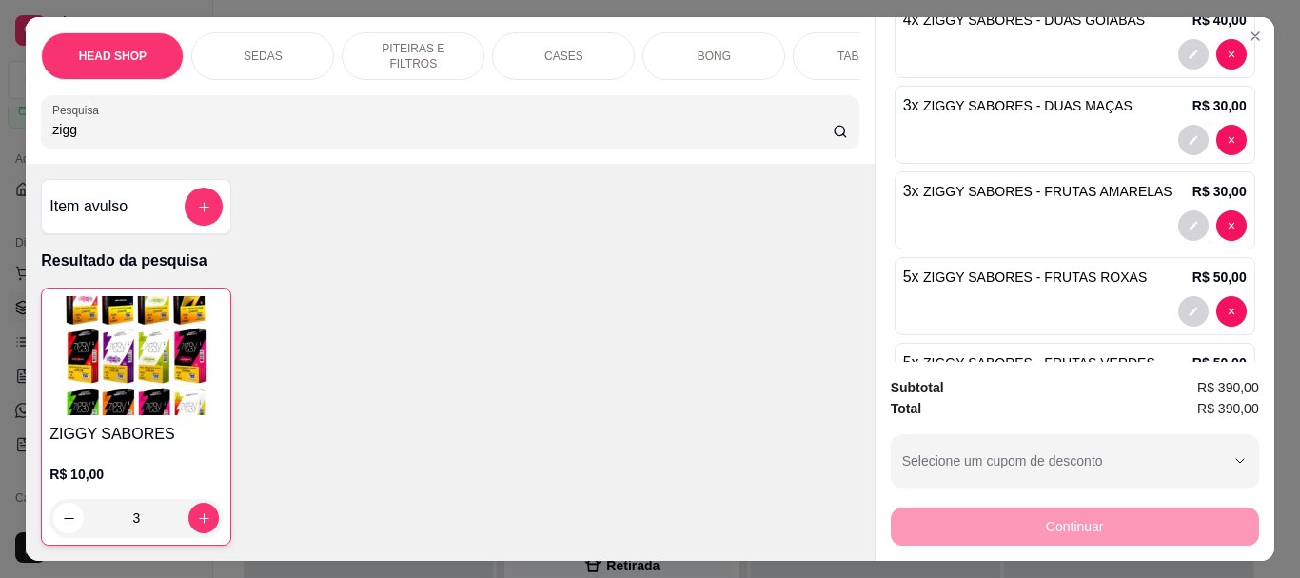
click at [133, 435] on h4 "ZIGGY SABORES" at bounding box center [135, 433] width 173 height 23
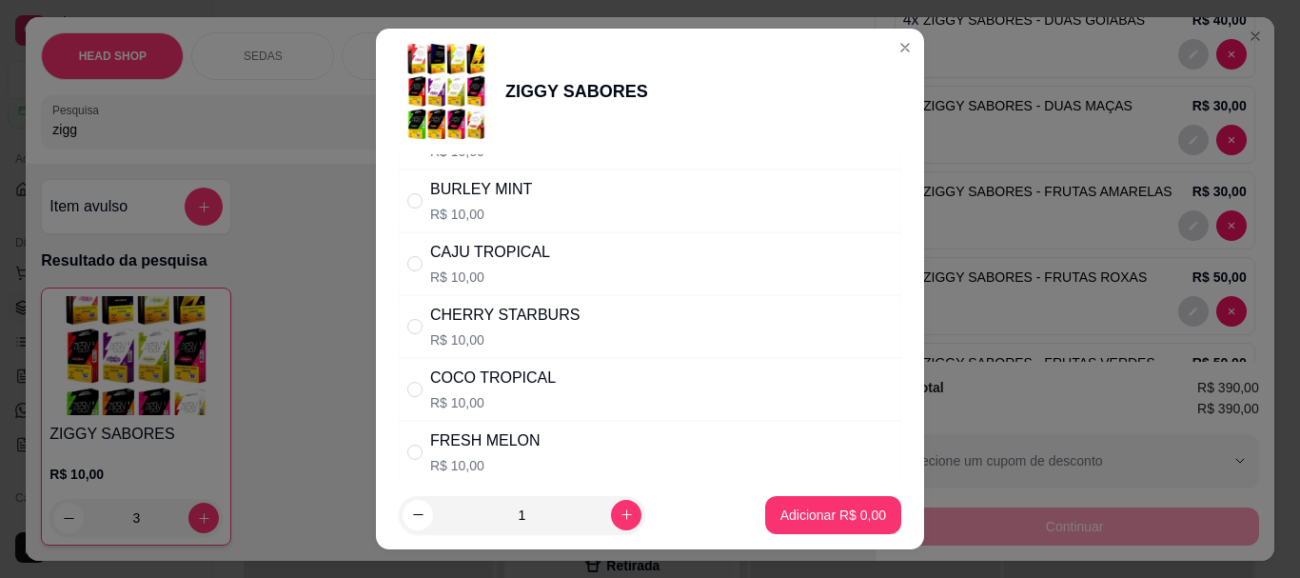
scroll to position [381, 0]
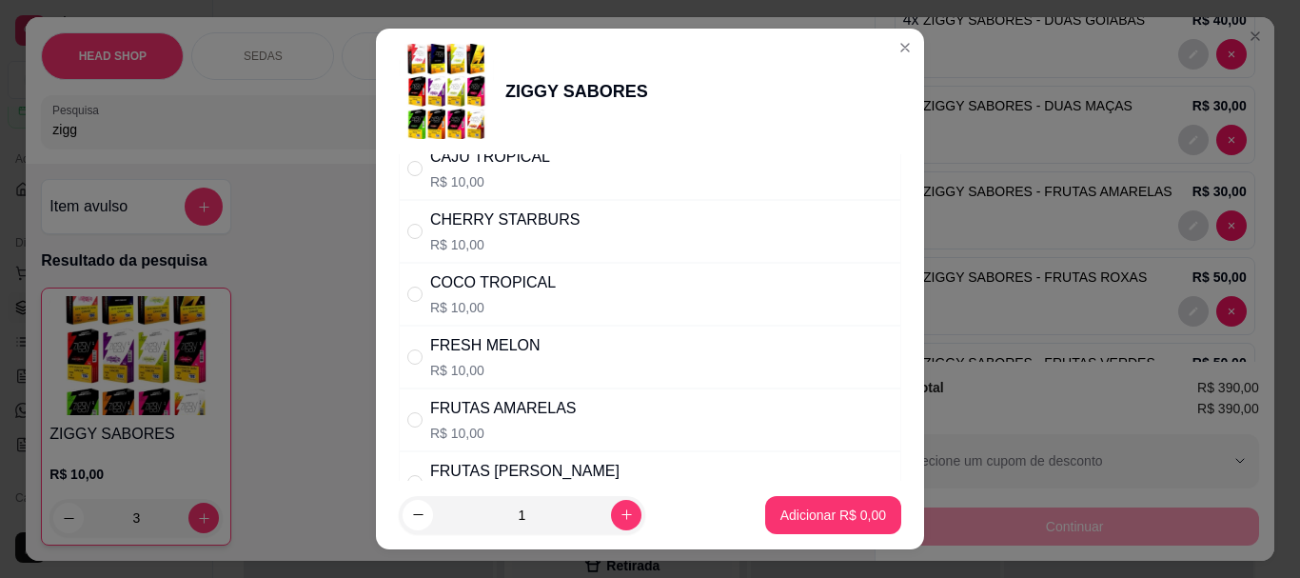
click at [455, 364] on p "R$ 10,00" at bounding box center [485, 370] width 110 height 19
radio input "true"
click at [609, 500] on div "1" at bounding box center [521, 515] width 239 height 38
type input "2"
click at [808, 506] on p "Adicionar R$ 20,00" at bounding box center [829, 514] width 113 height 19
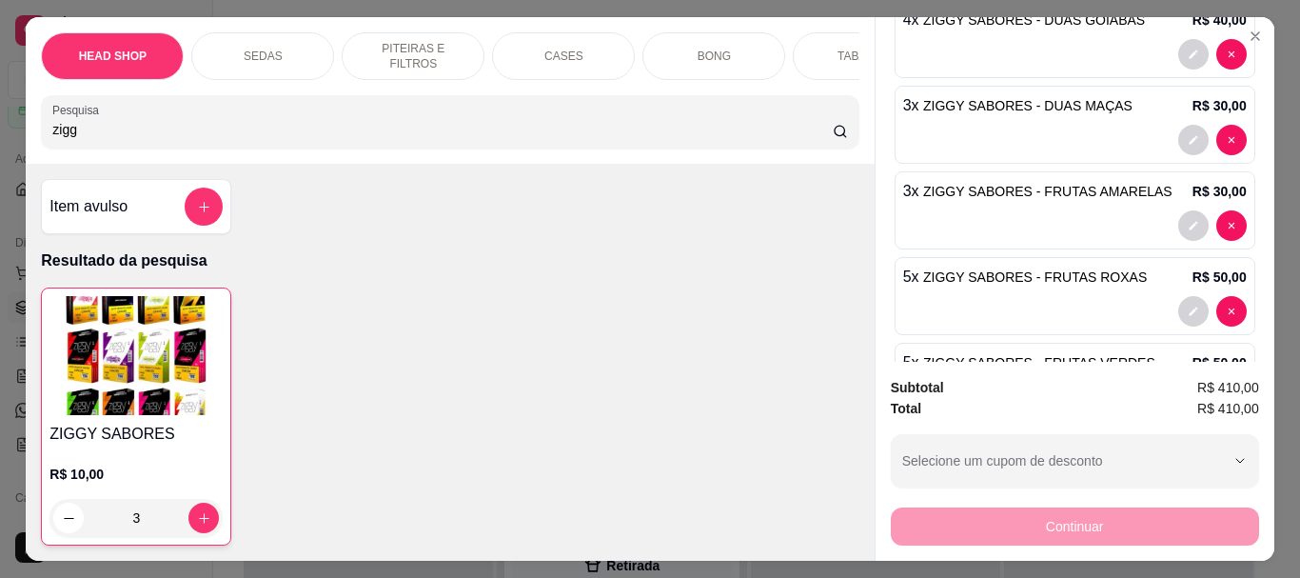
click at [95, 386] on img at bounding box center [135, 355] width 173 height 119
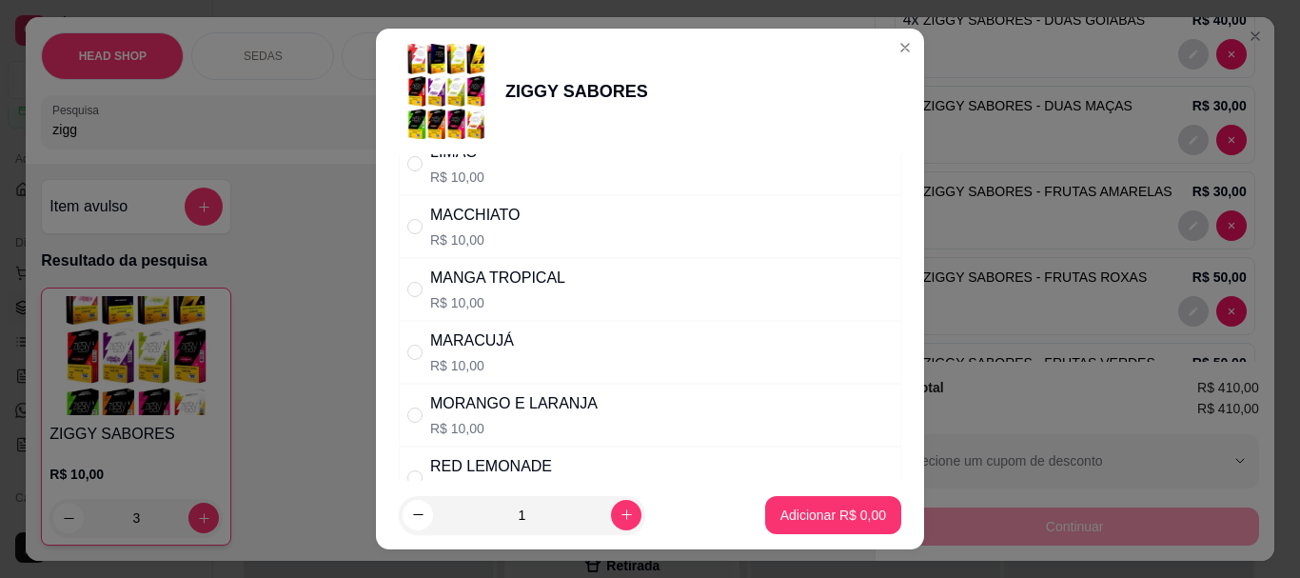
scroll to position [951, 0]
click at [550, 414] on div "MORANGO E LARANJA" at bounding box center [513, 402] width 167 height 23
radio input "true"
click at [619, 518] on icon "increase-product-quantity" at bounding box center [626, 514] width 14 height 14
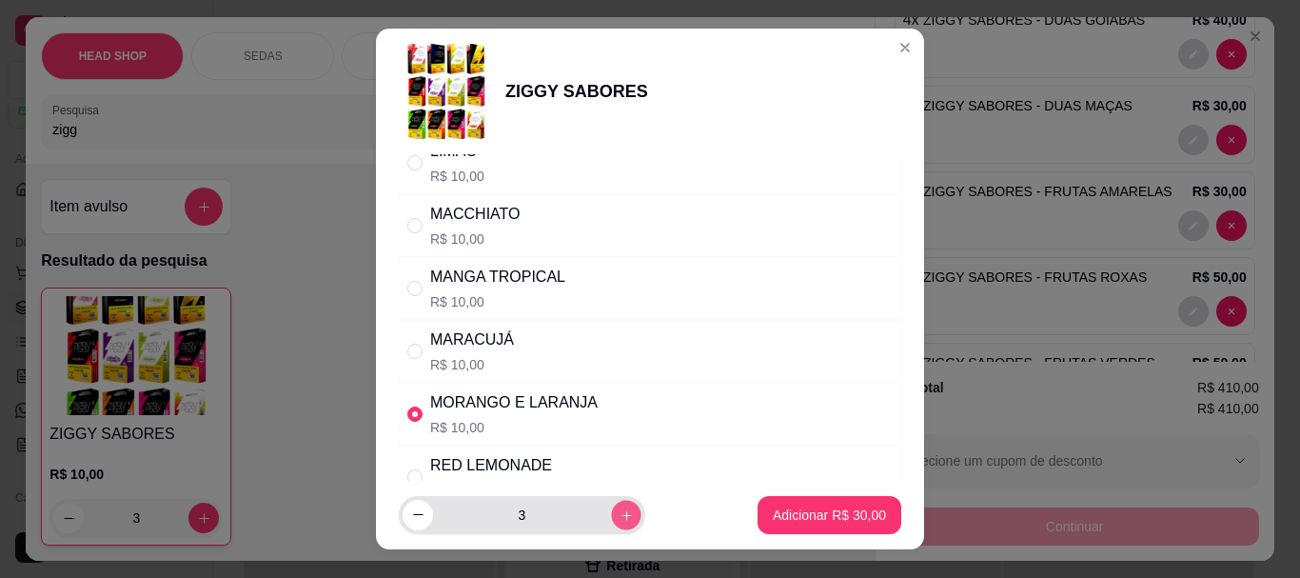
click at [619, 518] on icon "increase-product-quantity" at bounding box center [626, 514] width 14 height 14
type input "4"
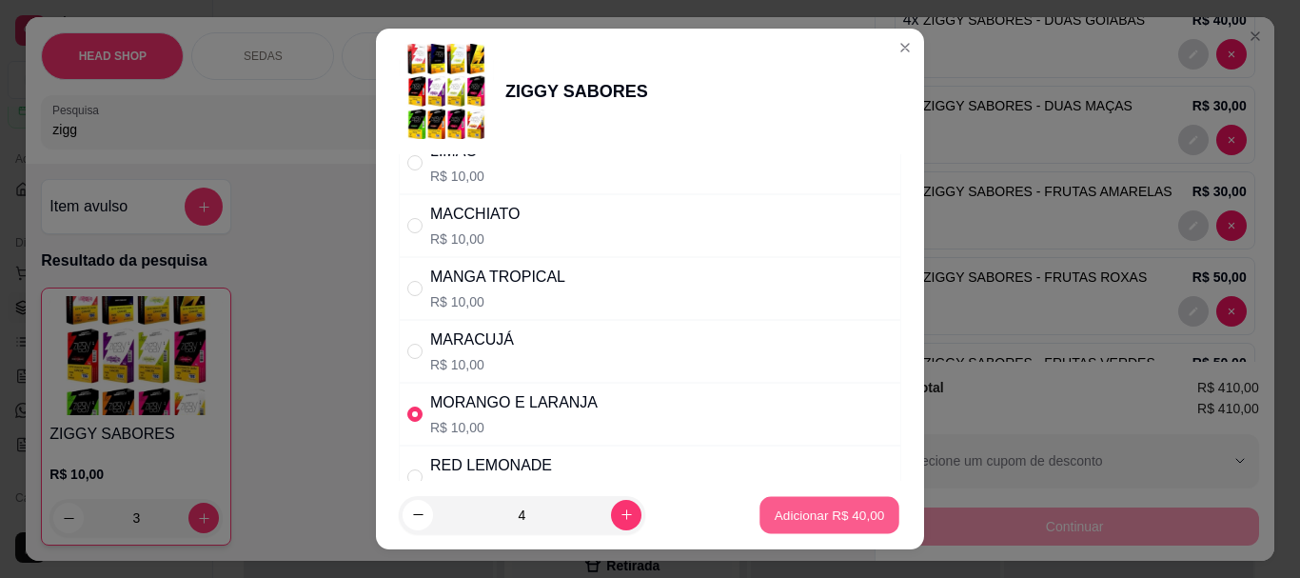
click at [797, 511] on p "Adicionar R$ 40,00" at bounding box center [829, 514] width 110 height 18
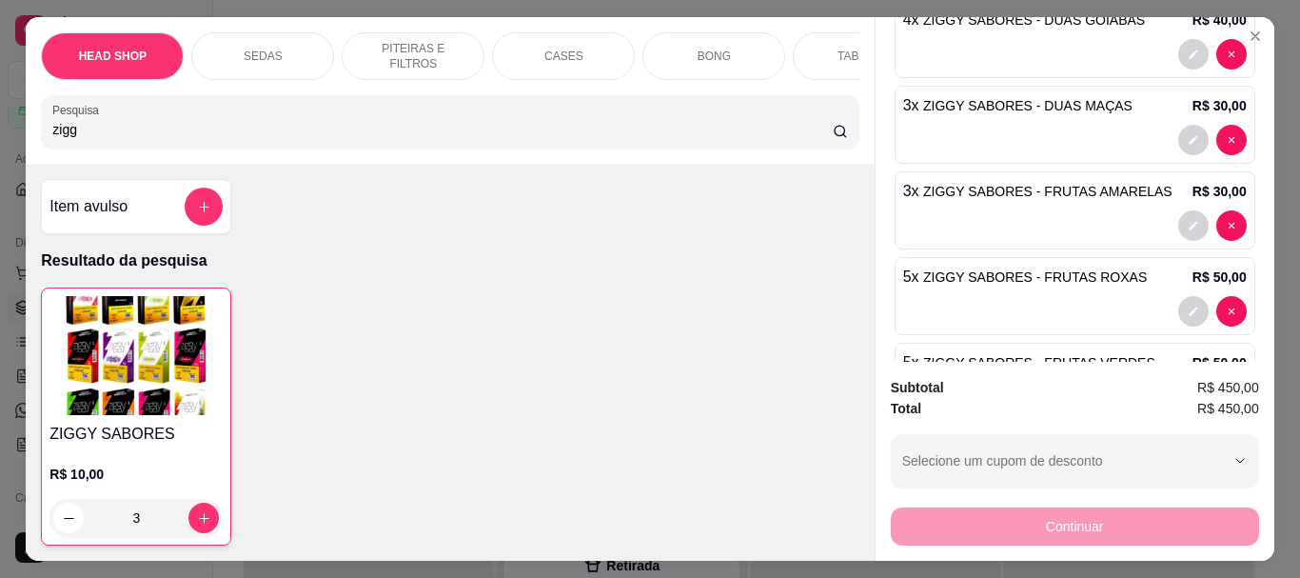
click at [203, 426] on div "ZIGGY SABORES R$ 10,00 3" at bounding box center [136, 416] width 190 height 258
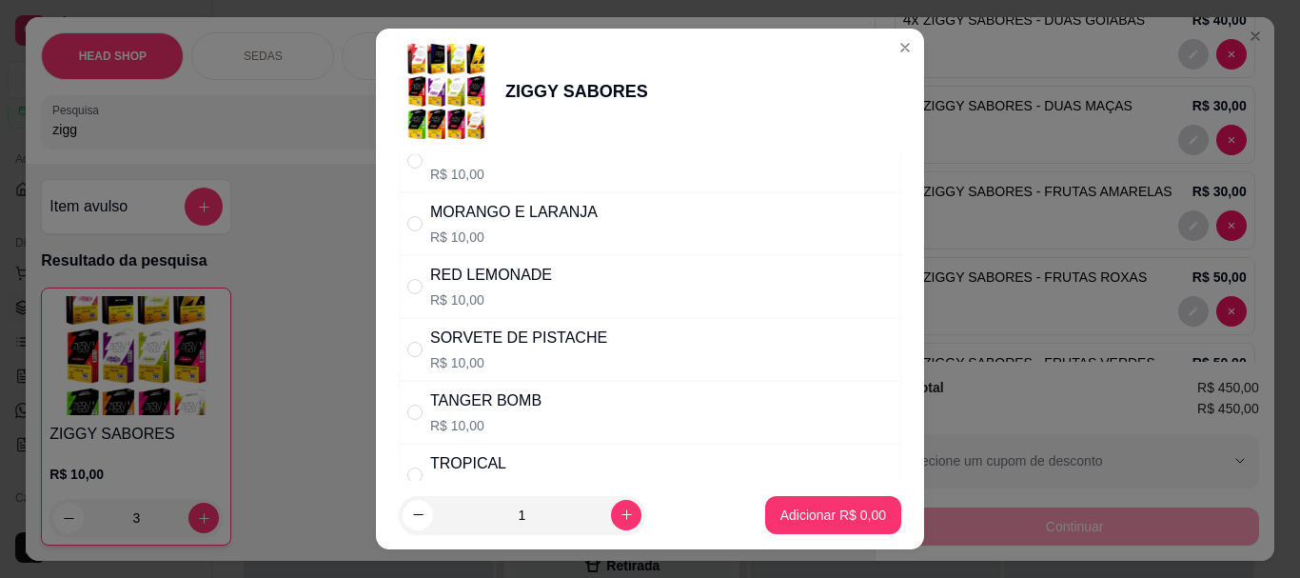
scroll to position [1237, 0]
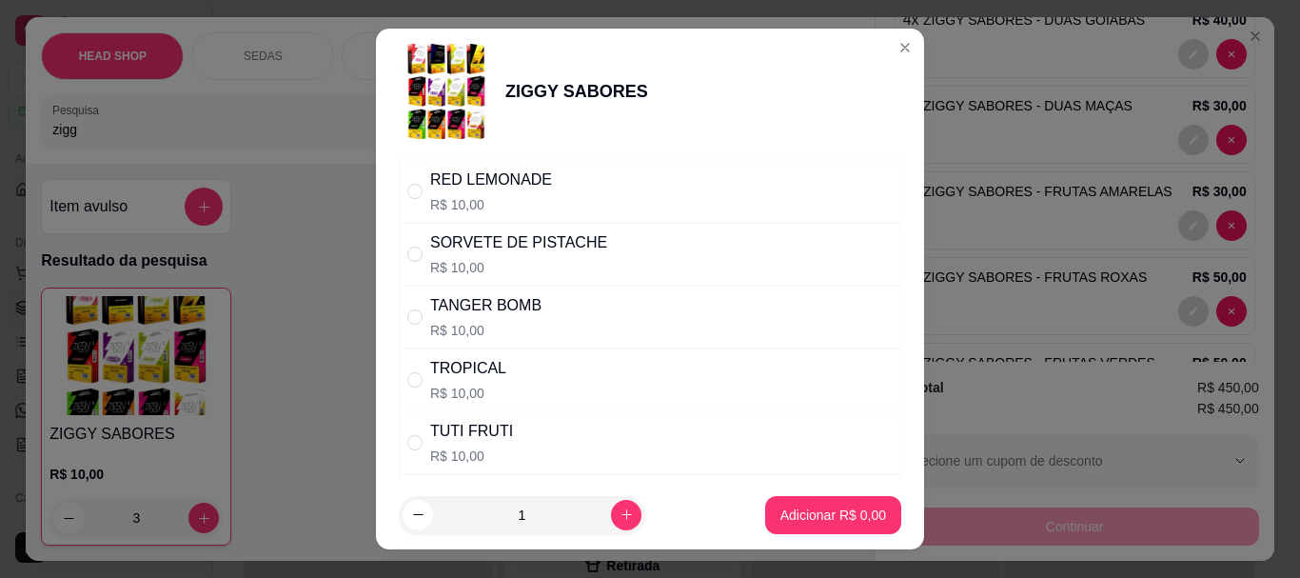
click at [451, 365] on div "TROPICAL" at bounding box center [468, 368] width 76 height 23
radio input "true"
click at [619, 509] on icon "increase-product-quantity" at bounding box center [626, 514] width 14 height 14
type input "2"
click at [788, 505] on p "Adicionar R$ 20,00" at bounding box center [829, 514] width 110 height 18
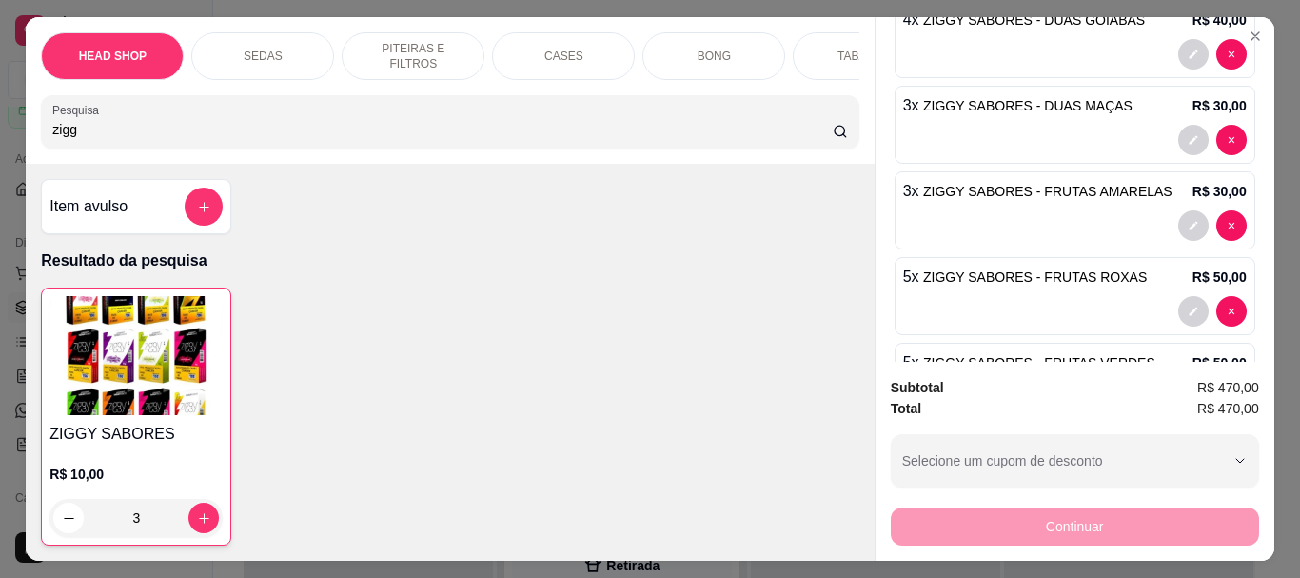
click at [188, 373] on img at bounding box center [135, 355] width 173 height 119
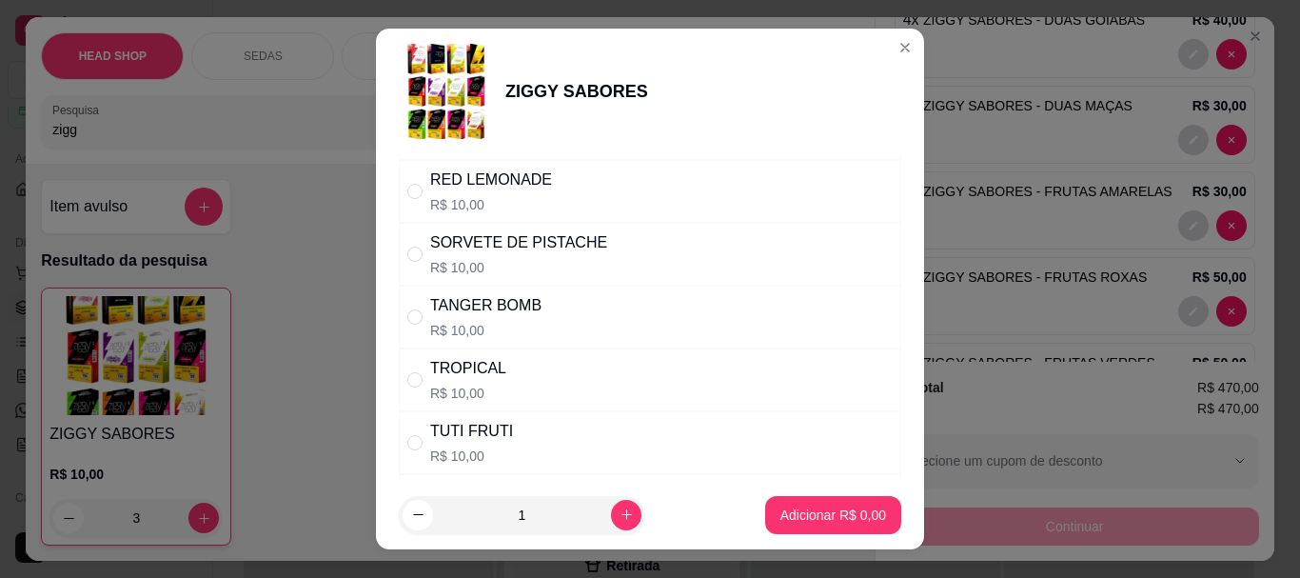
click at [452, 343] on div "TANGER BOMB R$ 10,00" at bounding box center [650, 316] width 502 height 63
click at [463, 331] on p "R$ 10,00" at bounding box center [485, 330] width 111 height 19
radio input "false"
click at [468, 451] on p "R$ 10,00" at bounding box center [471, 455] width 83 height 19
radio input "true"
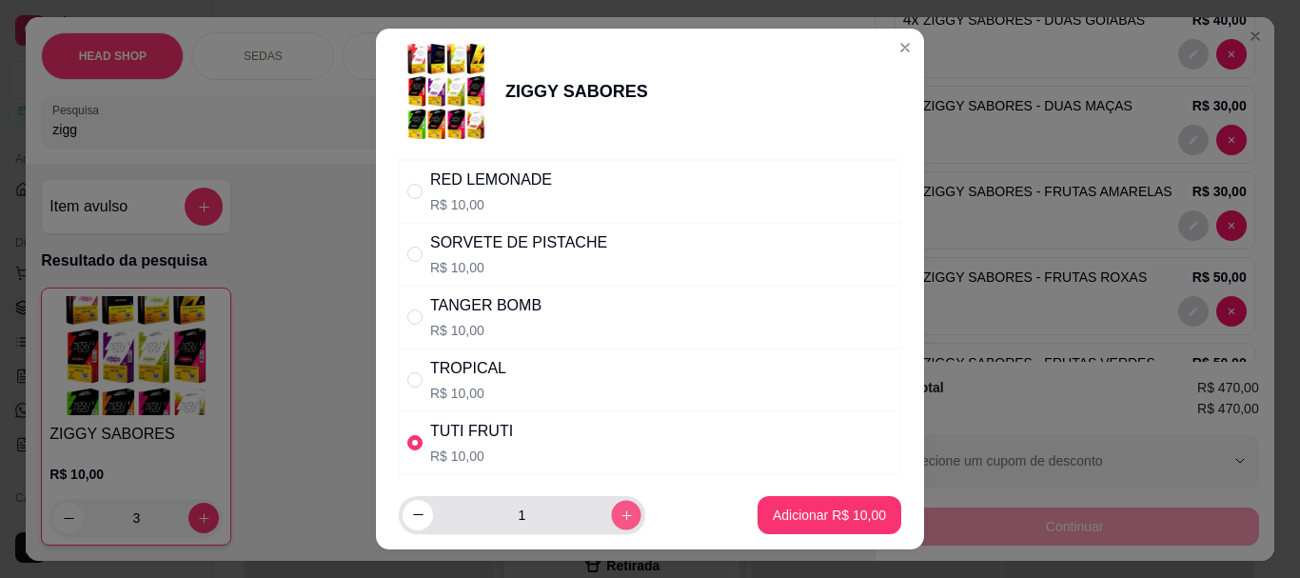
click at [619, 512] on icon "increase-product-quantity" at bounding box center [626, 514] width 14 height 14
type input "3"
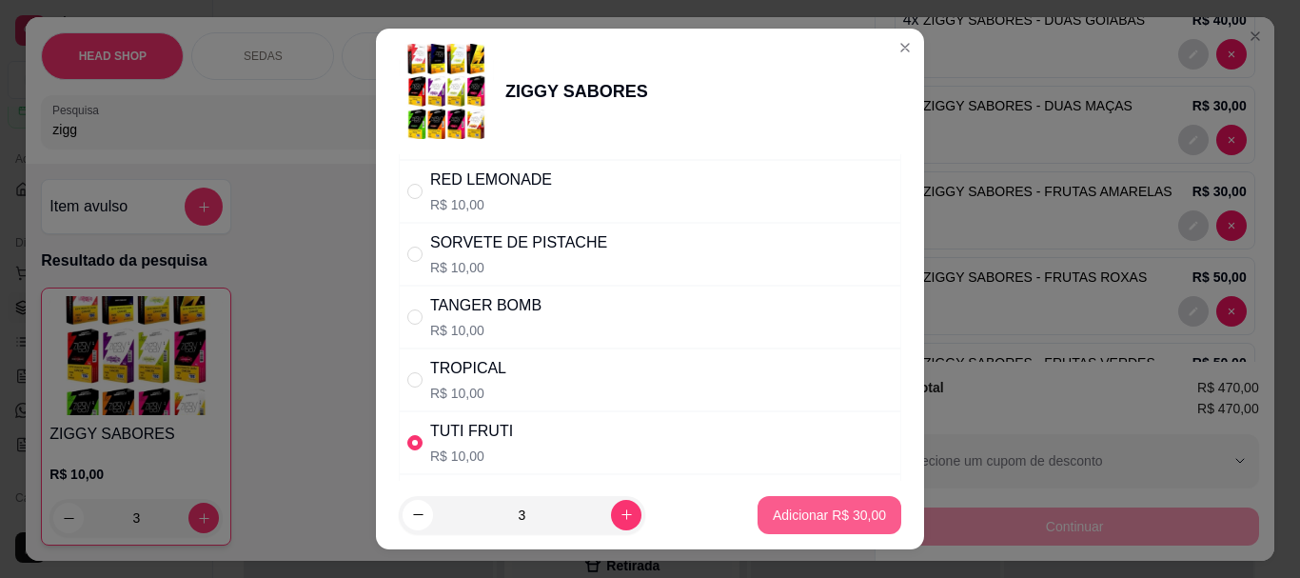
click at [802, 519] on p "Adicionar R$ 30,00" at bounding box center [829, 514] width 113 height 19
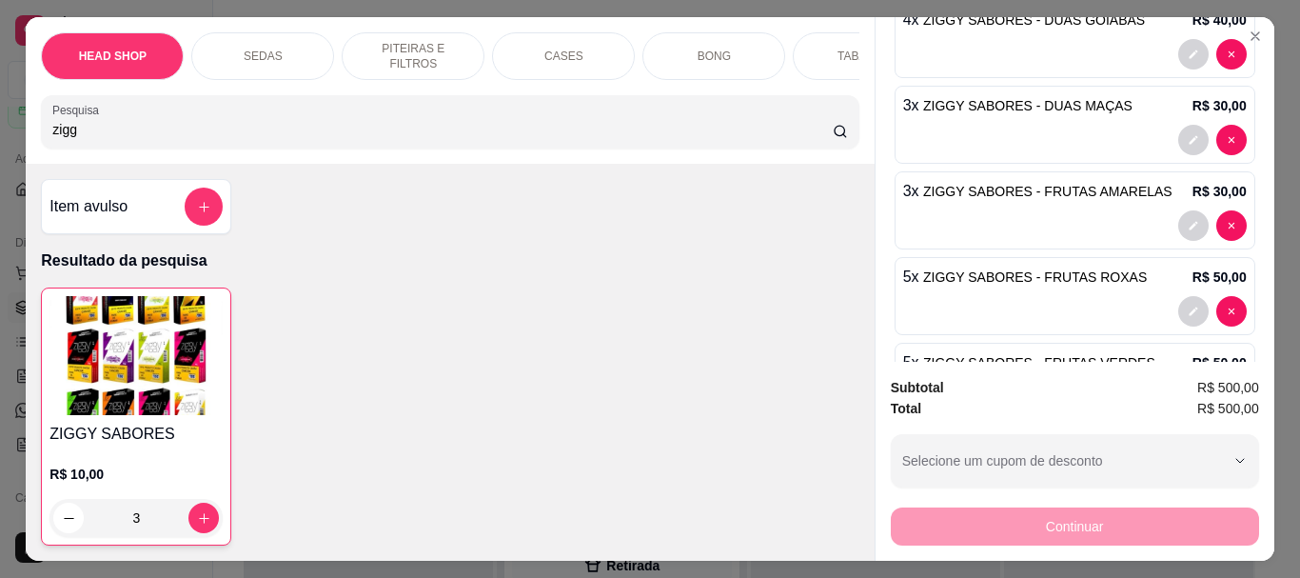
click at [117, 412] on img at bounding box center [135, 355] width 173 height 119
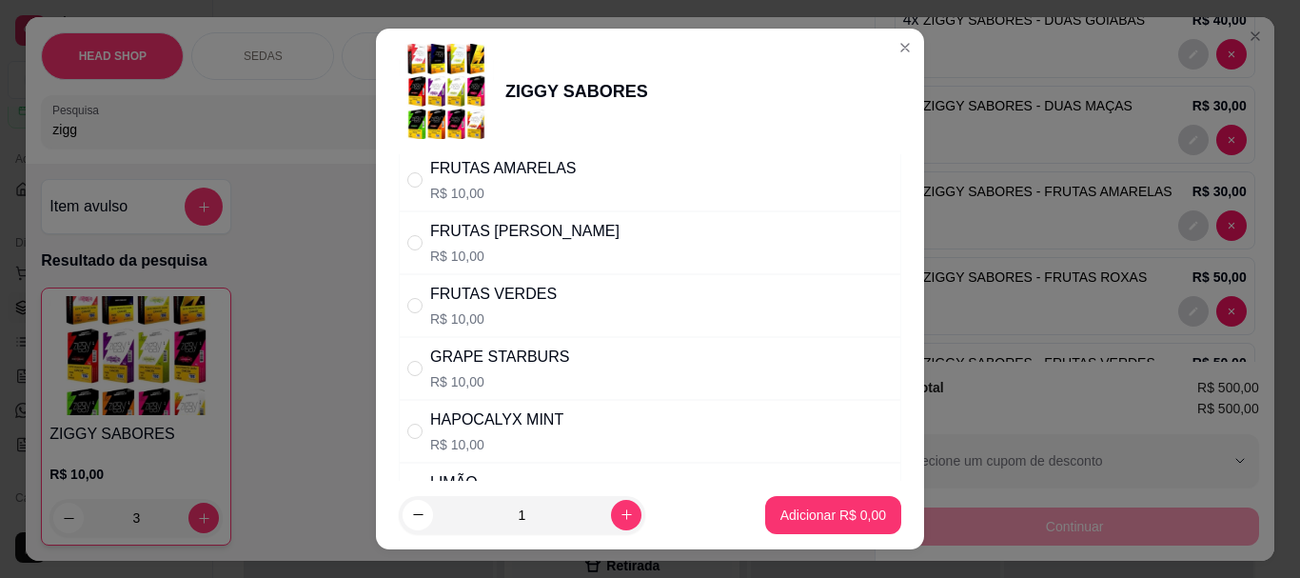
scroll to position [666, 0]
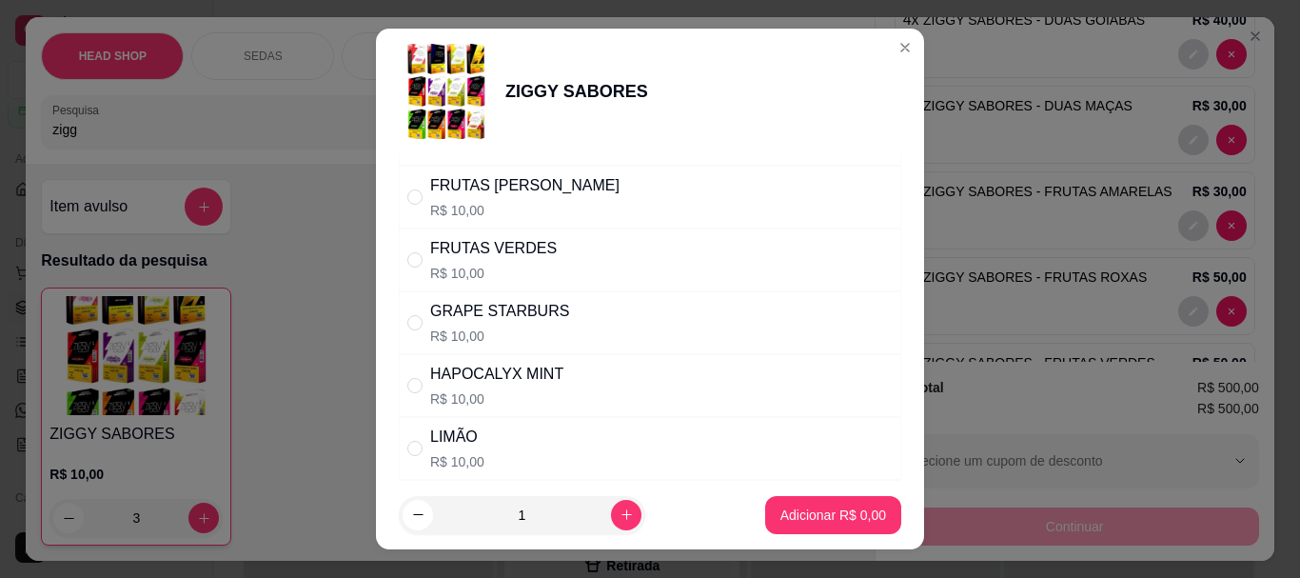
click at [522, 305] on div "GRAPE STARBURS" at bounding box center [499, 311] width 139 height 23
radio input "true"
click at [619, 514] on icon "increase-product-quantity" at bounding box center [626, 514] width 14 height 14
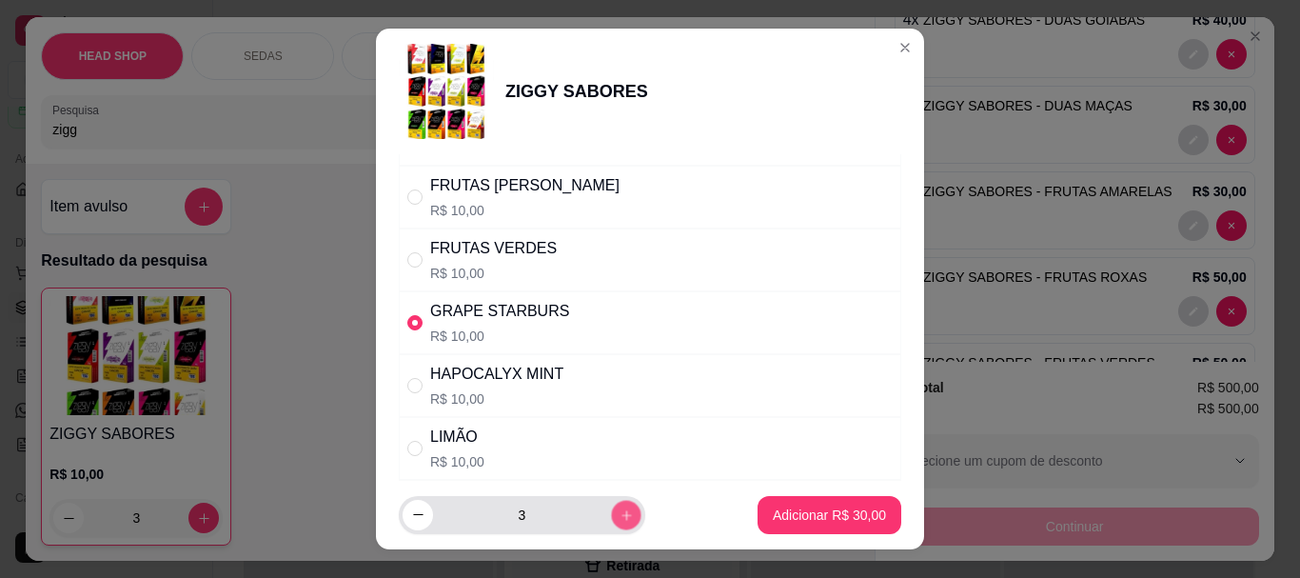
type input "4"
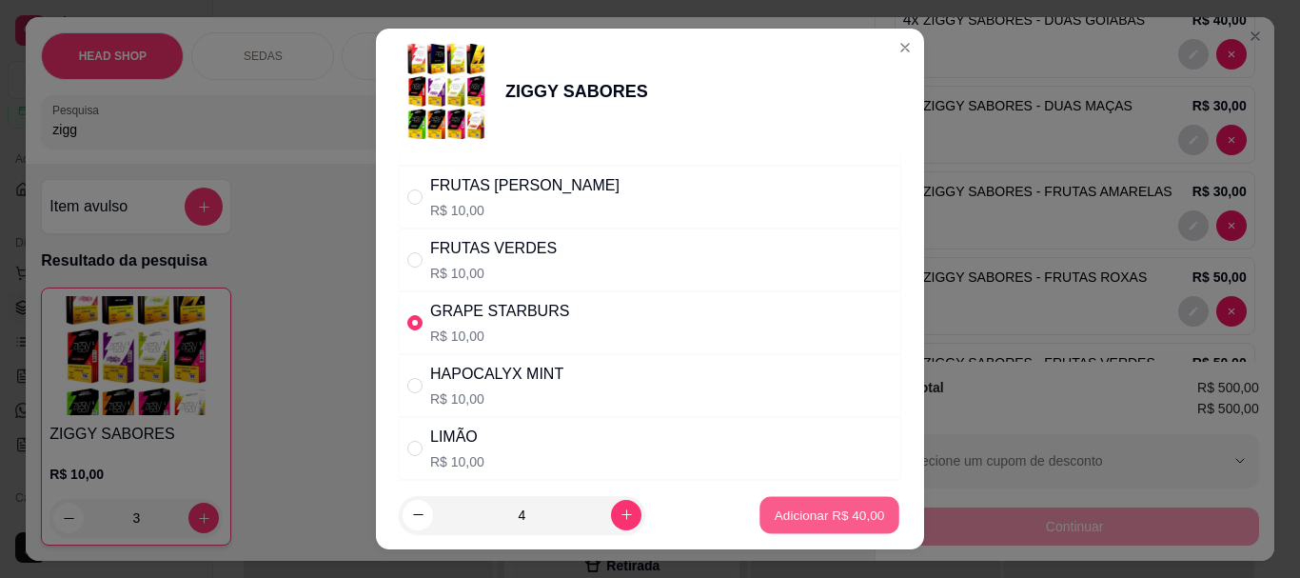
click at [787, 516] on p "Adicionar R$ 40,00" at bounding box center [829, 514] width 110 height 18
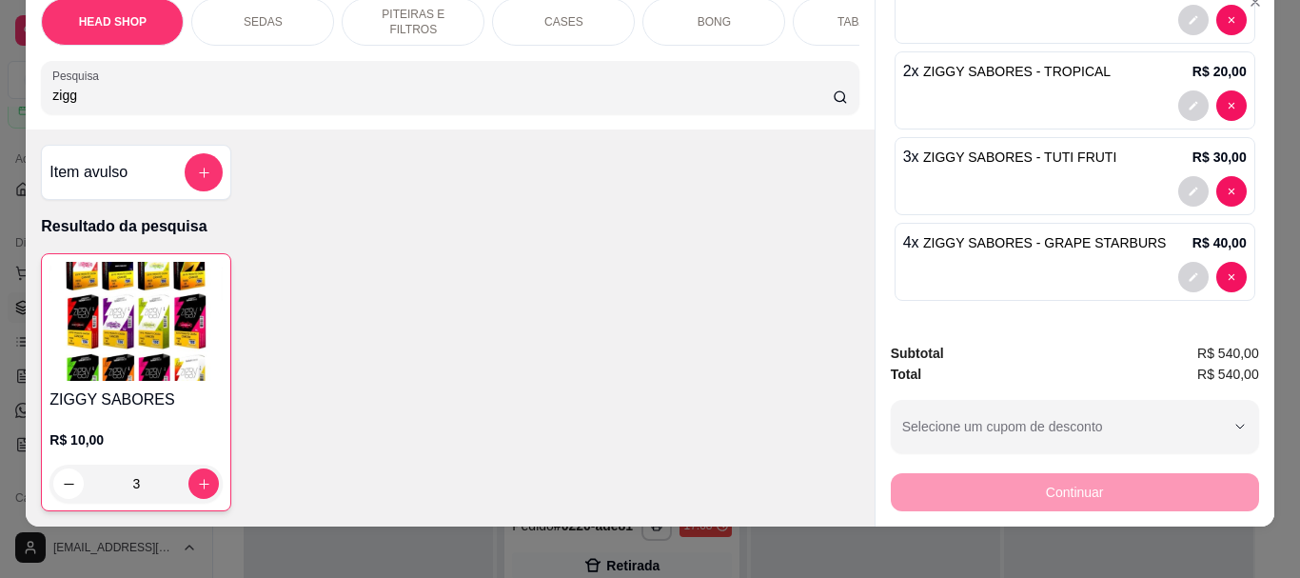
scroll to position [50, 0]
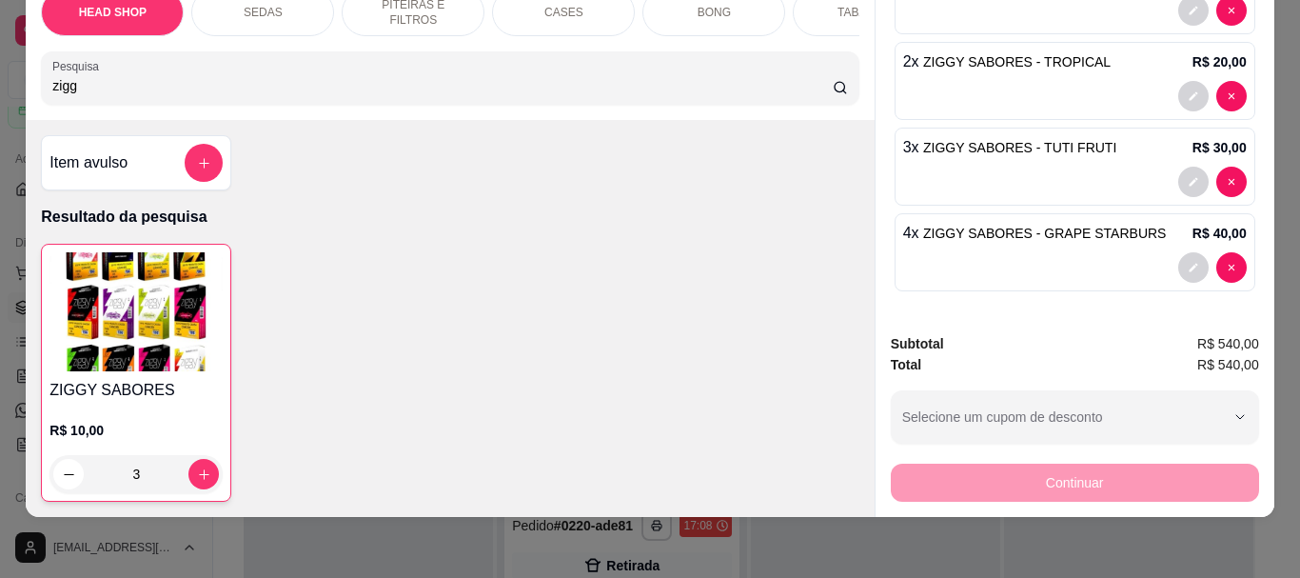
click at [105, 297] on img at bounding box center [135, 311] width 173 height 119
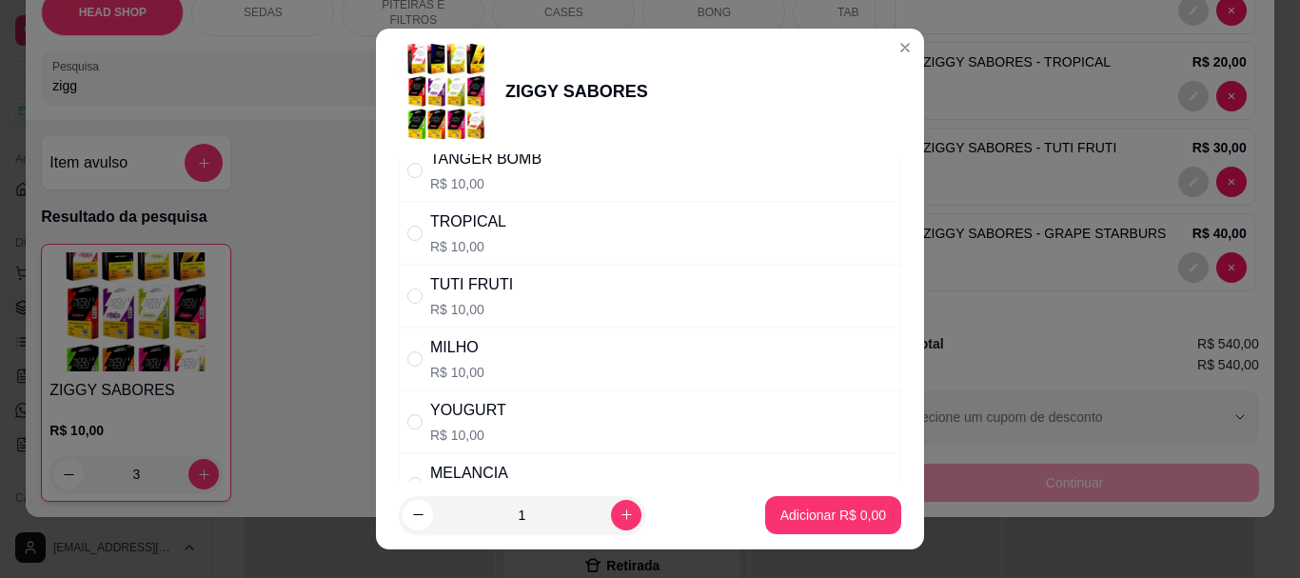
scroll to position [1427, 0]
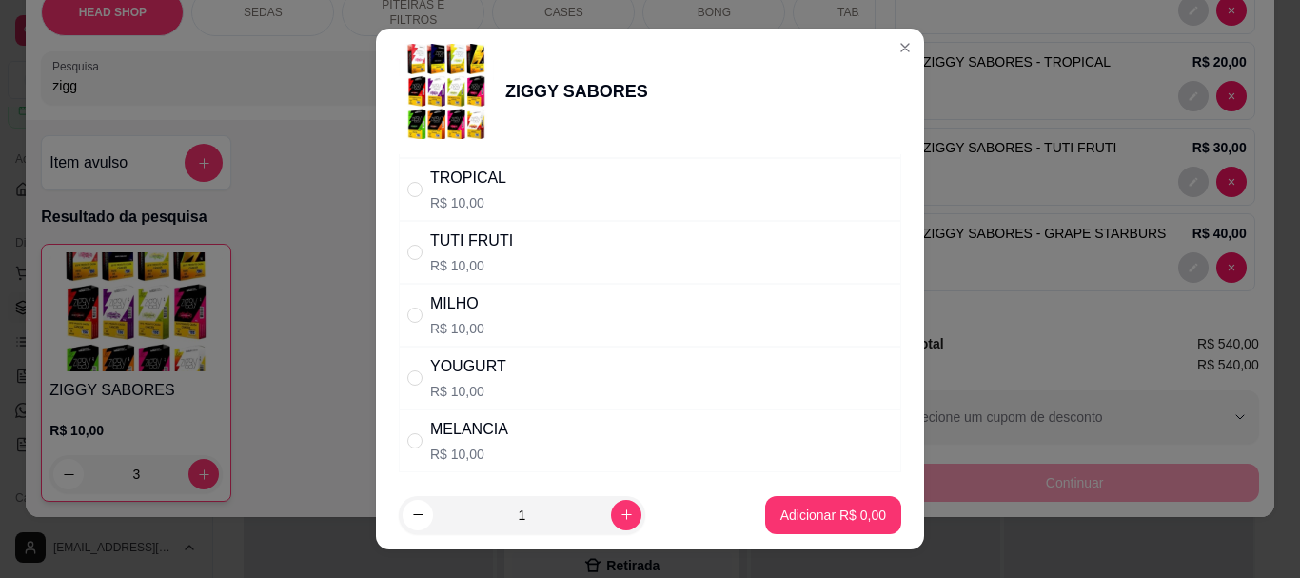
drag, startPoint x: 473, startPoint y: 373, endPoint x: 509, endPoint y: 395, distance: 42.3
click at [473, 374] on div "YOUGURT" at bounding box center [468, 366] width 76 height 23
radio input "true"
click at [619, 509] on icon "increase-product-quantity" at bounding box center [626, 514] width 14 height 14
type input "2"
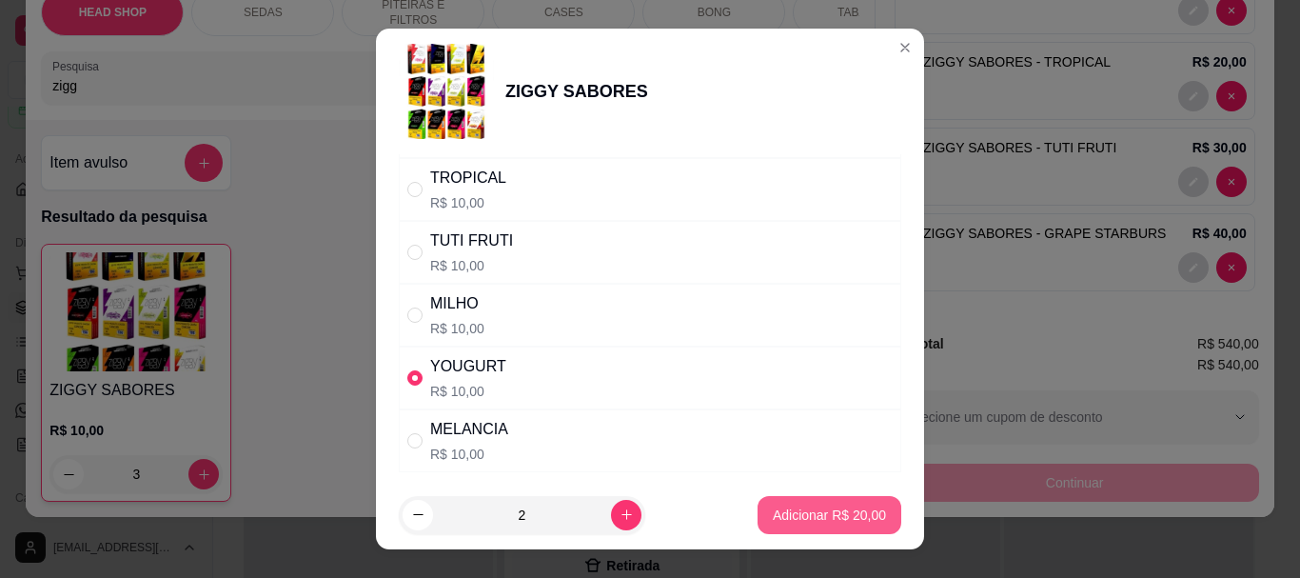
click at [785, 508] on p "Adicionar R$ 20,00" at bounding box center [829, 514] width 113 height 19
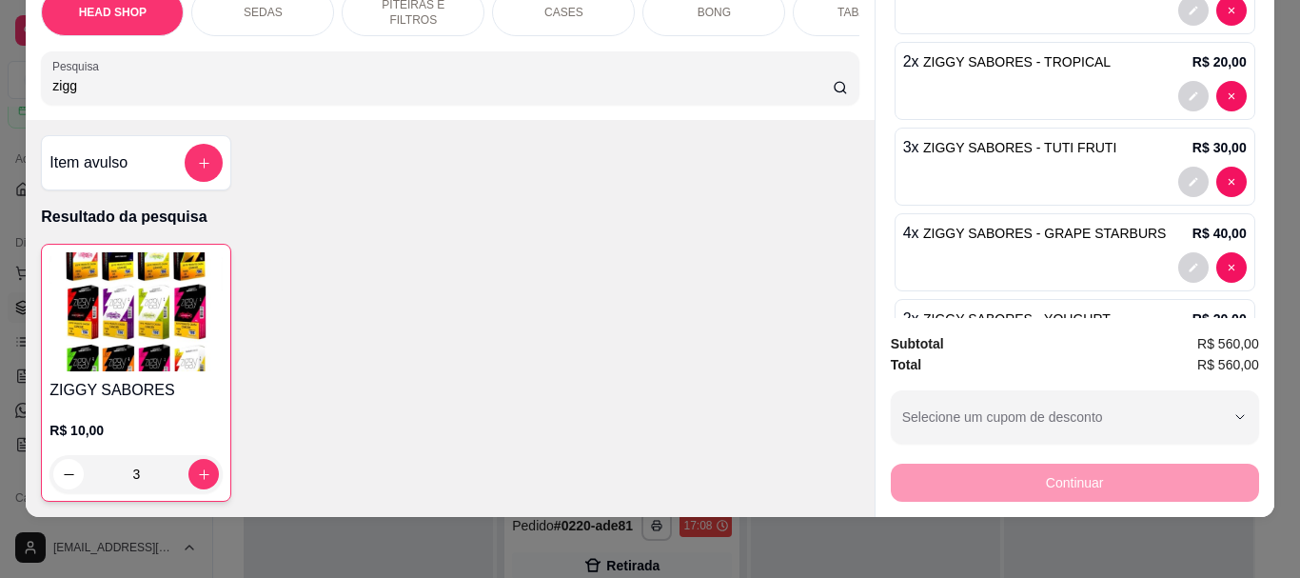
click at [132, 343] on img at bounding box center [135, 311] width 173 height 119
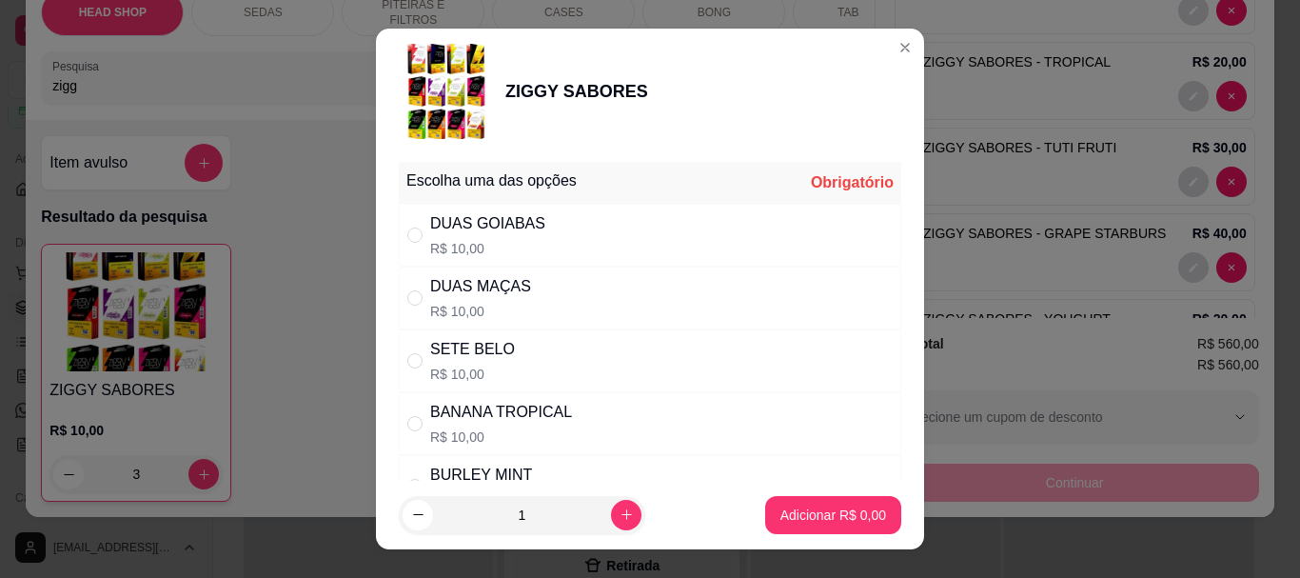
click at [461, 350] on div "SETE BELO" at bounding box center [472, 349] width 85 height 23
radio input "true"
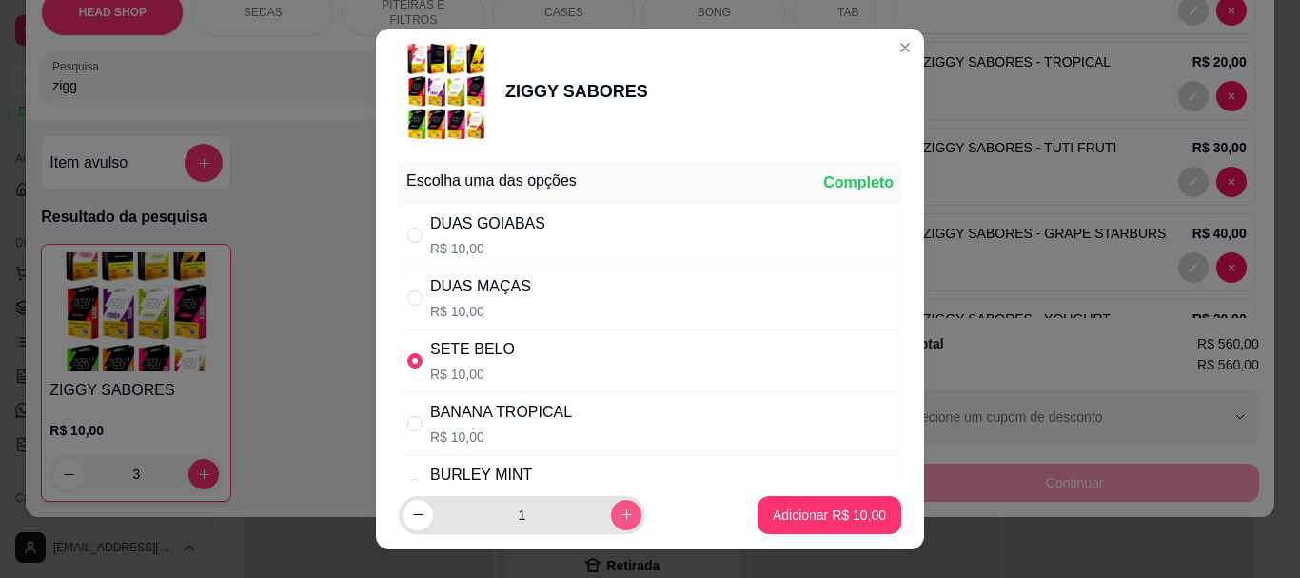
click at [621, 519] on icon "increase-product-quantity" at bounding box center [626, 514] width 10 height 10
click at [621, 519] on icon "increase-product-quantity" at bounding box center [626, 515] width 10 height 10
type input "3"
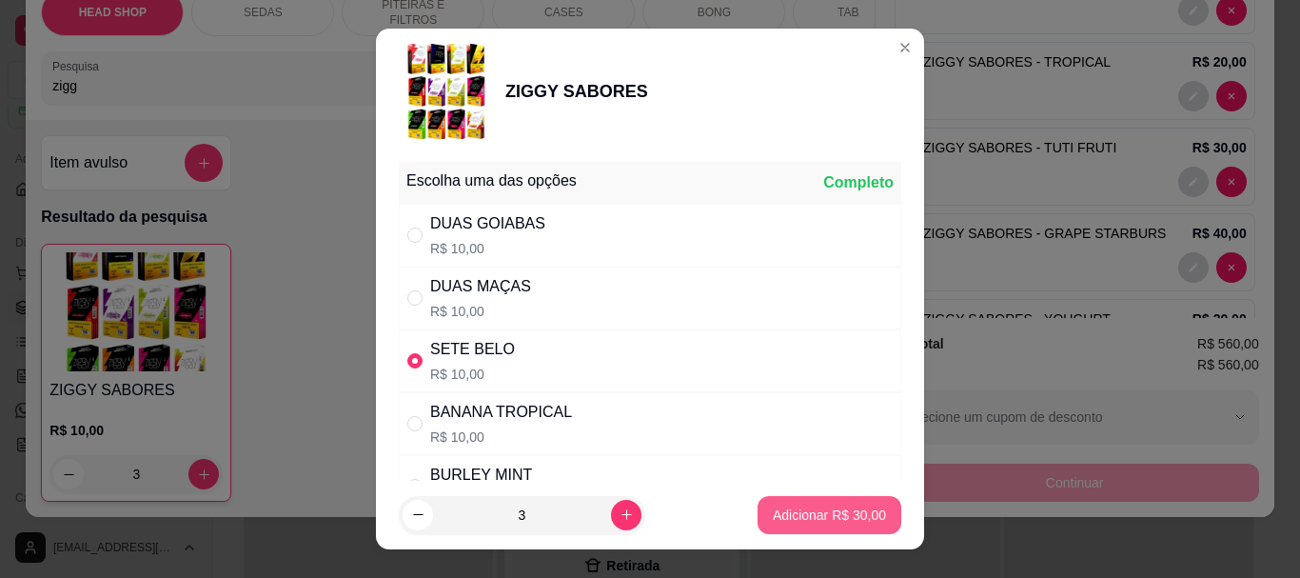
click at [781, 517] on p "Adicionar R$ 30,00" at bounding box center [829, 514] width 113 height 19
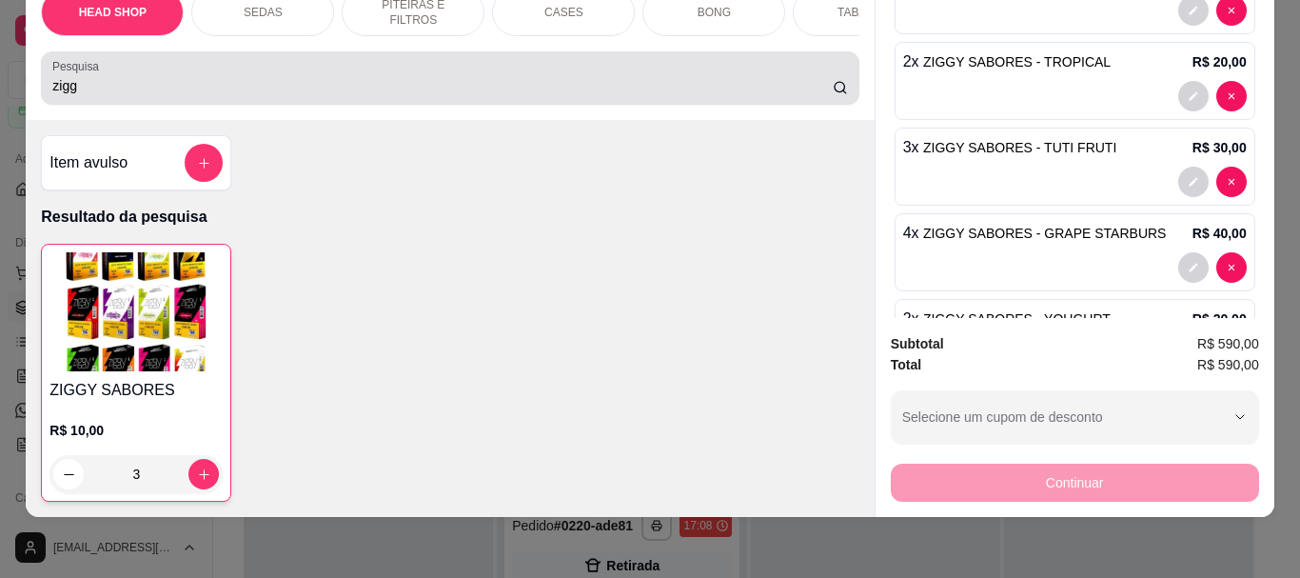
click at [74, 96] on div "zigg" at bounding box center [449, 78] width 794 height 38
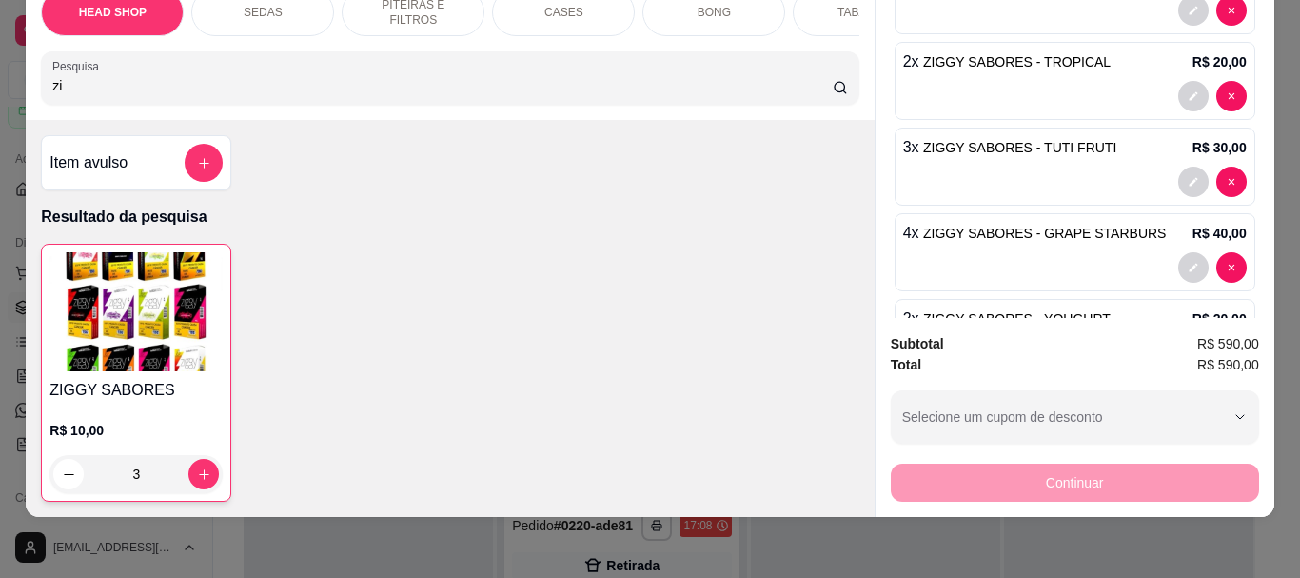
type input "z"
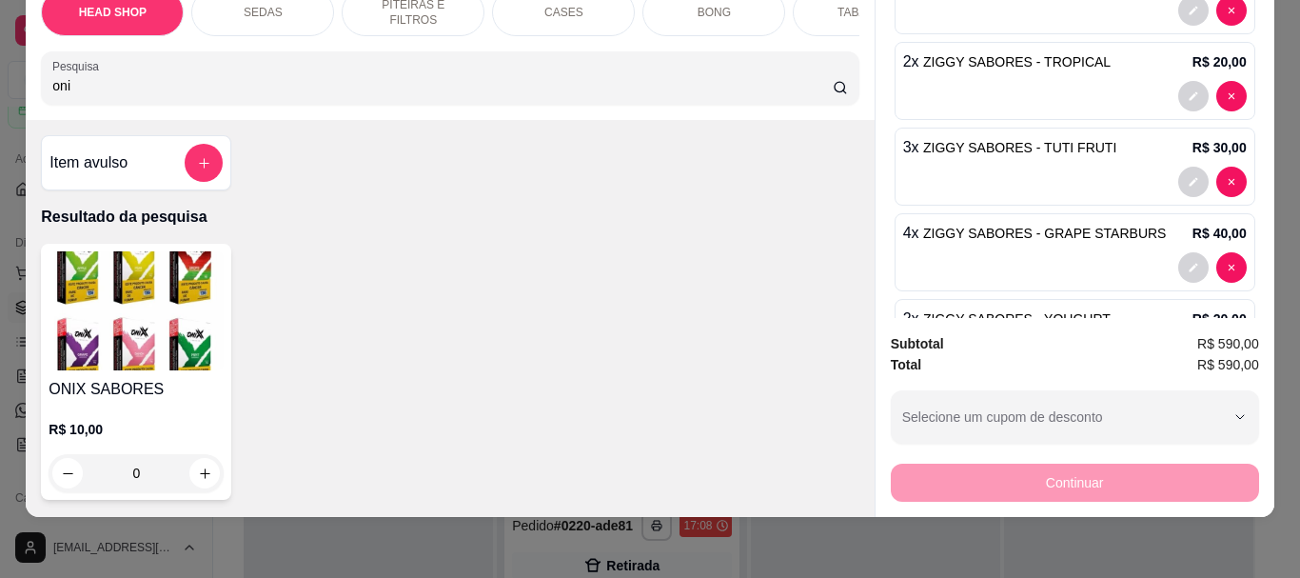
type input "oni"
click at [64, 385] on h4 "ONIX SABORES" at bounding box center [136, 389] width 175 height 23
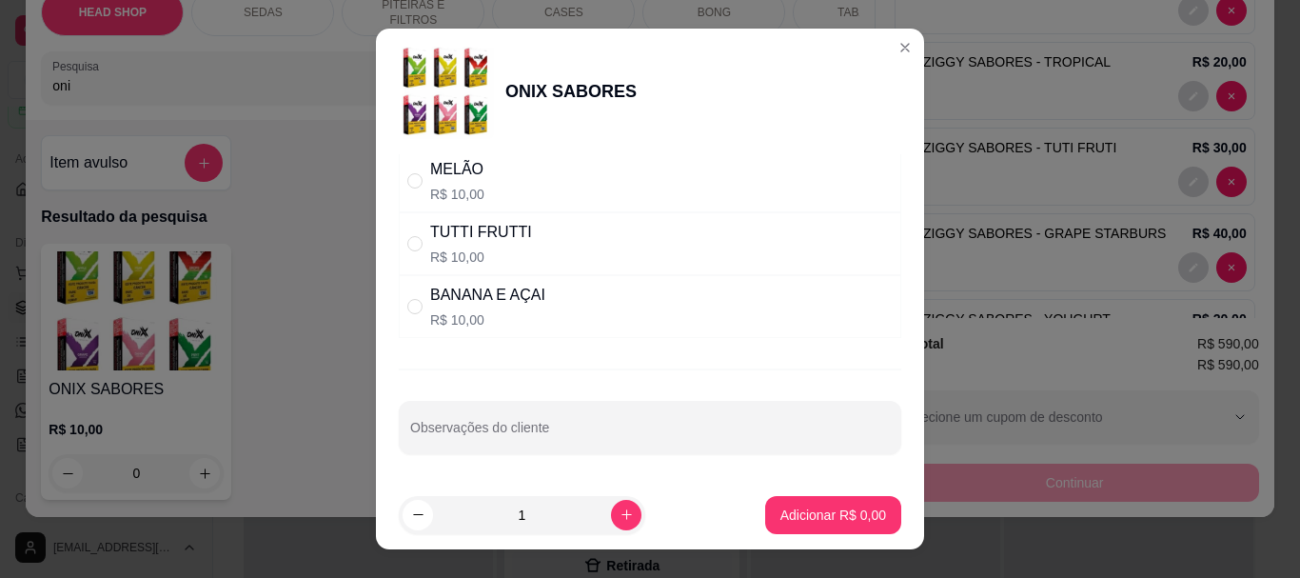
scroll to position [1245, 0]
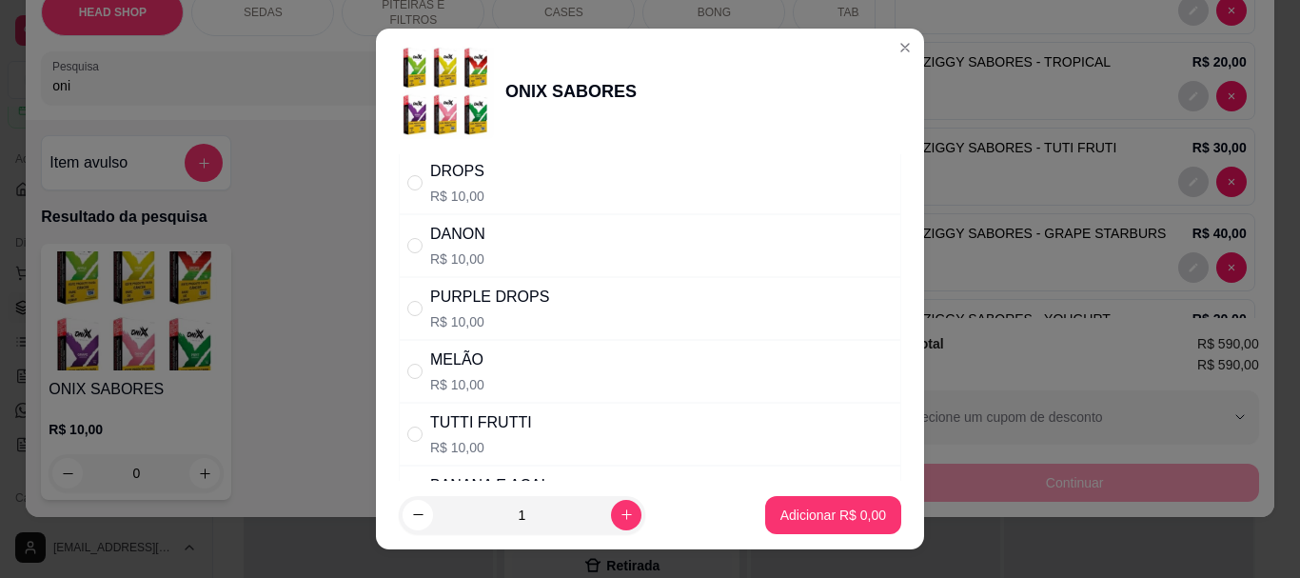
click at [480, 295] on div "PURPLE DROPS" at bounding box center [489, 296] width 119 height 23
radio input "true"
click at [621, 515] on icon "increase-product-quantity" at bounding box center [626, 514] width 10 height 10
type input "3"
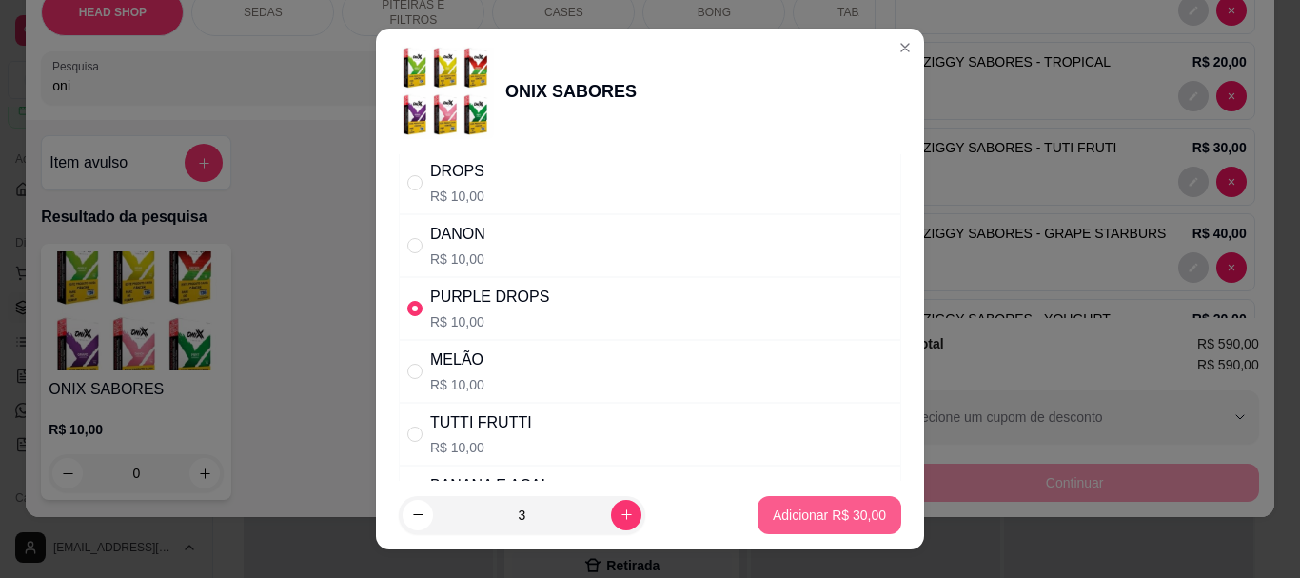
click at [821, 515] on p "Adicionar R$ 30,00" at bounding box center [829, 514] width 113 height 19
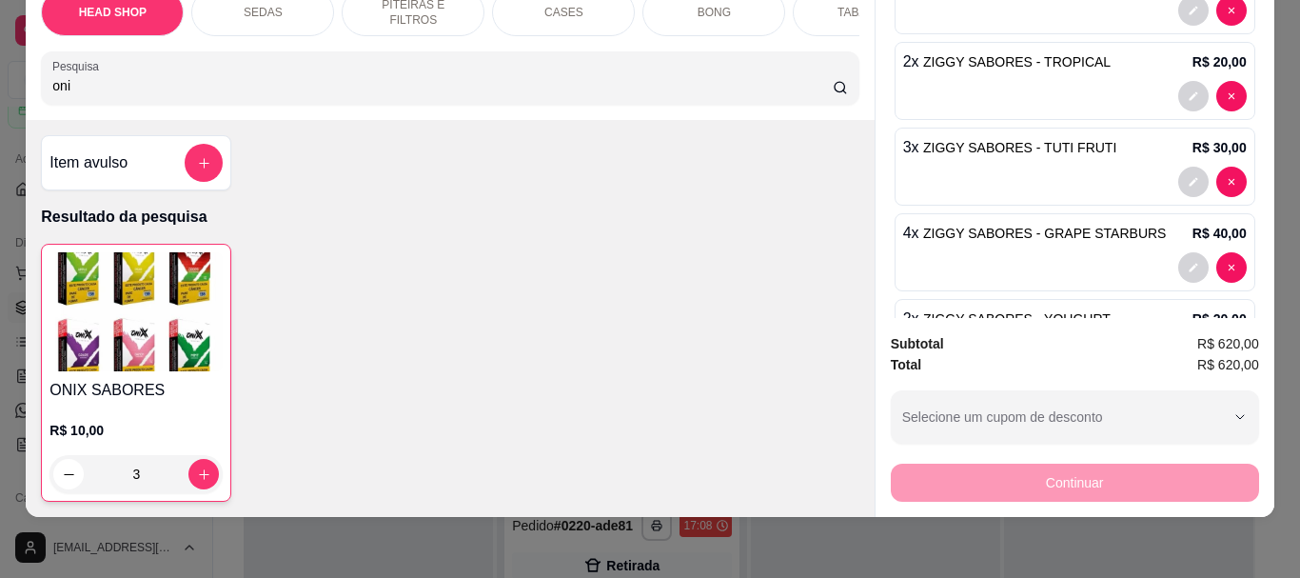
type input "3"
click at [100, 334] on img at bounding box center [135, 311] width 173 height 119
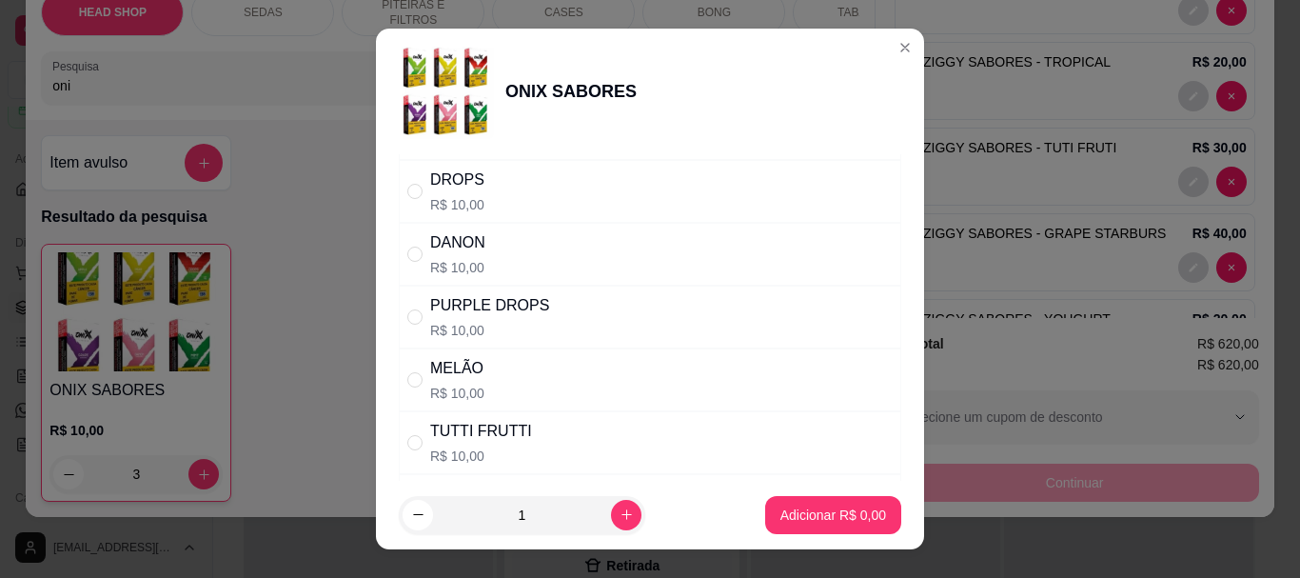
scroll to position [1427, 0]
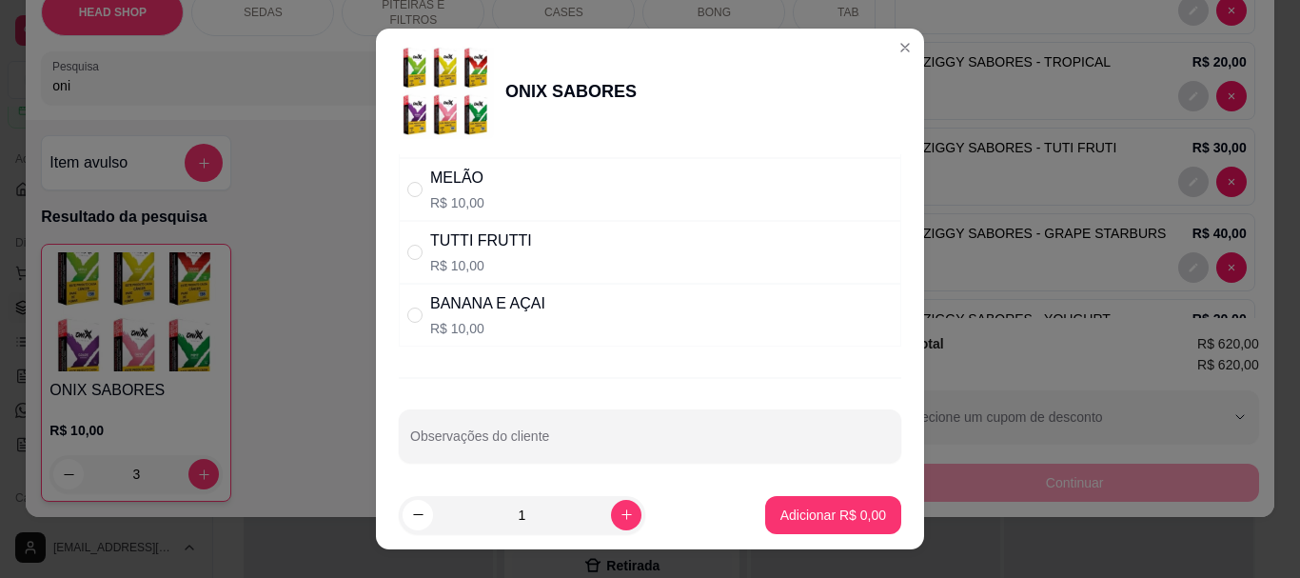
click at [447, 310] on div "BANANA E AÇAI" at bounding box center [487, 303] width 115 height 23
radio input "true"
click at [619, 508] on icon "increase-product-quantity" at bounding box center [626, 514] width 14 height 14
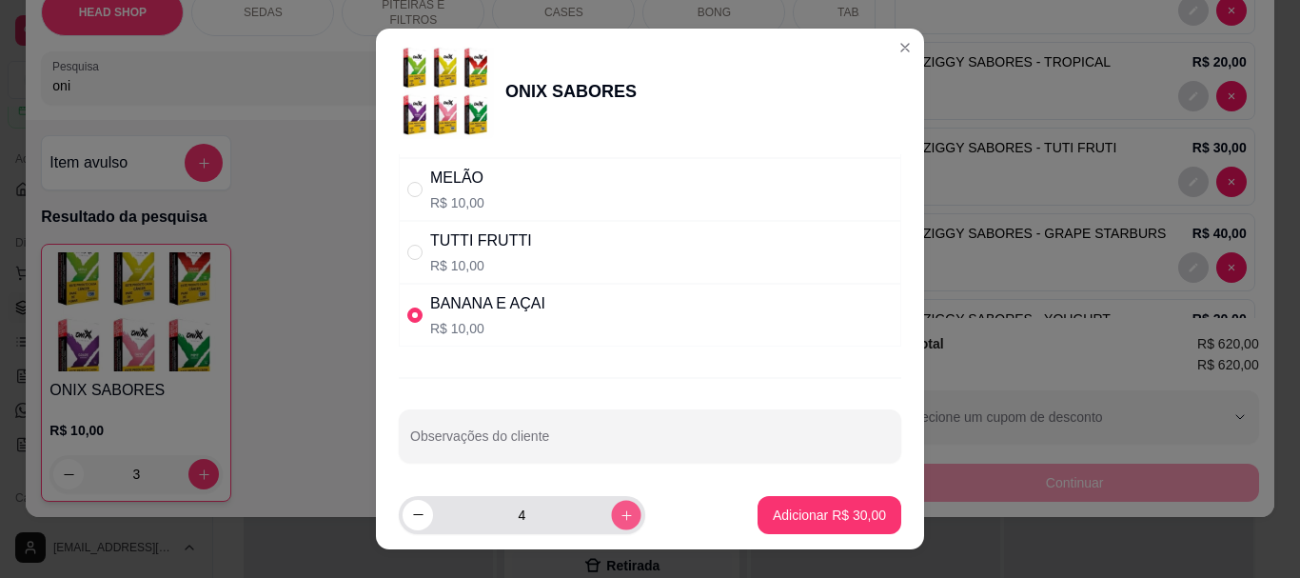
click at [619, 508] on icon "increase-product-quantity" at bounding box center [626, 514] width 14 height 14
click at [417, 513] on icon "decrease-product-quantity" at bounding box center [418, 514] width 14 height 14
type input "4"
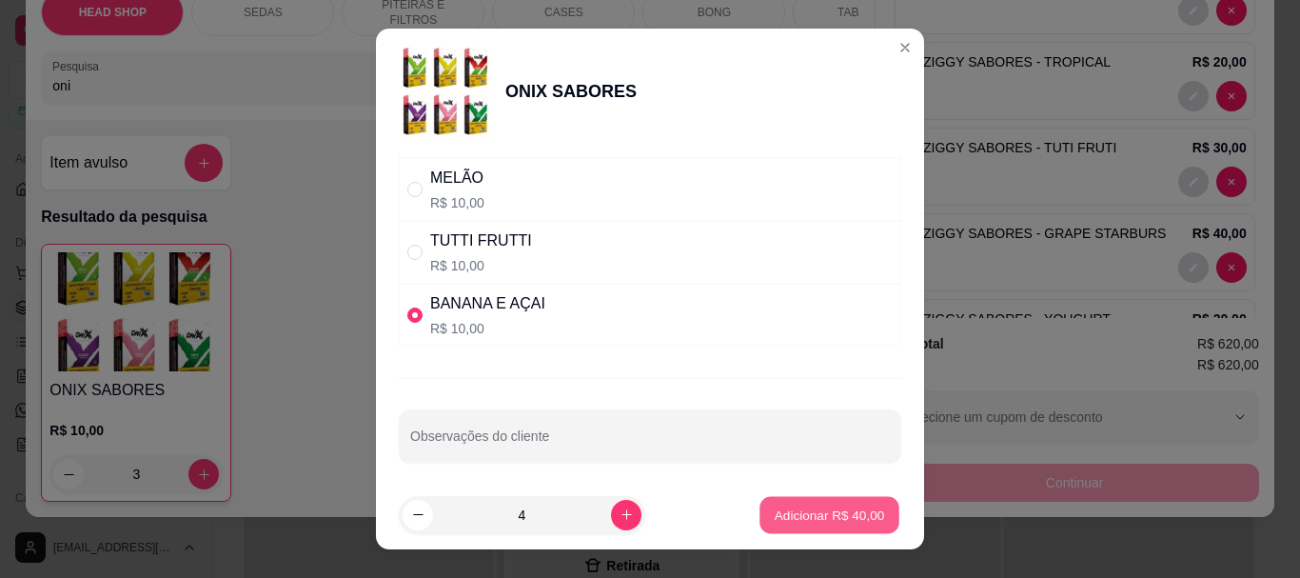
click at [796, 526] on button "Adicionar R$ 40,00" at bounding box center [829, 514] width 140 height 37
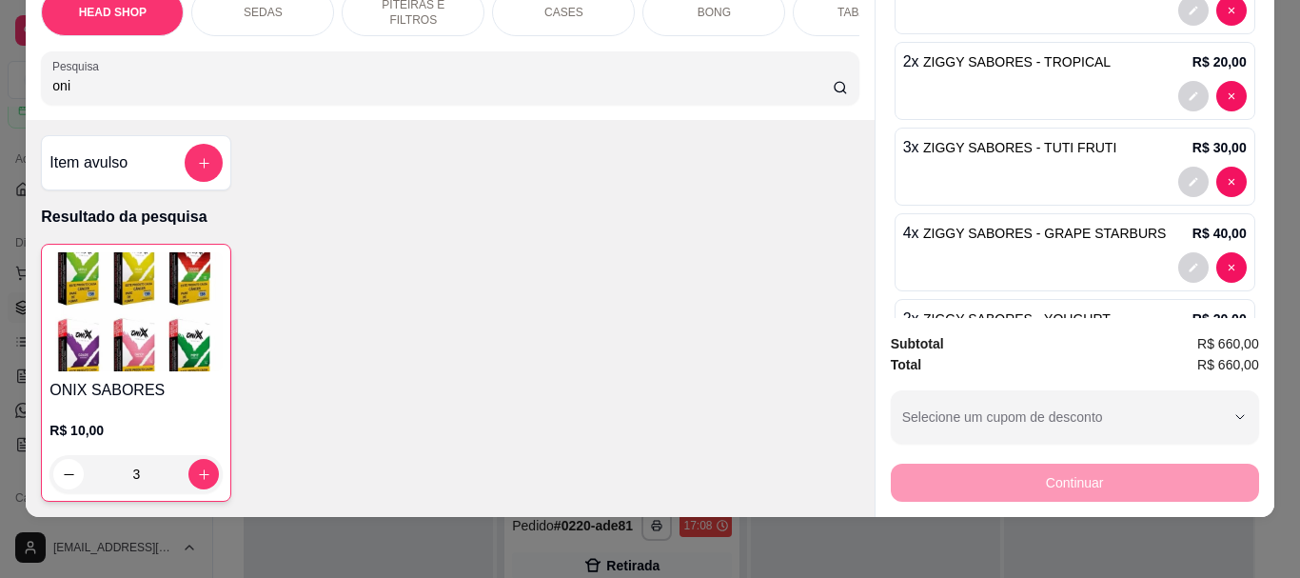
click at [161, 349] on img at bounding box center [135, 311] width 173 height 119
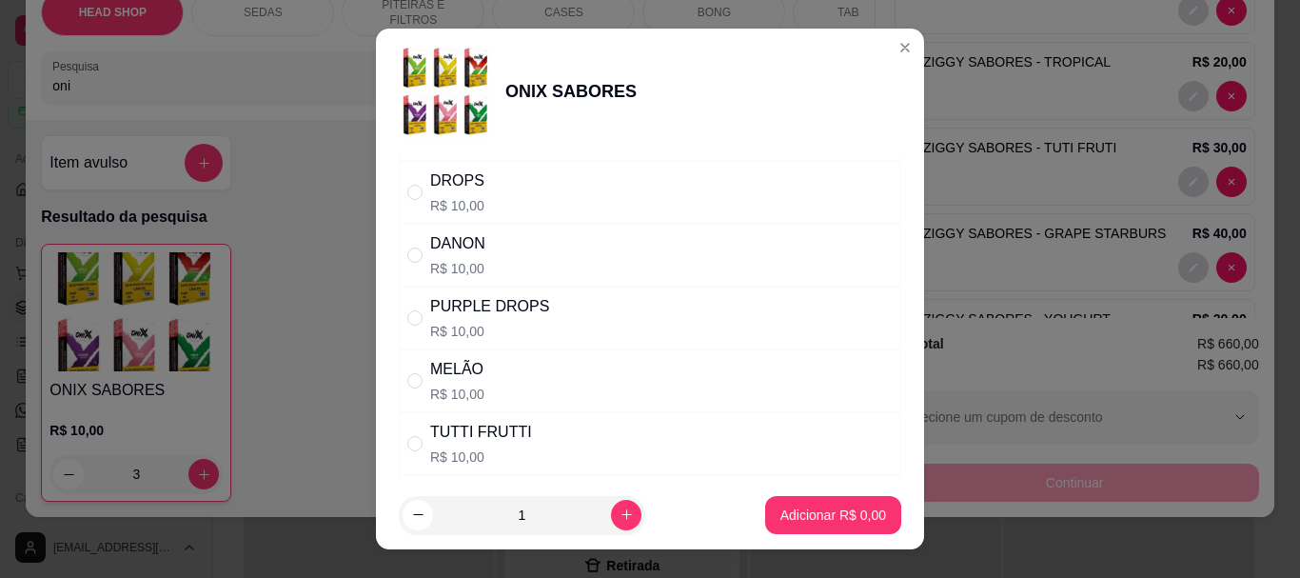
scroll to position [1237, 0]
click at [459, 250] on div "DANON" at bounding box center [457, 242] width 55 height 23
radio input "true"
click at [615, 509] on button "increase-product-quantity" at bounding box center [626, 515] width 30 height 30
type input "2"
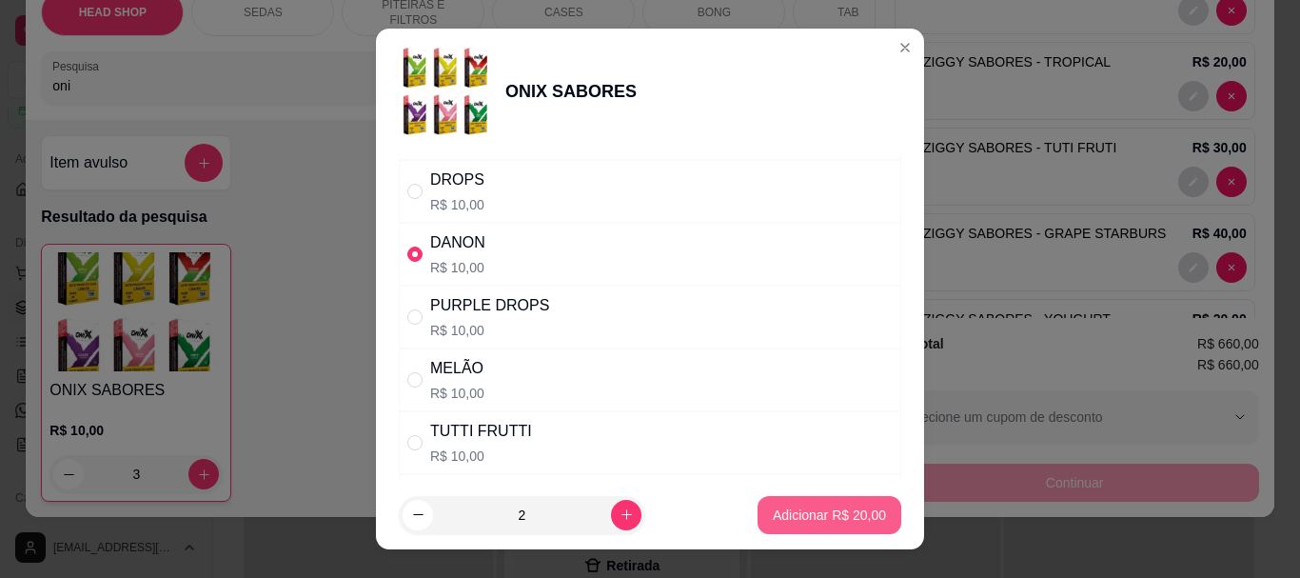
click at [826, 514] on p "Adicionar R$ 20,00" at bounding box center [829, 514] width 113 height 19
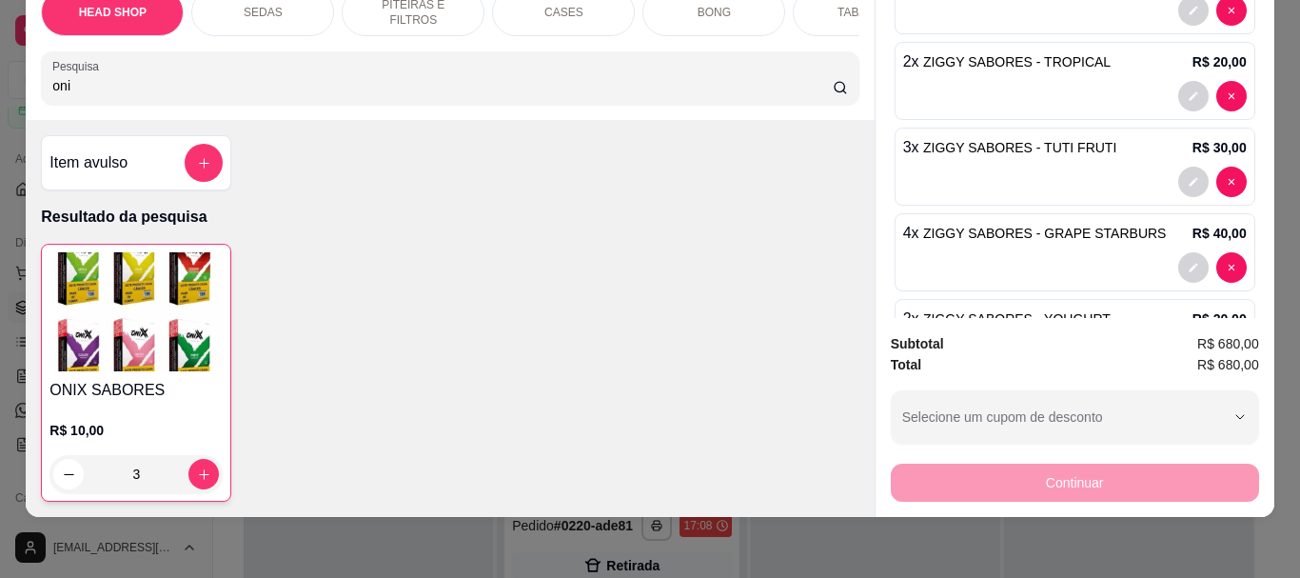
click at [169, 351] on img at bounding box center [135, 311] width 173 height 119
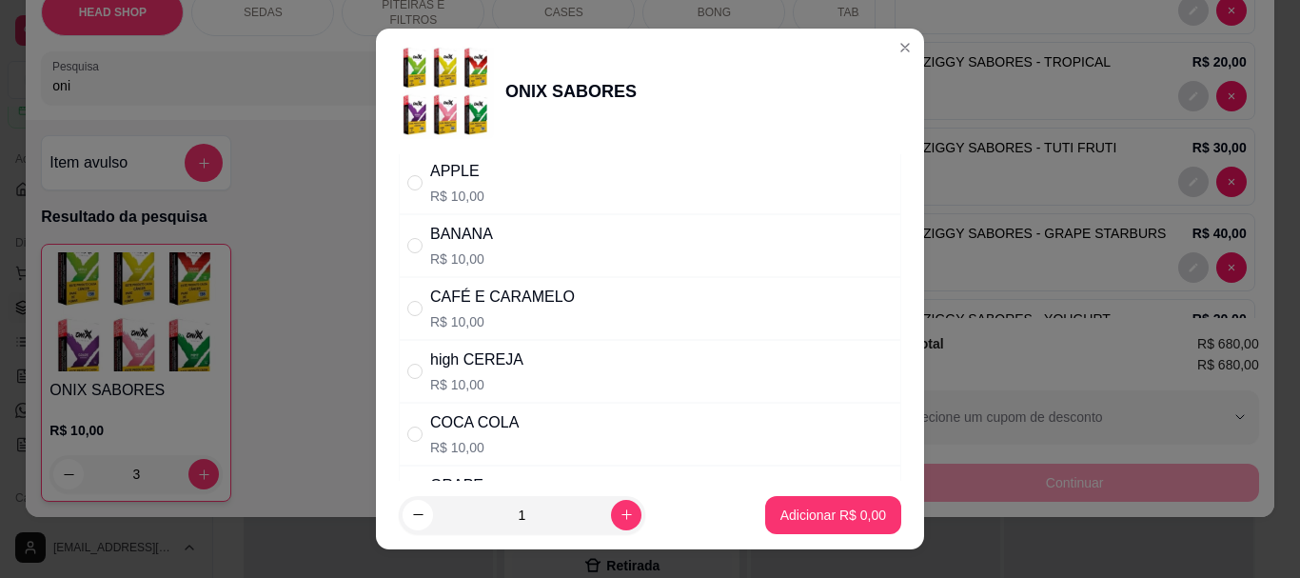
scroll to position [95, 0]
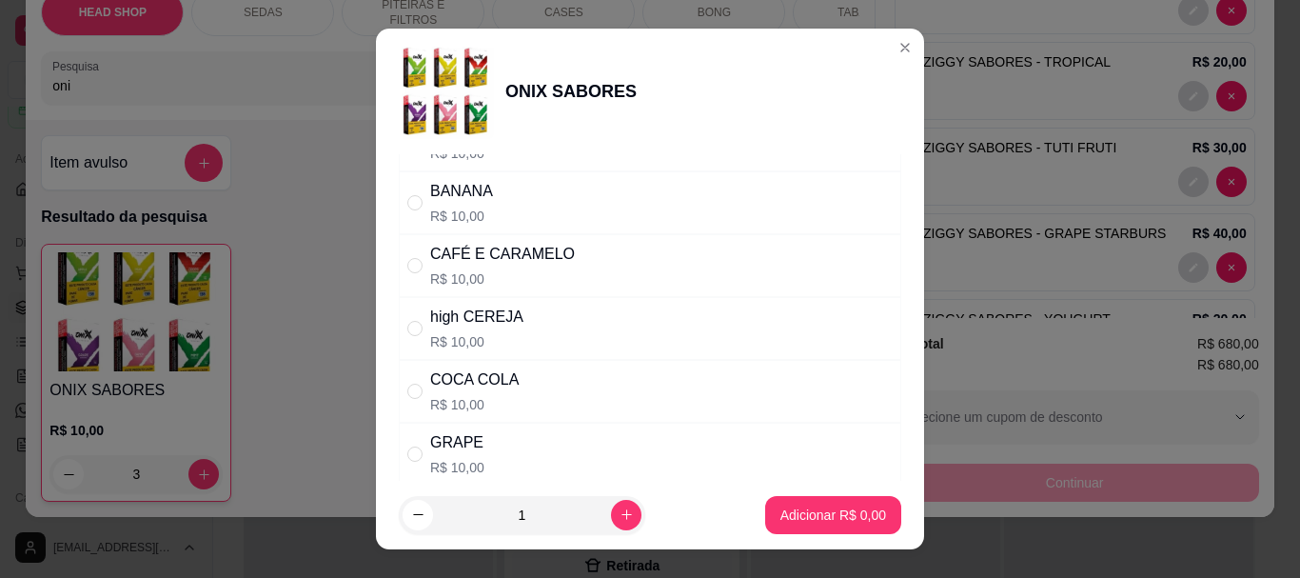
click at [462, 449] on div "GRAPE" at bounding box center [457, 442] width 54 height 23
radio input "true"
click at [619, 520] on icon "increase-product-quantity" at bounding box center [626, 514] width 14 height 14
type input "2"
click at [804, 516] on p "Adicionar R$ 20,00" at bounding box center [829, 514] width 110 height 18
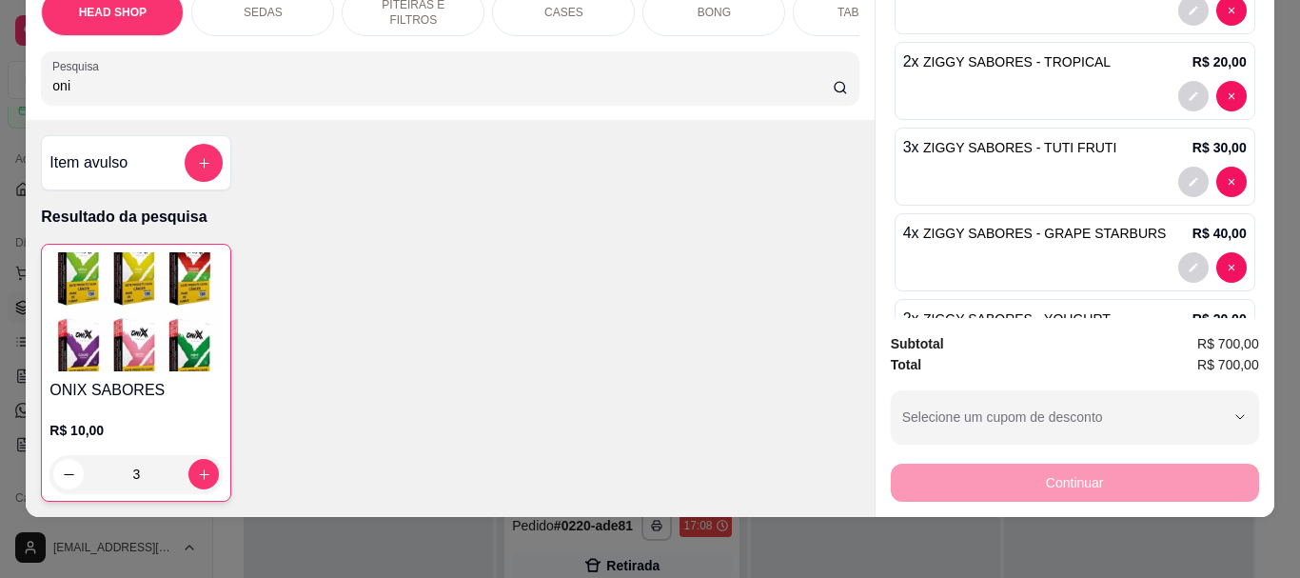
click at [103, 328] on img at bounding box center [135, 311] width 173 height 119
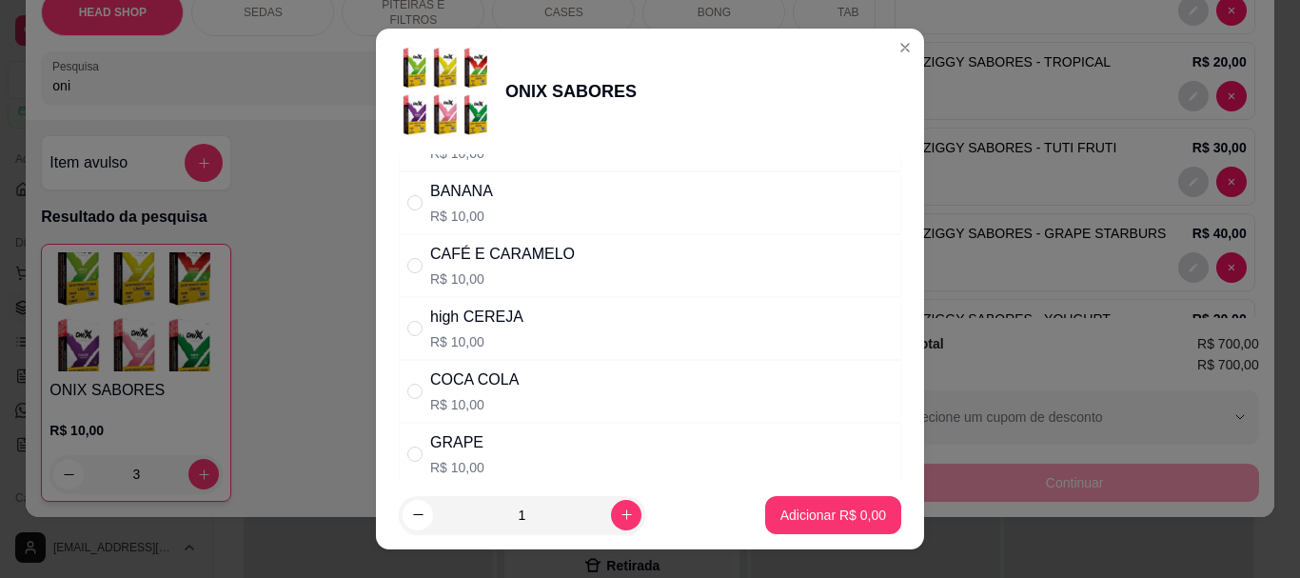
click at [468, 341] on p "R$ 10,00" at bounding box center [476, 341] width 93 height 19
radio input "true"
click at [619, 508] on icon "increase-product-quantity" at bounding box center [626, 514] width 14 height 14
type input "2"
click at [787, 508] on p "Adicionar R$ 20,00" at bounding box center [829, 514] width 110 height 18
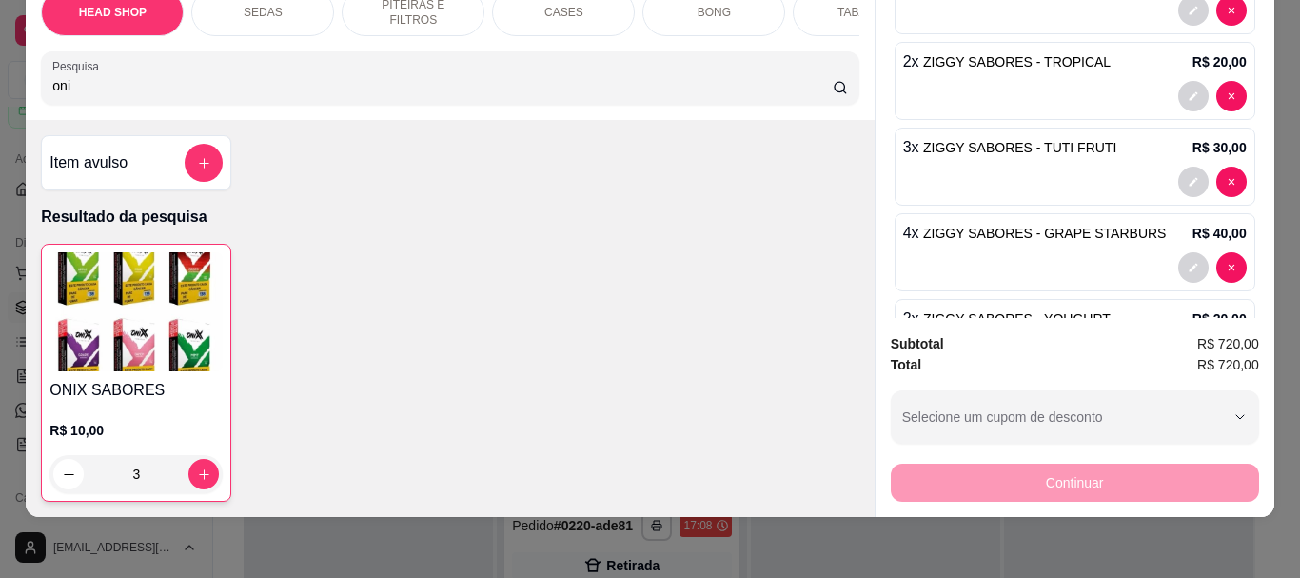
click at [96, 318] on img at bounding box center [135, 311] width 173 height 119
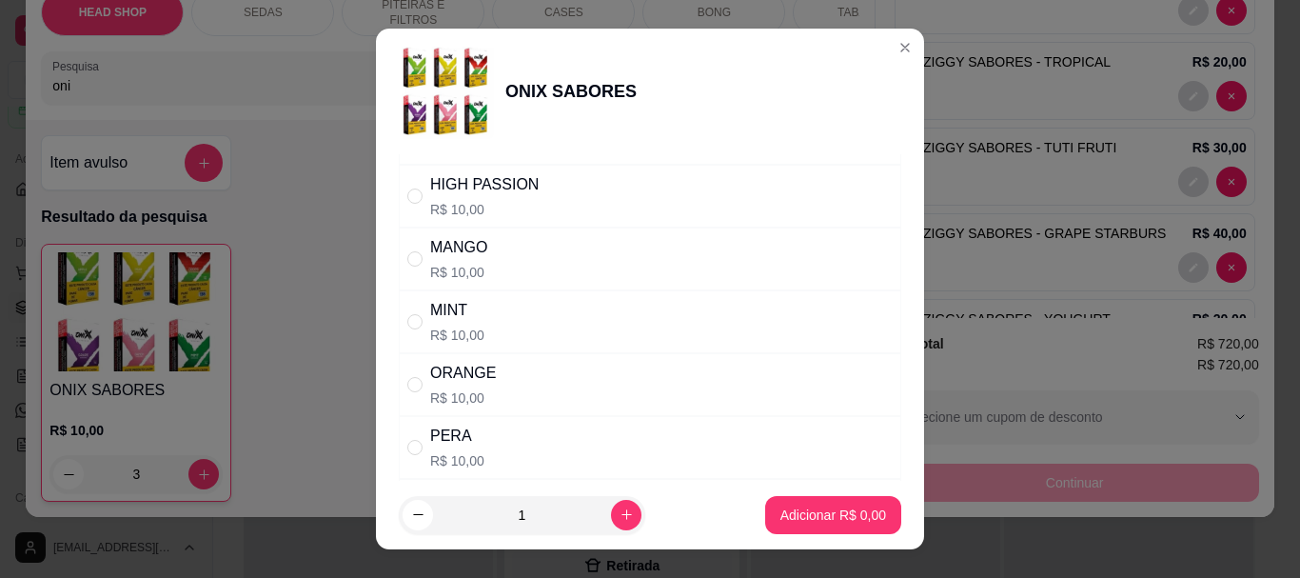
scroll to position [761, 0]
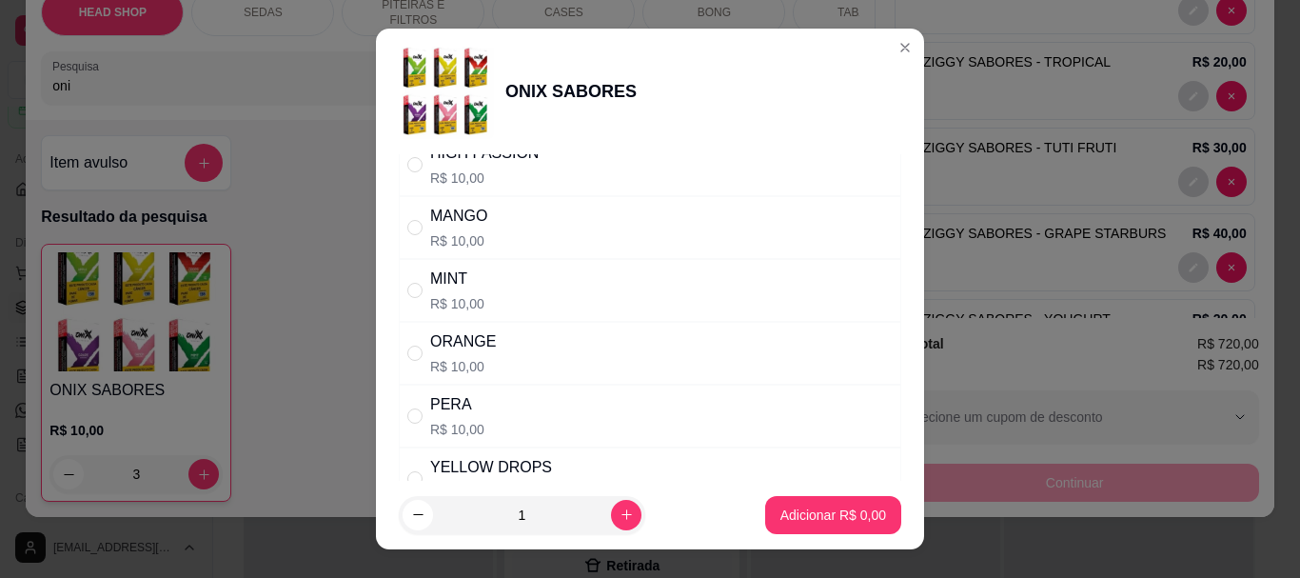
click at [436, 356] on div "ORANGE R$ 10,00" at bounding box center [463, 353] width 66 height 46
radio input "true"
click at [619, 519] on icon "increase-product-quantity" at bounding box center [626, 514] width 14 height 14
type input "2"
click at [798, 505] on p "Adicionar R$ 20,00" at bounding box center [829, 514] width 110 height 18
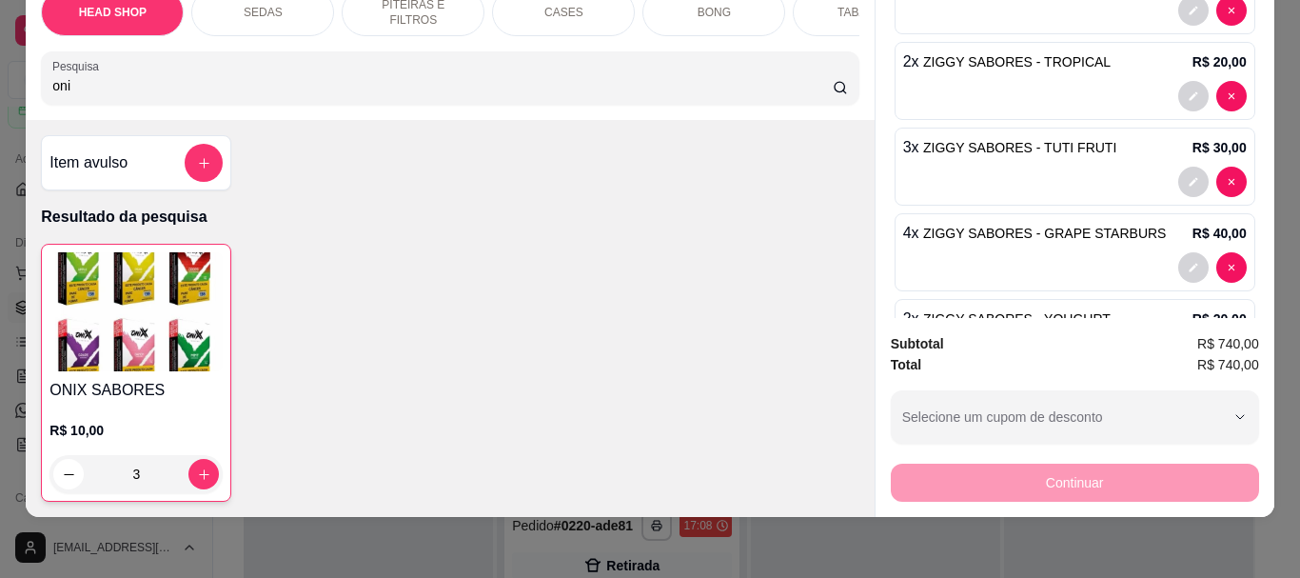
click at [128, 336] on img at bounding box center [135, 311] width 173 height 119
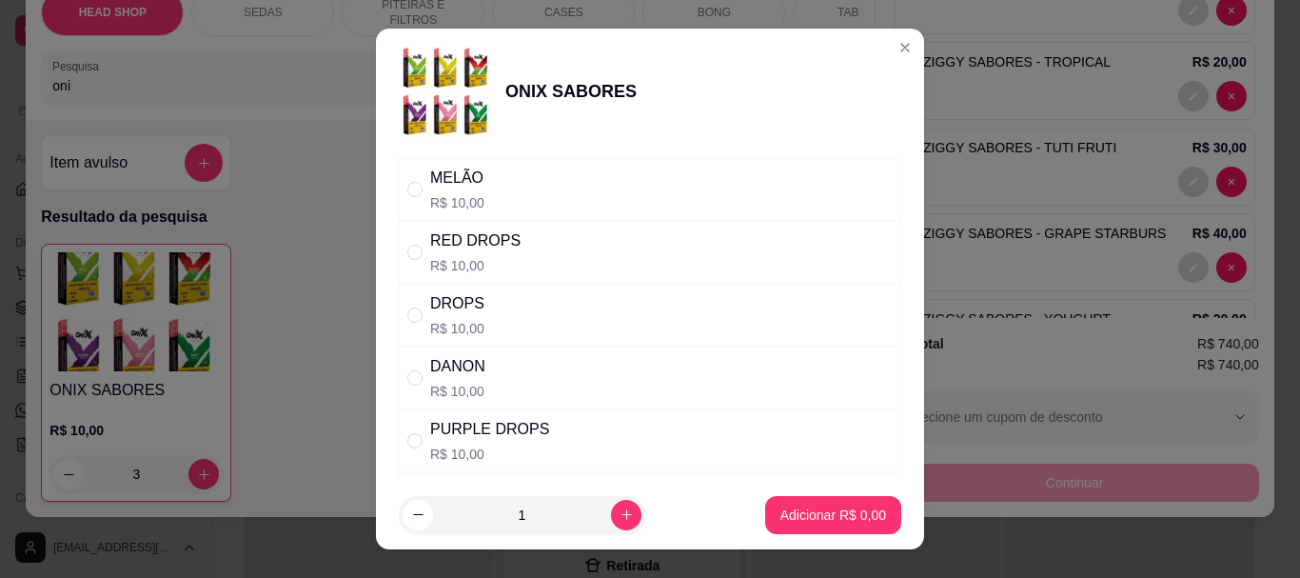
scroll to position [1142, 0]
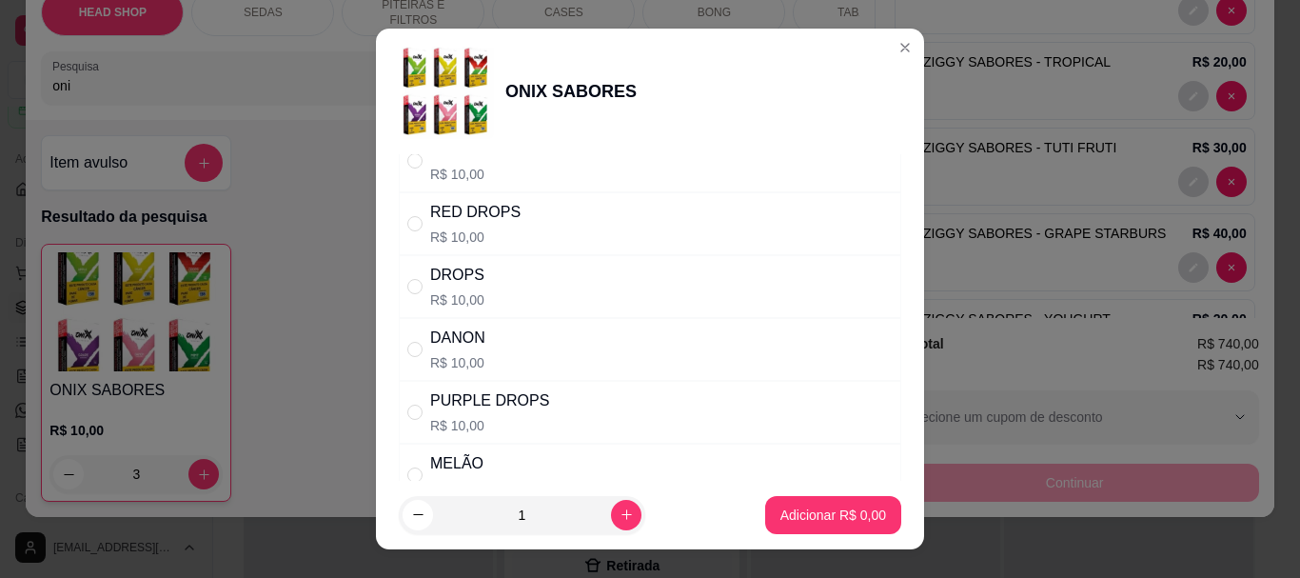
click at [469, 219] on div "RED DROPS" at bounding box center [475, 212] width 90 height 23
radio input "true"
click at [619, 508] on icon "increase-product-quantity" at bounding box center [626, 514] width 14 height 14
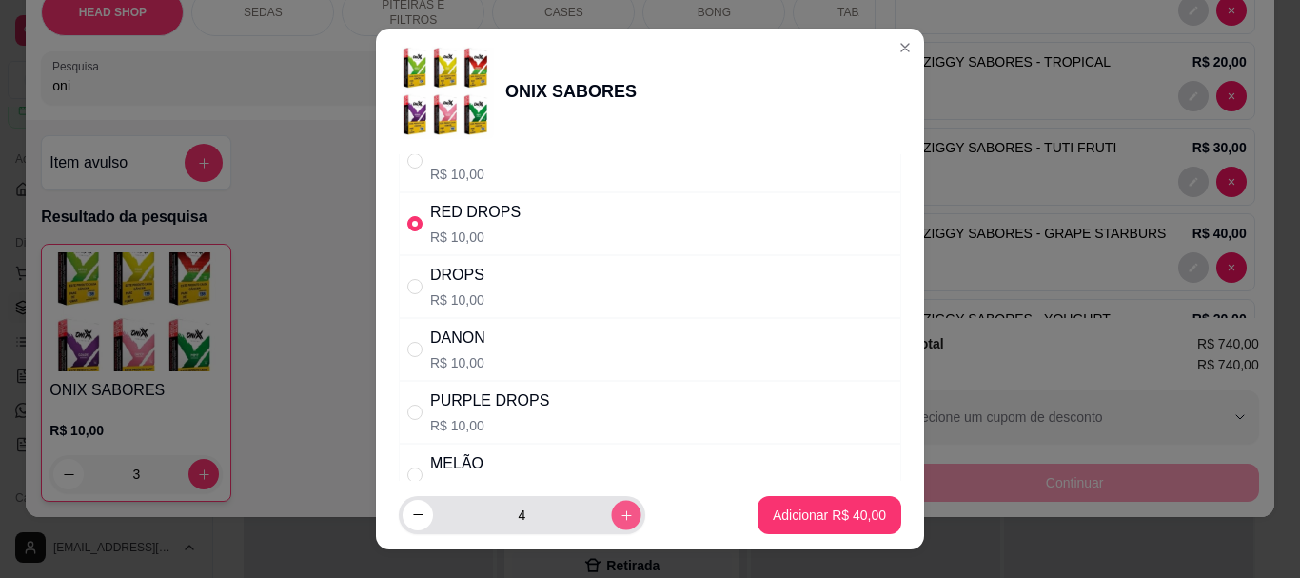
click at [619, 508] on icon "increase-product-quantity" at bounding box center [626, 514] width 14 height 14
type input "5"
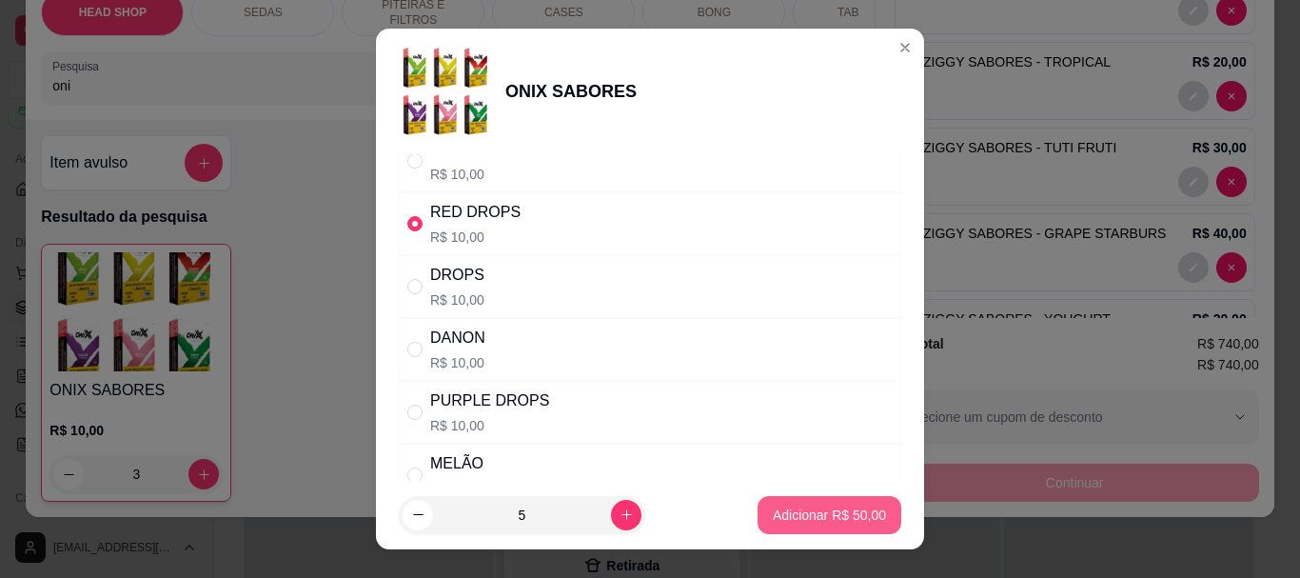
click at [797, 519] on p "Adicionar R$ 50,00" at bounding box center [829, 514] width 113 height 19
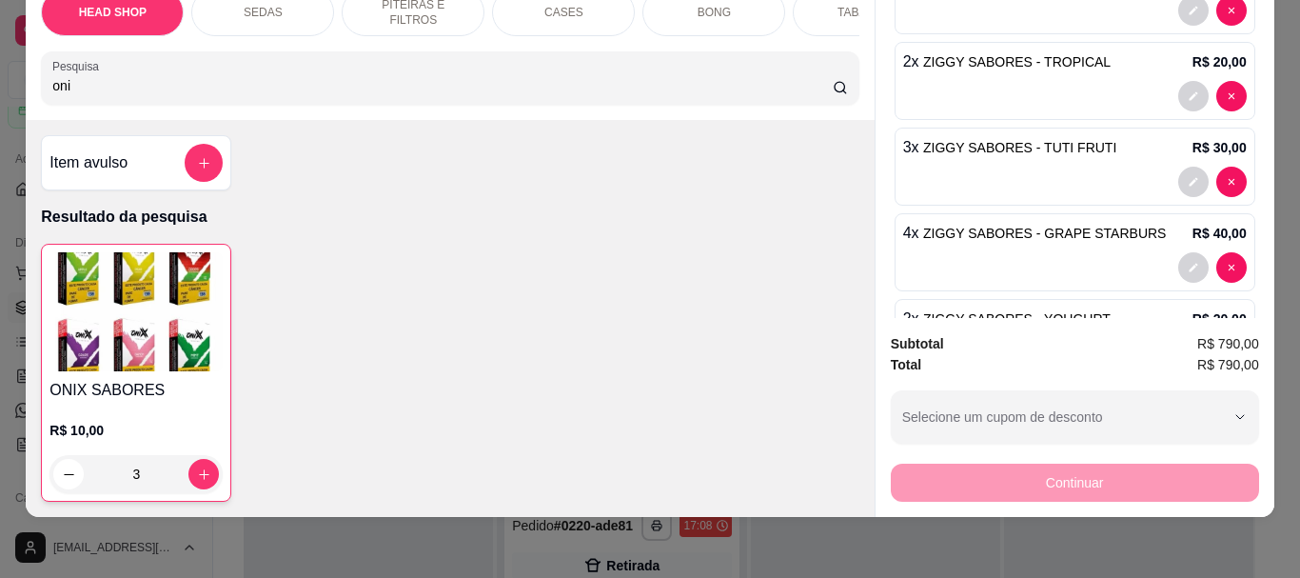
click at [99, 349] on img at bounding box center [135, 311] width 173 height 119
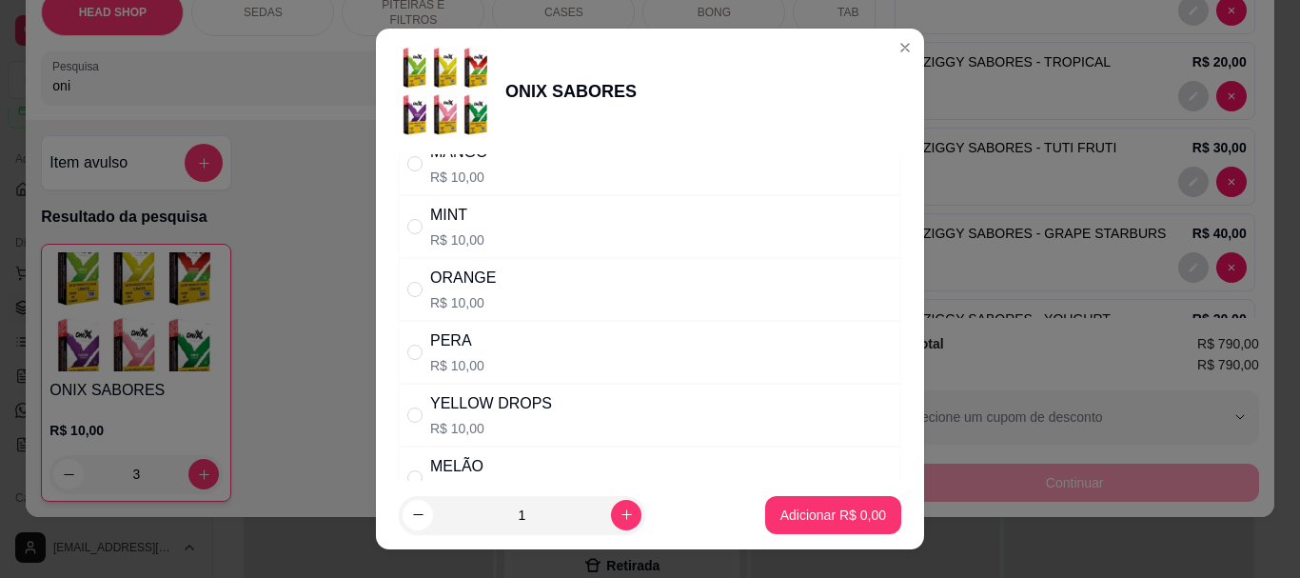
scroll to position [856, 0]
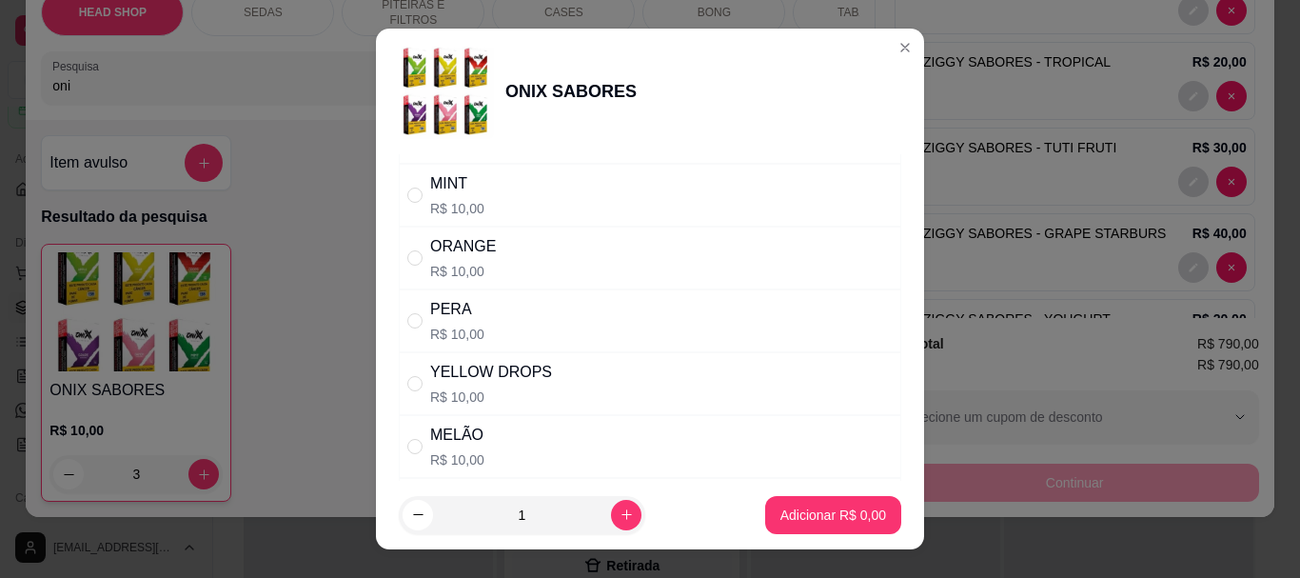
click at [468, 376] on div "YELLOW DROPS" at bounding box center [491, 372] width 122 height 23
radio input "true"
click at [619, 507] on icon "increase-product-quantity" at bounding box center [626, 514] width 14 height 14
type input "2"
click at [759, 508] on button "Adicionar R$ 20,00" at bounding box center [829, 514] width 140 height 37
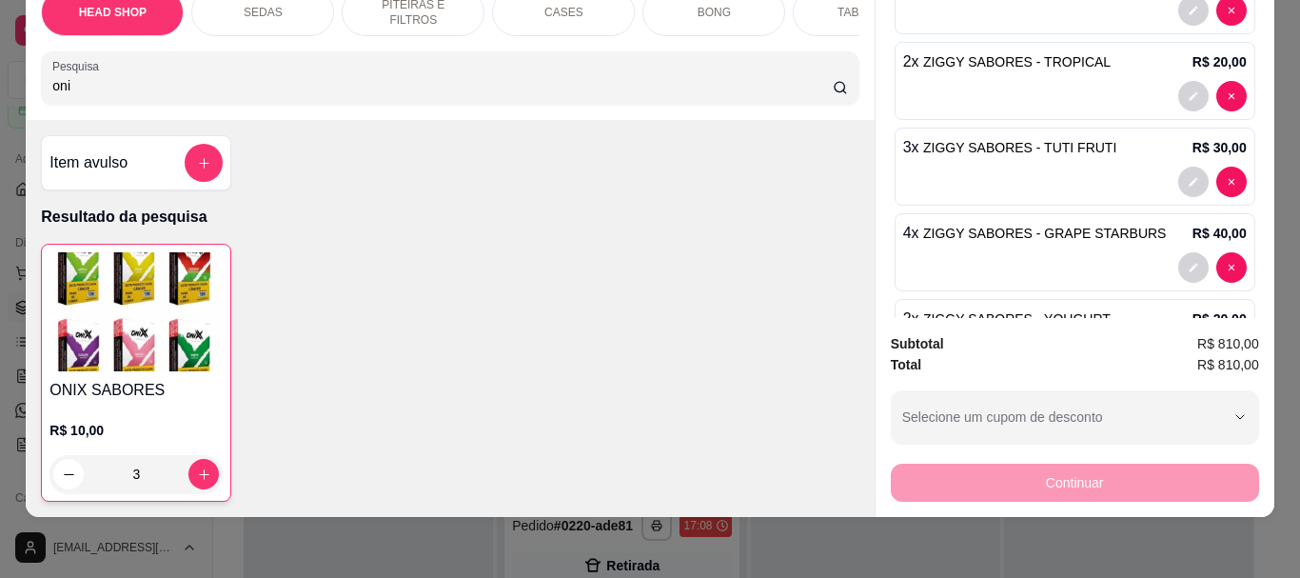
click at [99, 91] on input "oni" at bounding box center [442, 85] width 780 height 19
type input "o"
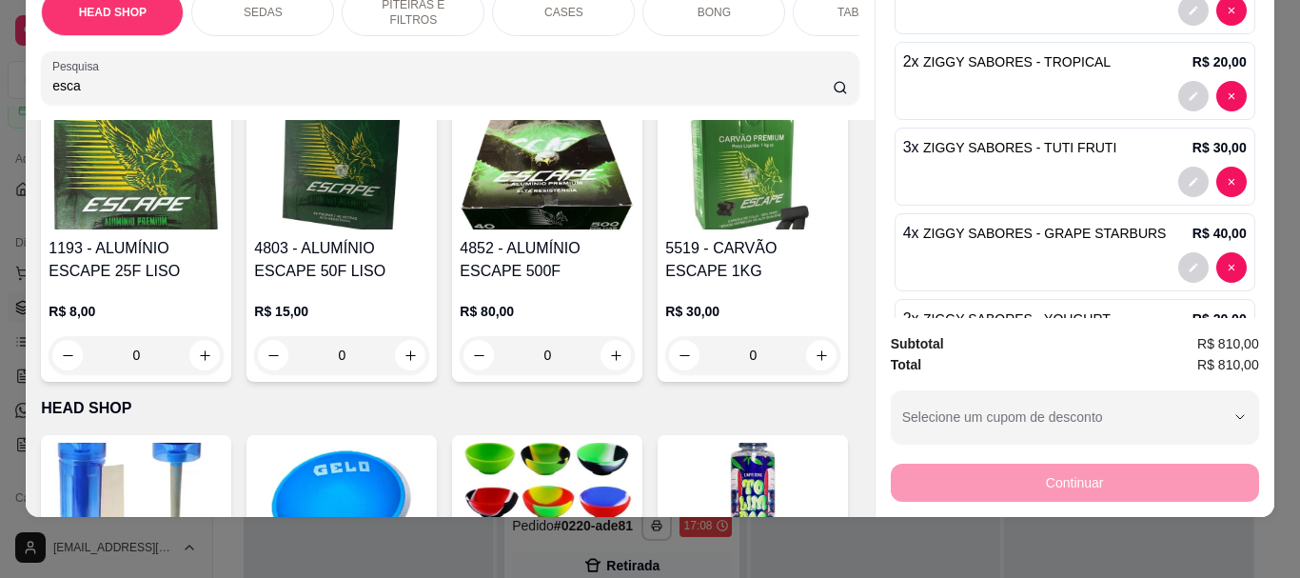
scroll to position [381, 0]
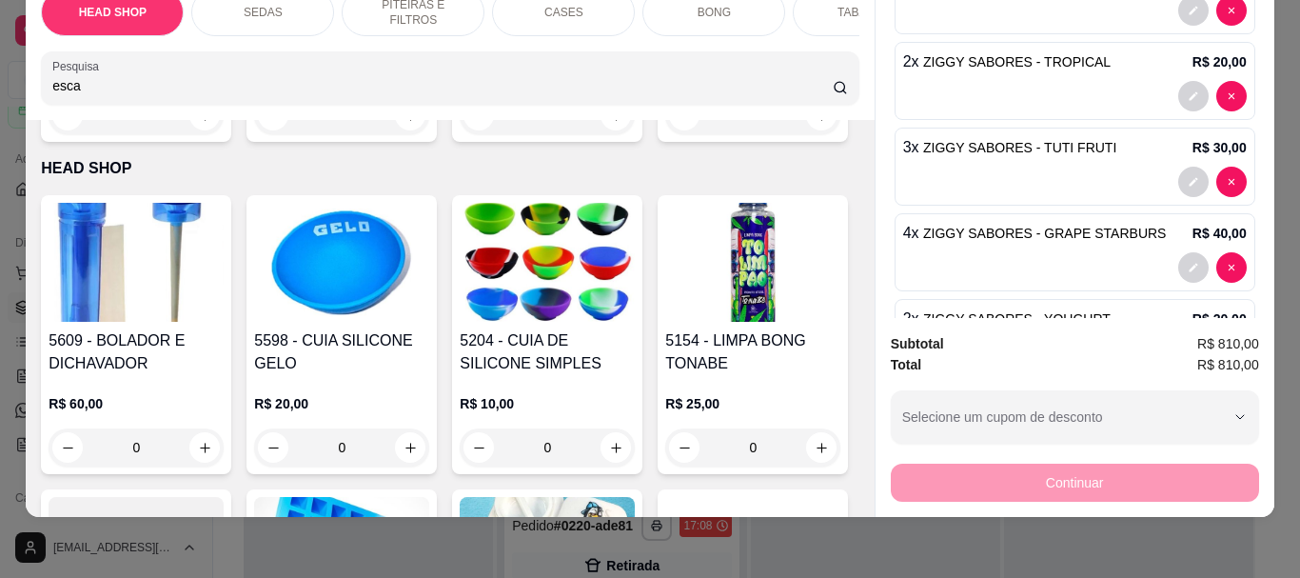
type input "esca"
click at [665, 43] on h4 "5519 - CARVÃO ESCAPE 1KG" at bounding box center [752, 20] width 175 height 46
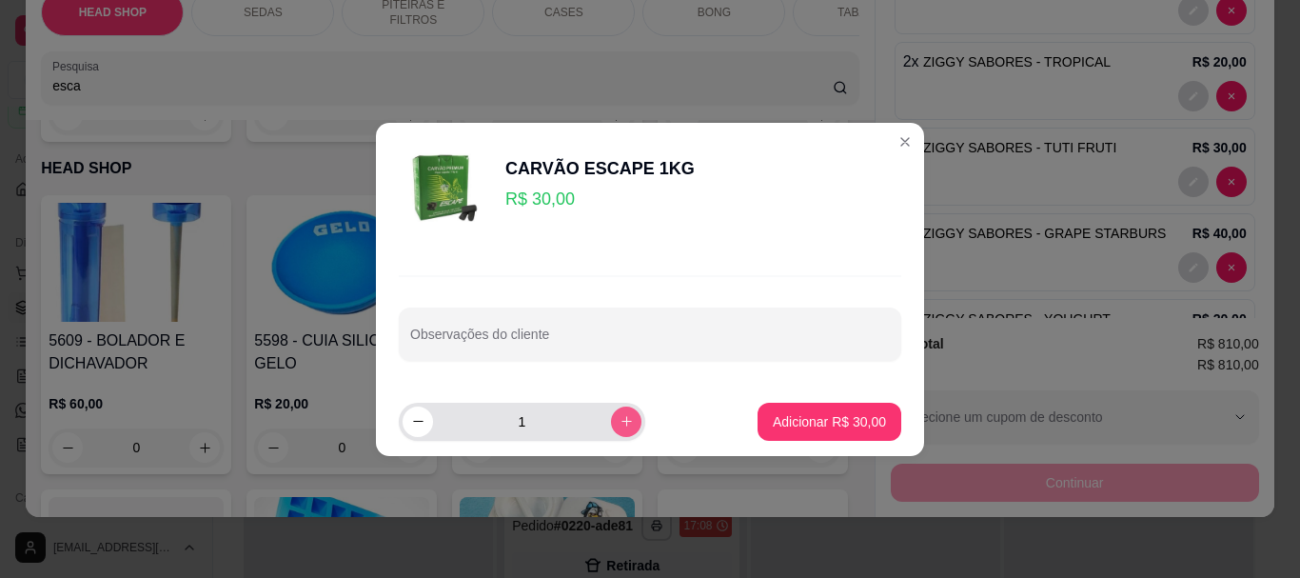
click at [619, 424] on icon "increase-product-quantity" at bounding box center [626, 421] width 14 height 14
type input "5"
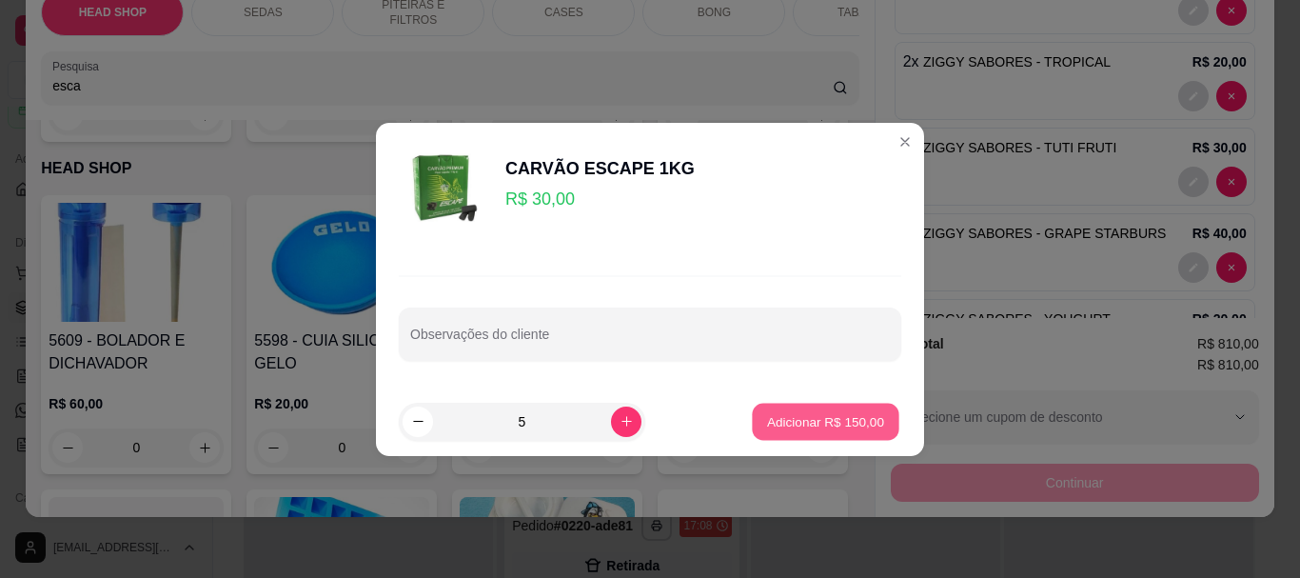
click at [847, 423] on p "Adicionar R$ 150,00" at bounding box center [825, 421] width 117 height 18
type input "5"
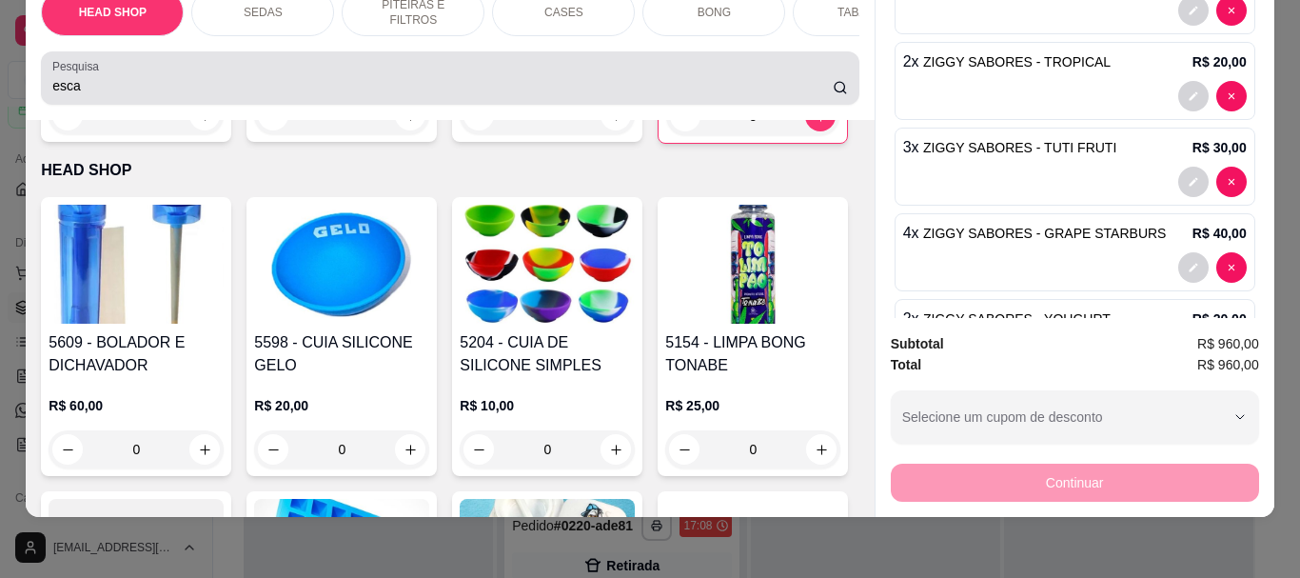
click at [207, 96] on div "esca" at bounding box center [449, 78] width 794 height 38
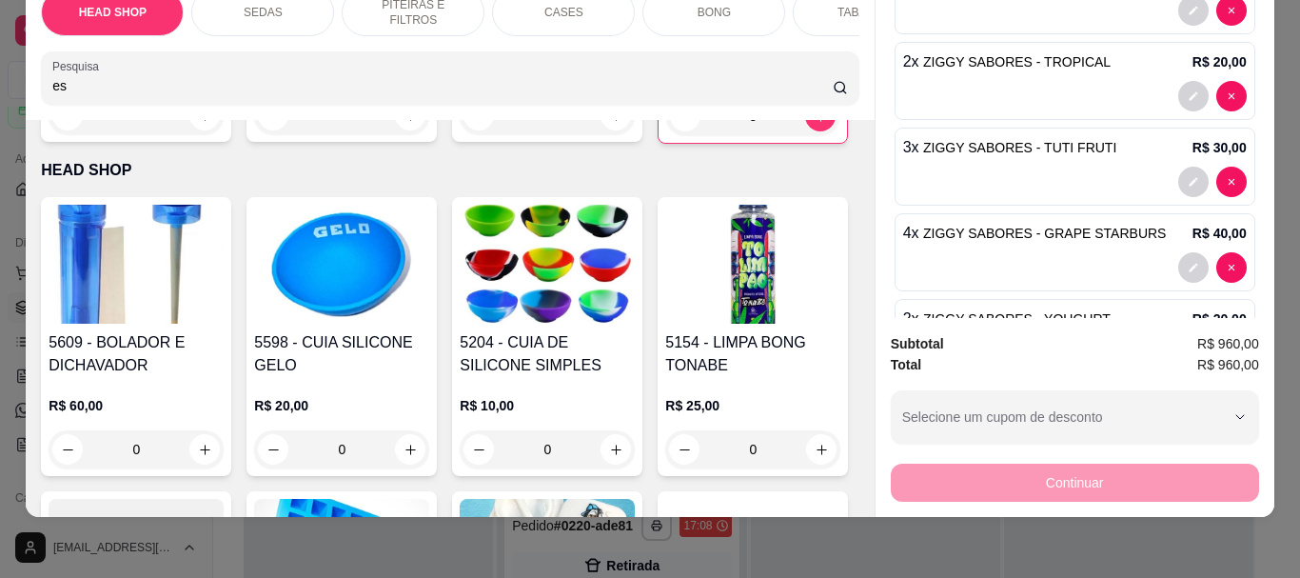
type input "e"
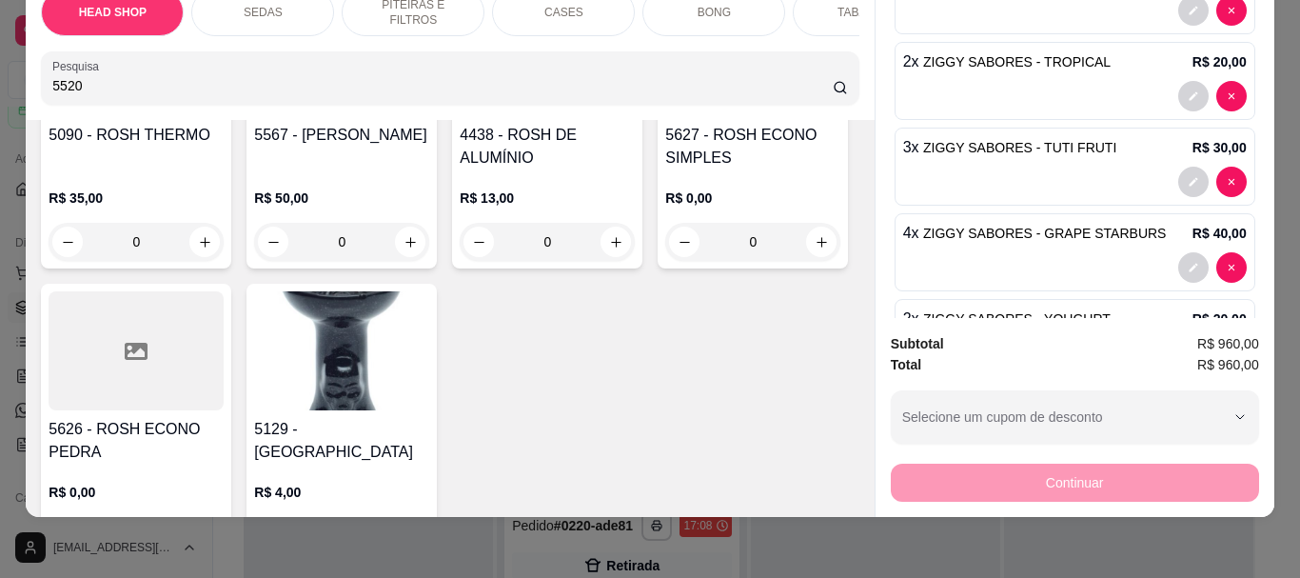
scroll to position [19843, 0]
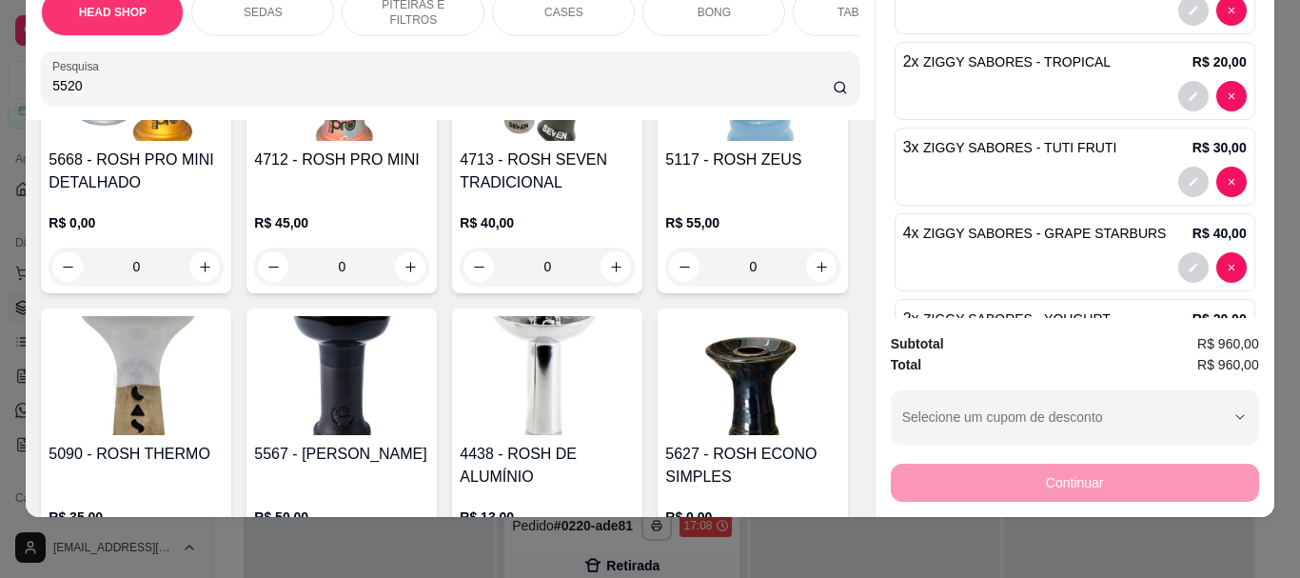
type input "5520"
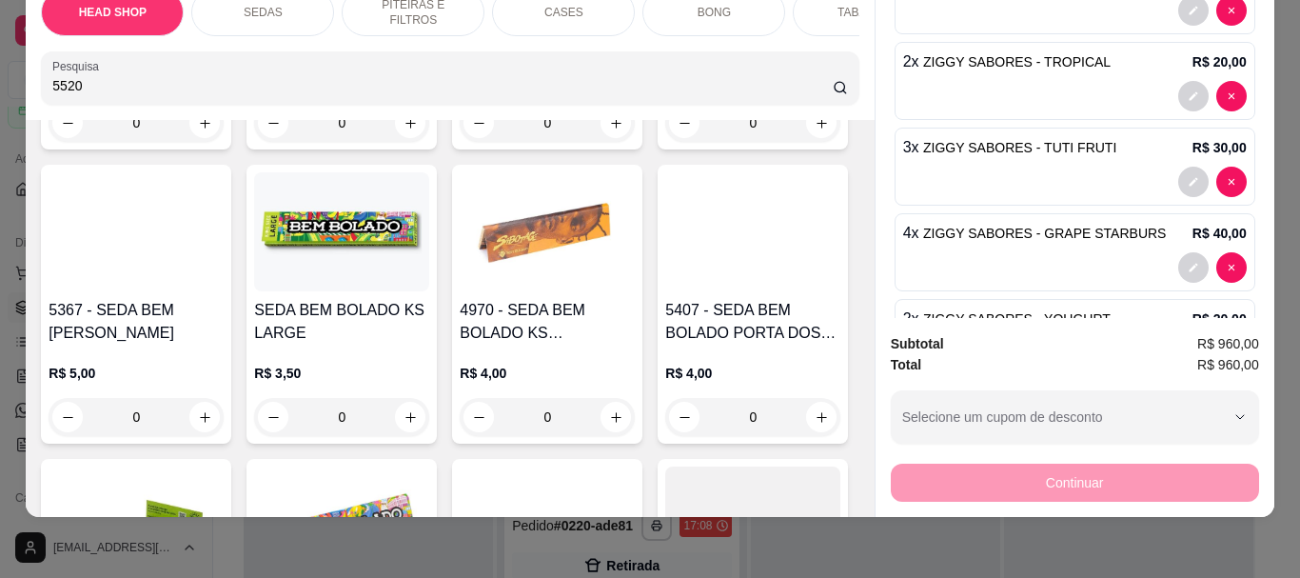
scroll to position [0, 0]
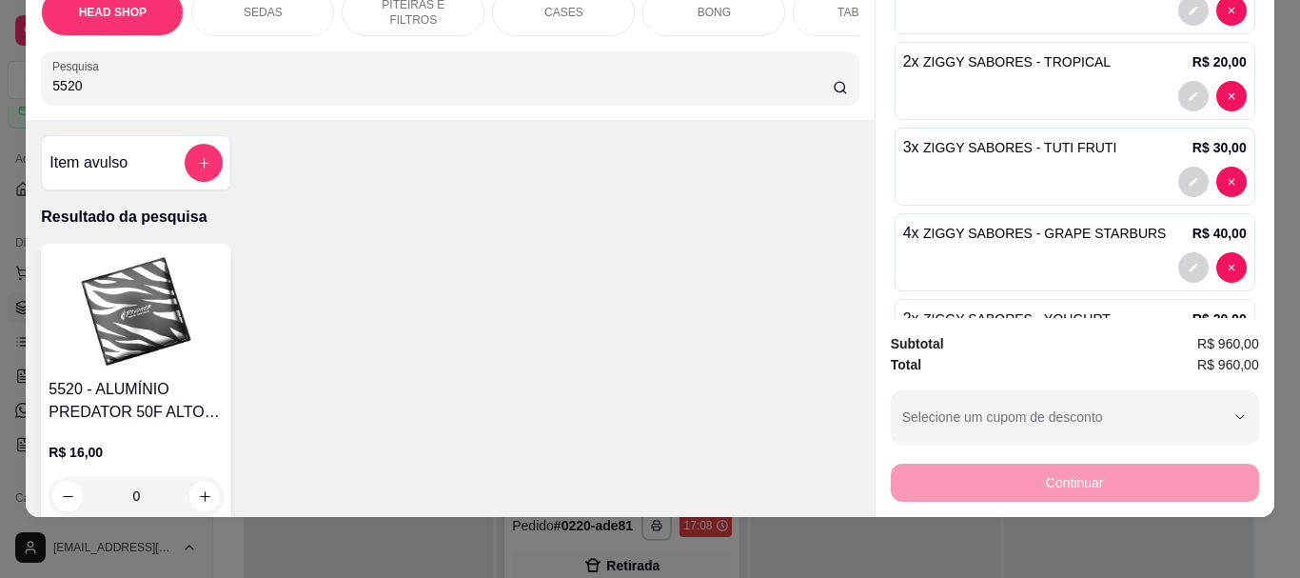
click at [106, 327] on img at bounding box center [136, 310] width 175 height 119
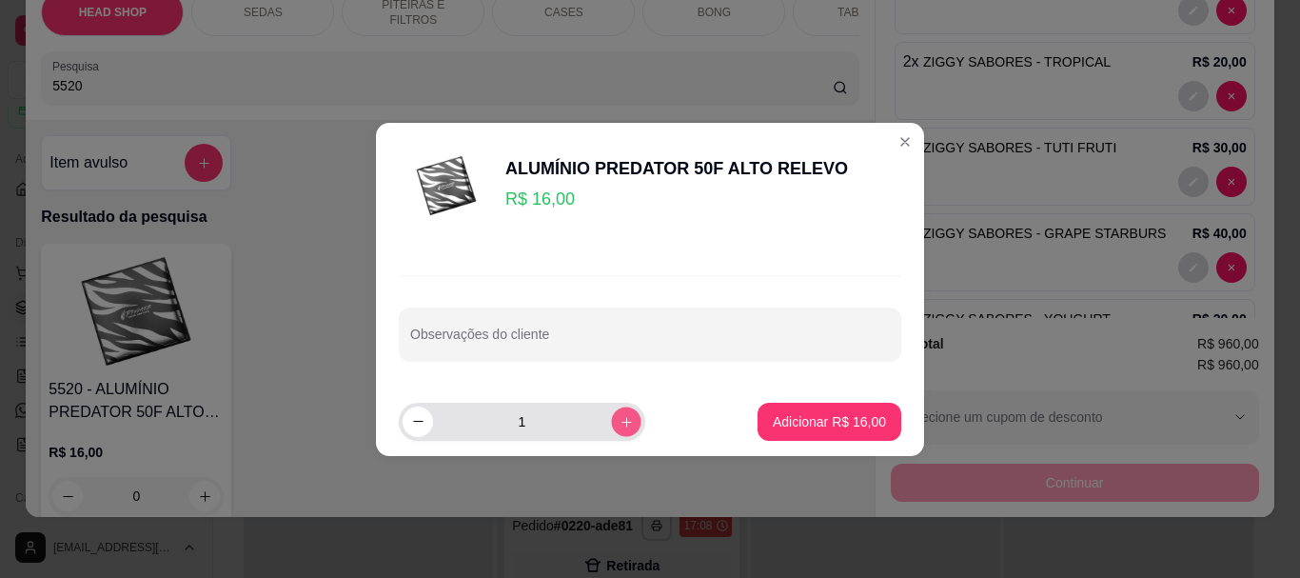
click at [612, 413] on button "increase-product-quantity" at bounding box center [625, 420] width 29 height 29
click at [619, 414] on icon "increase-product-quantity" at bounding box center [626, 421] width 14 height 14
type input "3"
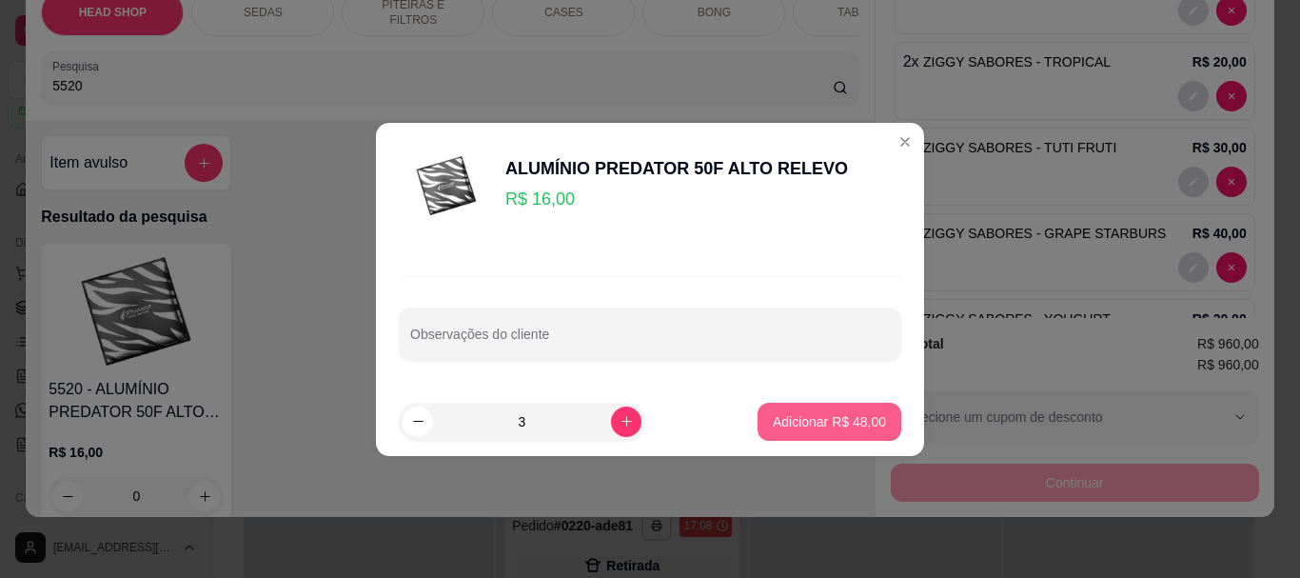
click at [786, 414] on p "Adicionar R$ 48,00" at bounding box center [829, 421] width 113 height 19
type input "3"
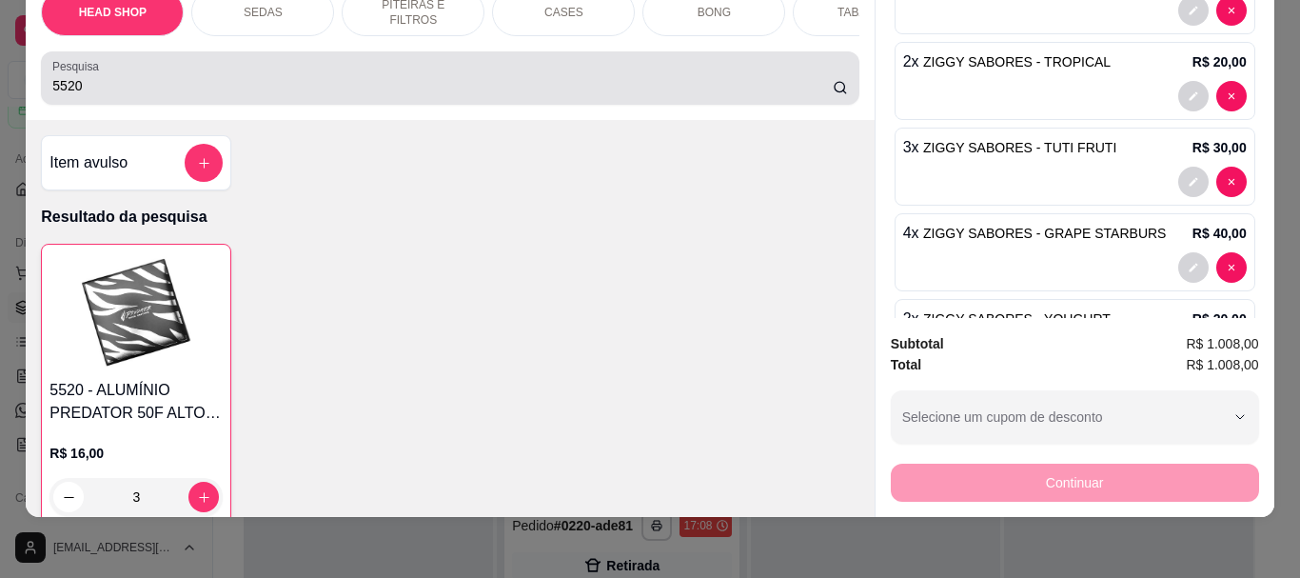
click at [163, 103] on div "Pesquisa 5520" at bounding box center [449, 77] width 817 height 53
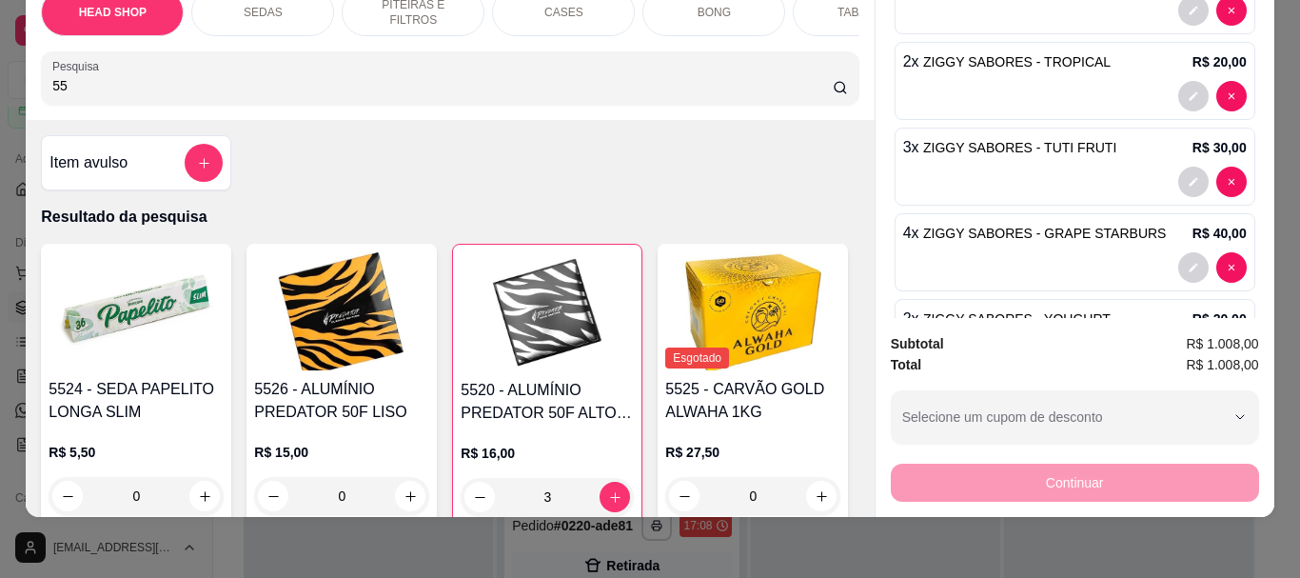
type input "5"
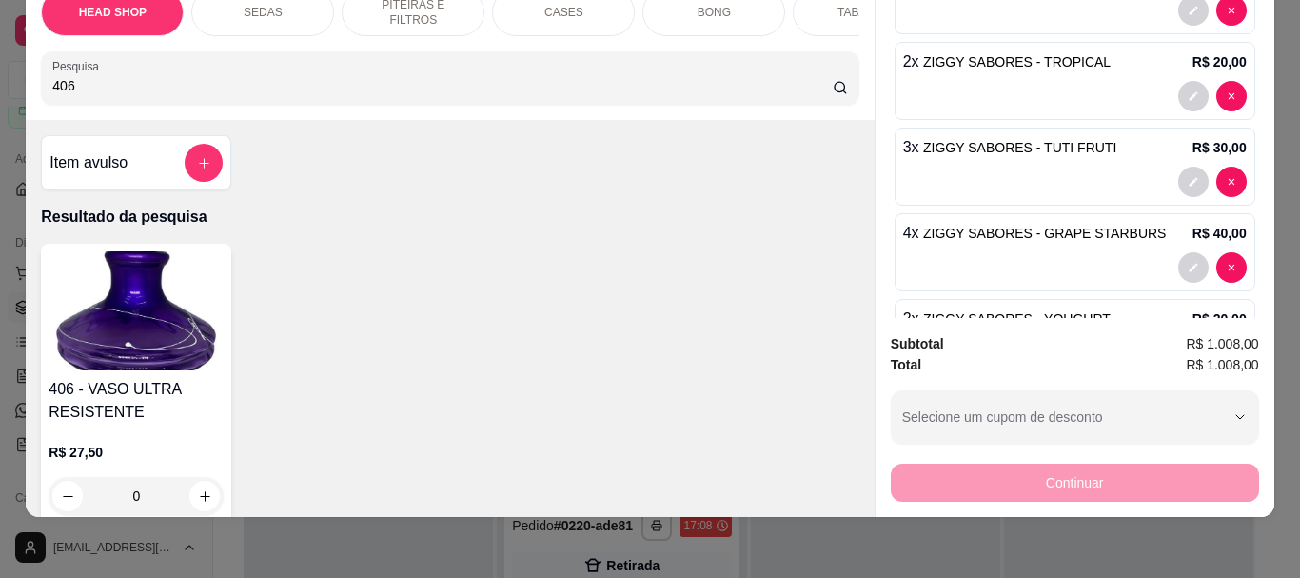
type input "406"
click at [101, 324] on img at bounding box center [136, 310] width 175 height 119
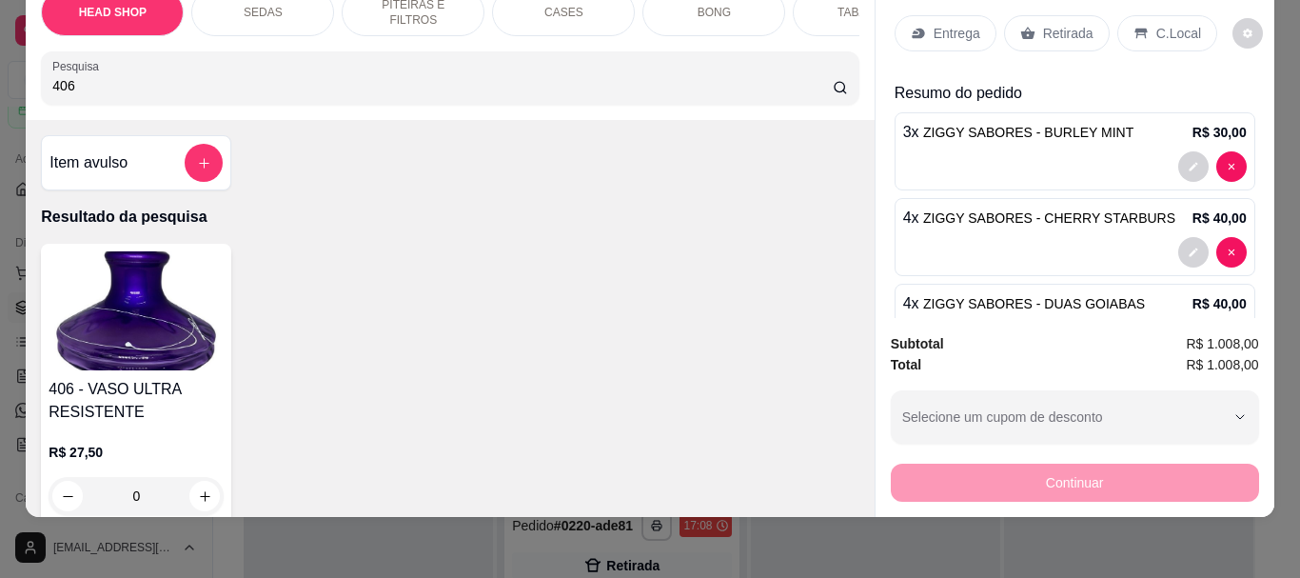
click at [1056, 26] on p "Retirada" at bounding box center [1068, 33] width 50 height 19
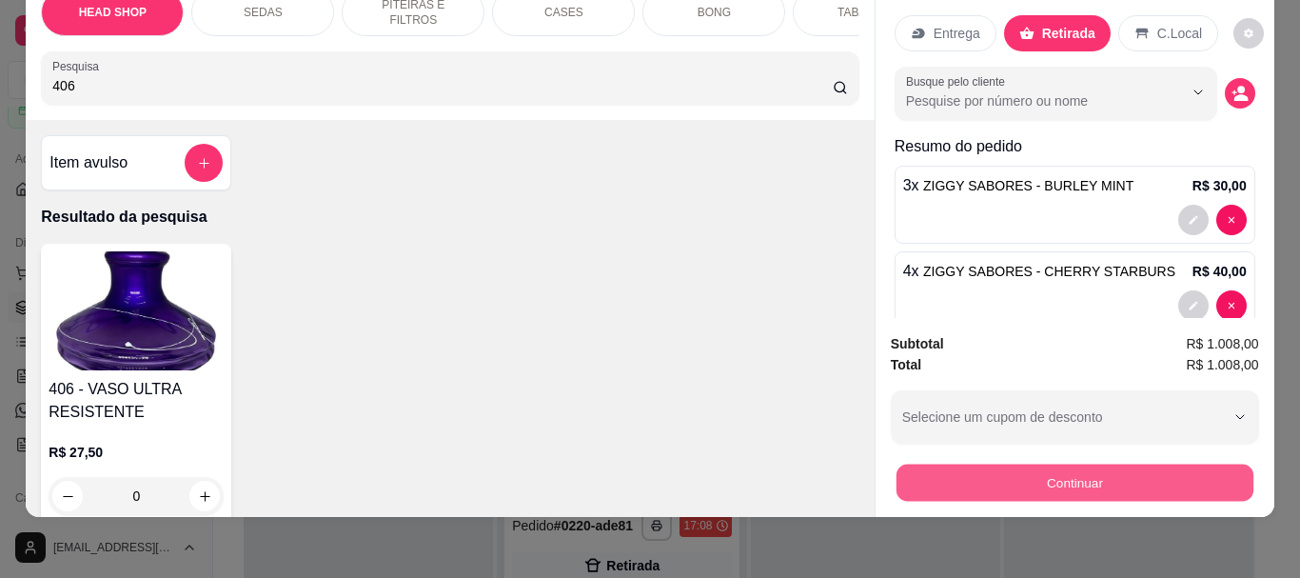
click at [985, 466] on button "Continuar" at bounding box center [1073, 481] width 357 height 37
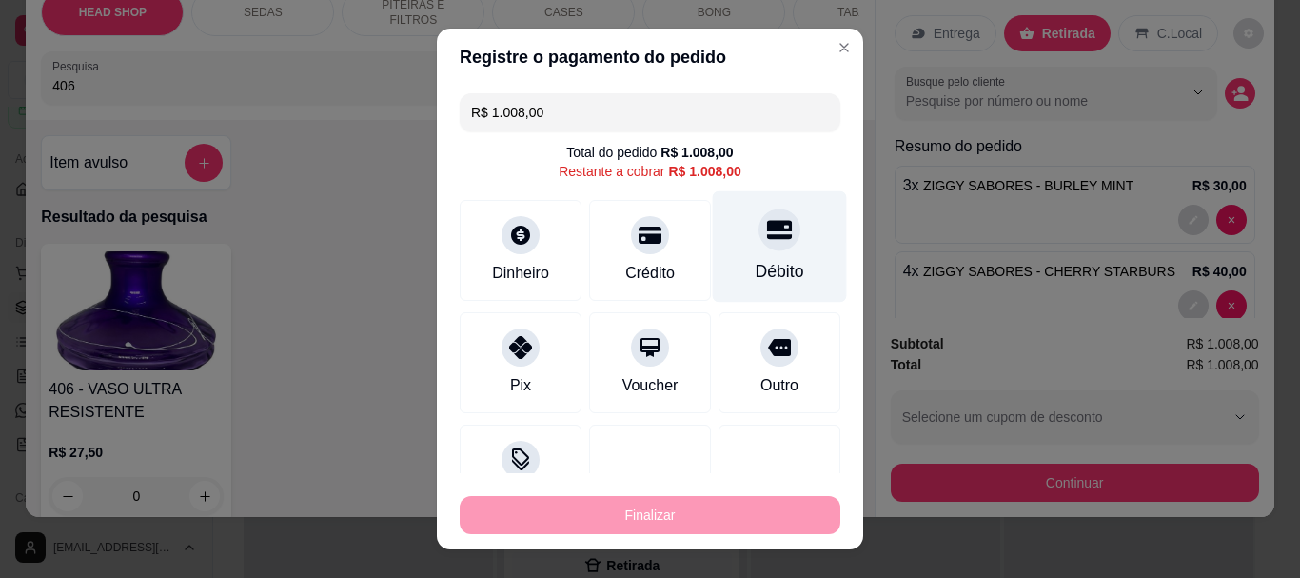
click at [758, 243] on div at bounding box center [779, 230] width 42 height 42
type input "R$ 0,00"
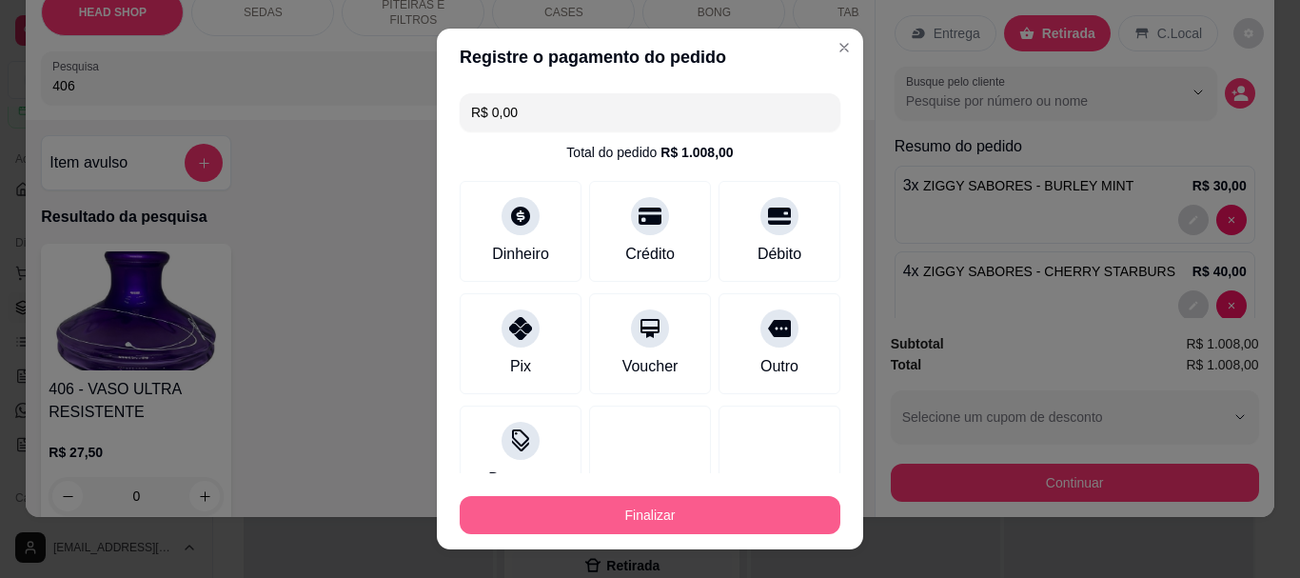
click at [666, 521] on button "Finalizar" at bounding box center [650, 515] width 381 height 38
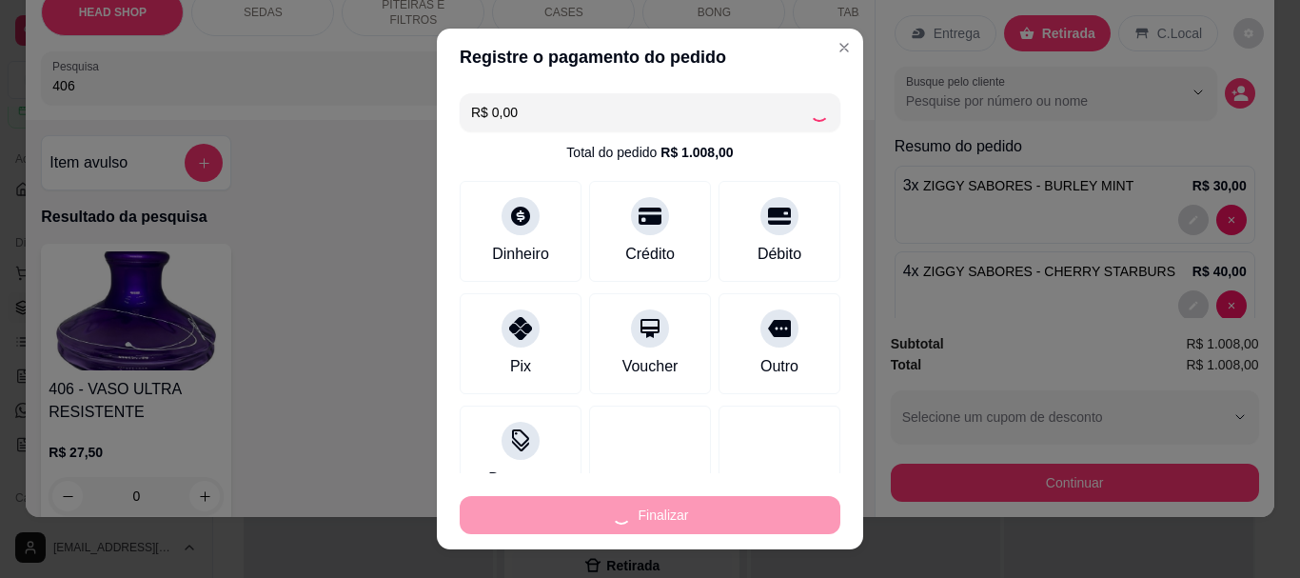
type input "0"
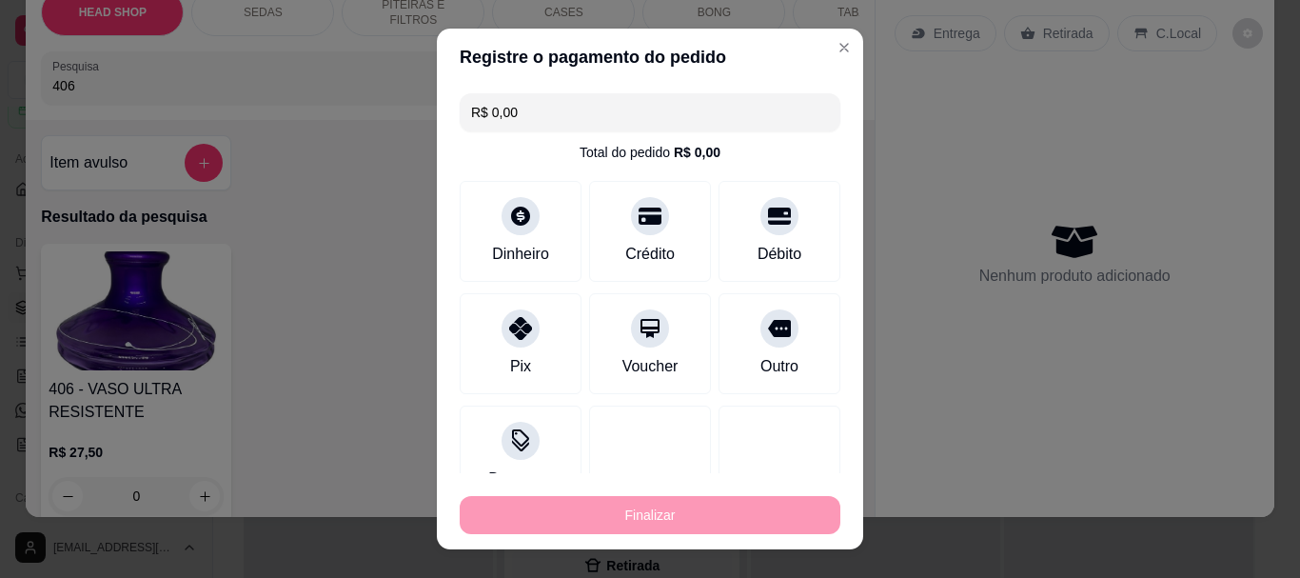
type input "-R$ 1.008,00"
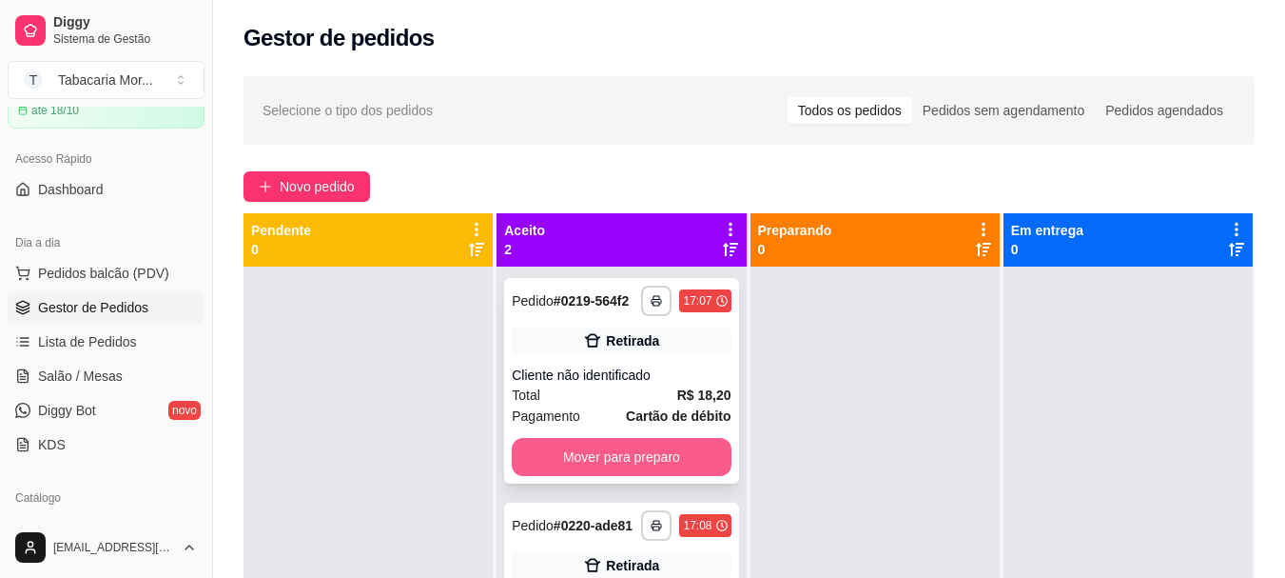
click at [698, 444] on button "Mover para preparo" at bounding box center [621, 457] width 219 height 38
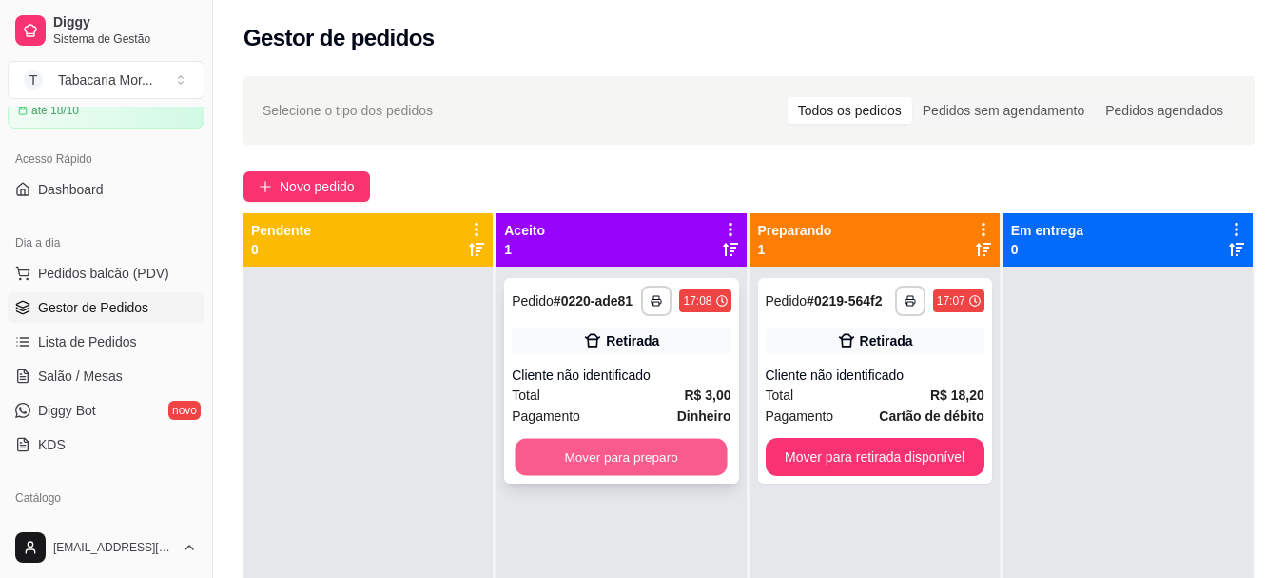
click at [686, 454] on button "Mover para preparo" at bounding box center [622, 457] width 212 height 37
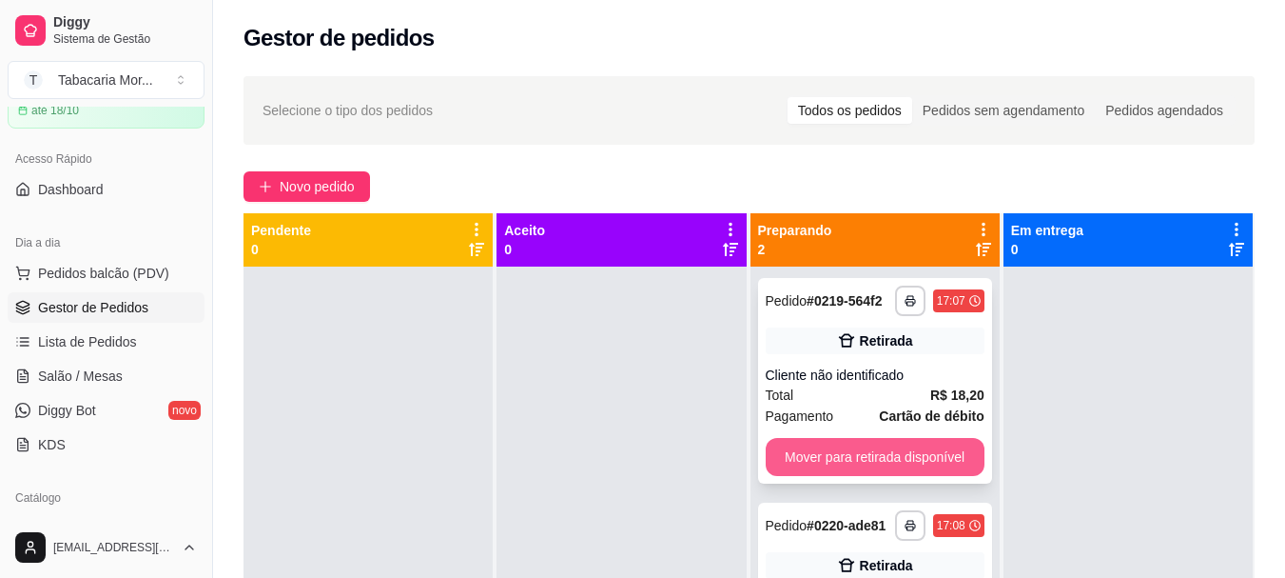
click at [809, 454] on button "Mover para retirada disponível" at bounding box center [875, 457] width 219 height 38
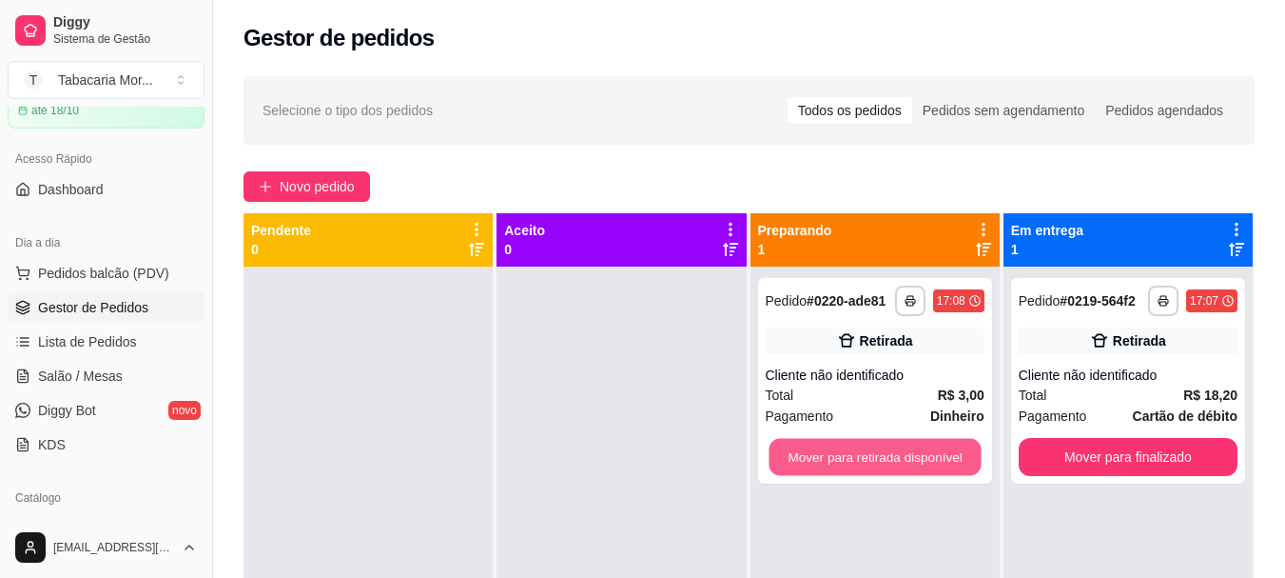
click at [809, 454] on button "Mover para retirada disponível" at bounding box center [875, 457] width 212 height 37
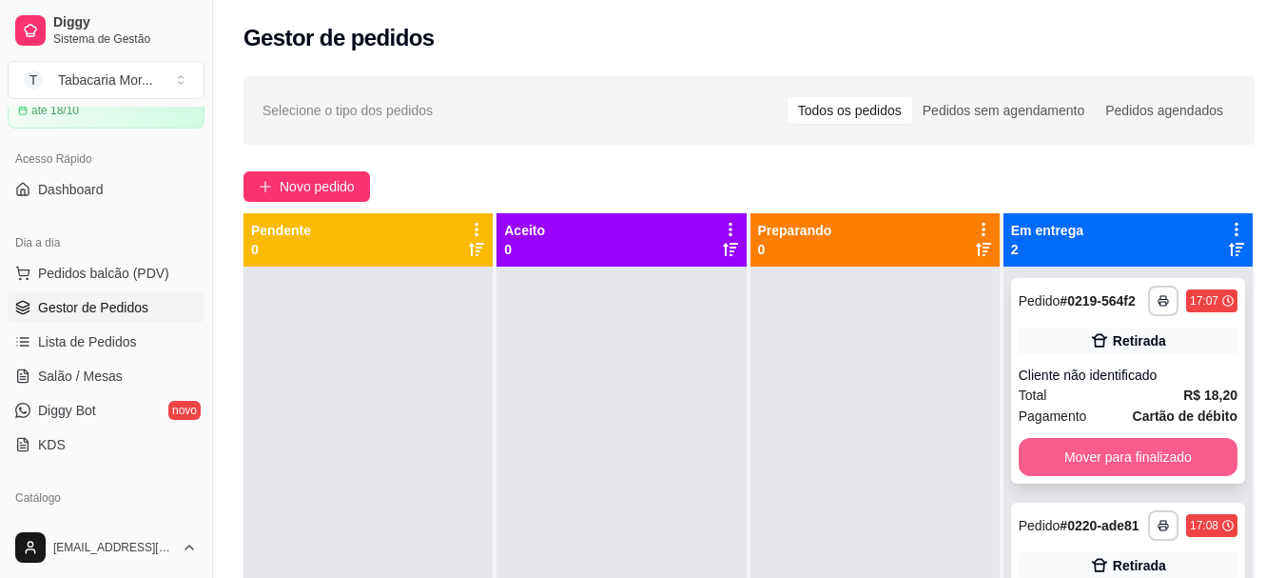
click at [1068, 456] on button "Mover para finalizado" at bounding box center [1128, 457] width 219 height 38
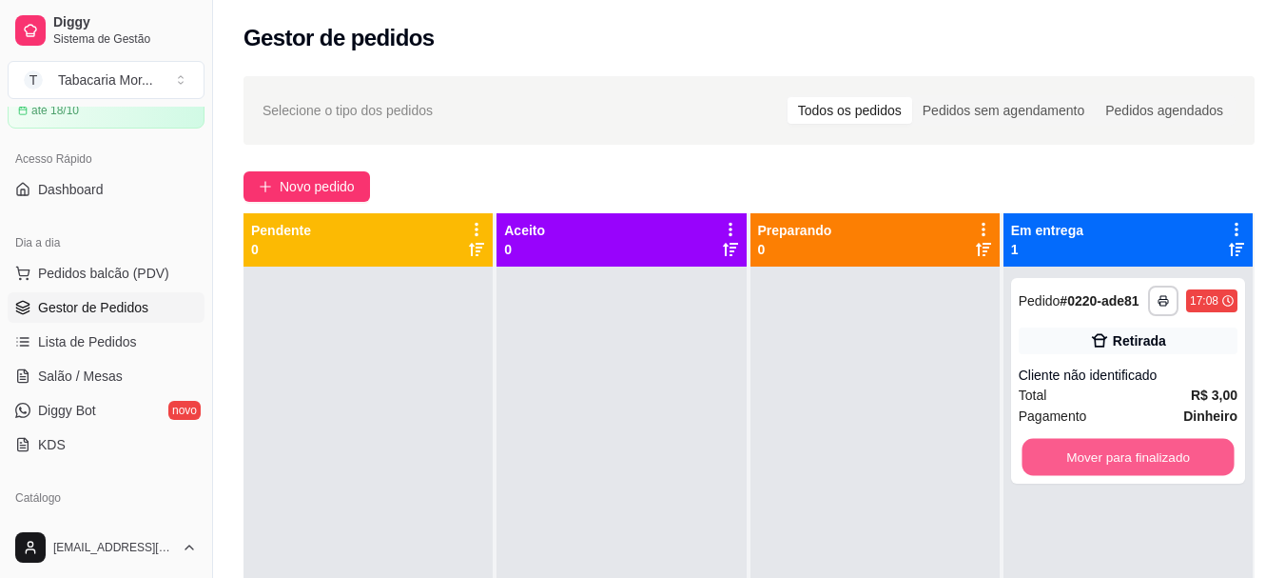
click at [1068, 456] on button "Mover para finalizado" at bounding box center [1128, 457] width 212 height 37
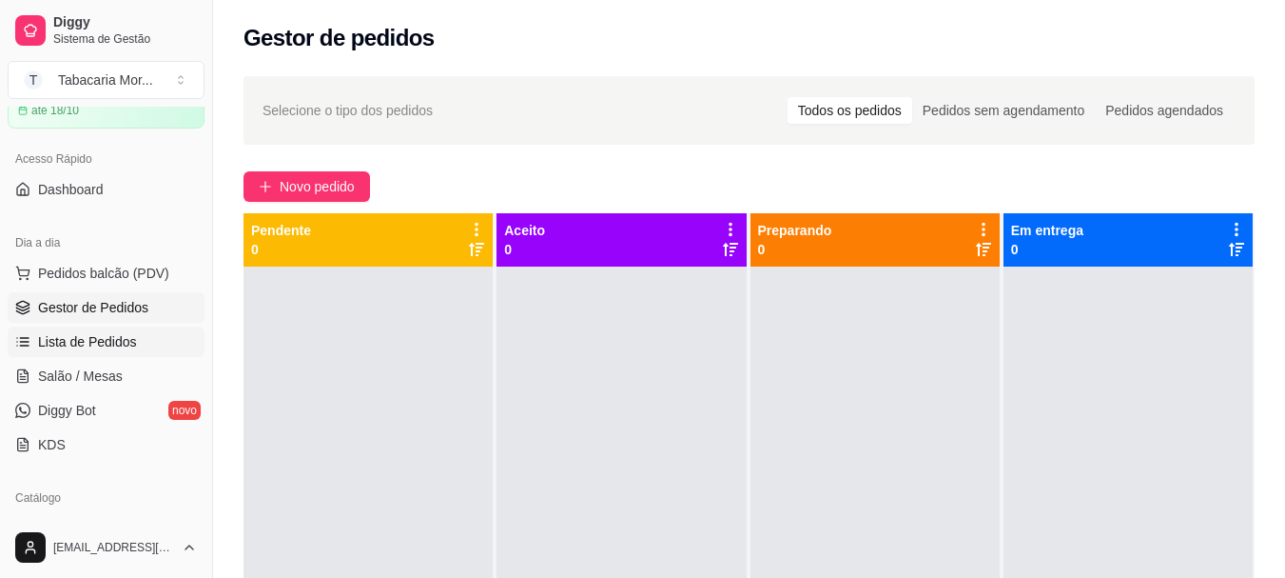
click at [115, 343] on span "Lista de Pedidos" at bounding box center [87, 341] width 99 height 19
